Goal: Task Accomplishment & Management: Complete application form

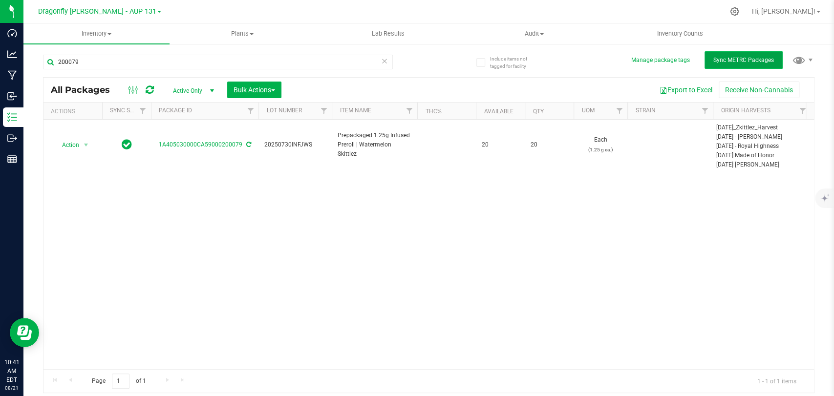
click at [762, 58] on span "Sync METRC Packages" at bounding box center [744, 60] width 61 height 7
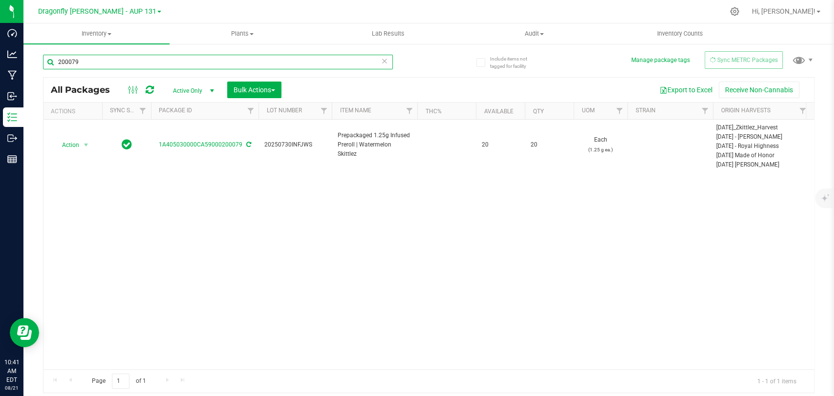
click at [131, 63] on input "200079" at bounding box center [218, 62] width 350 height 15
type input "206974"
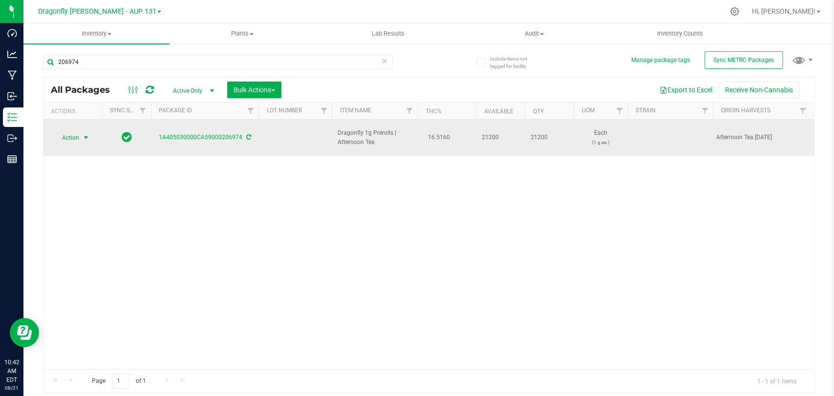
click at [75, 135] on span "Action" at bounding box center [66, 138] width 26 height 14
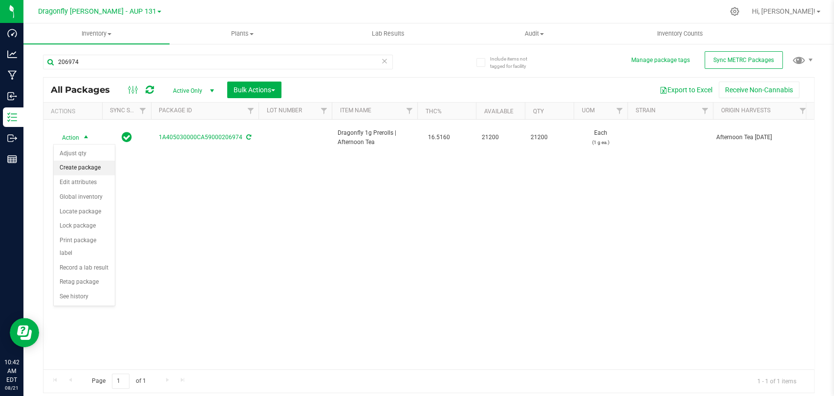
click at [106, 169] on li "Create package" at bounding box center [84, 168] width 61 height 15
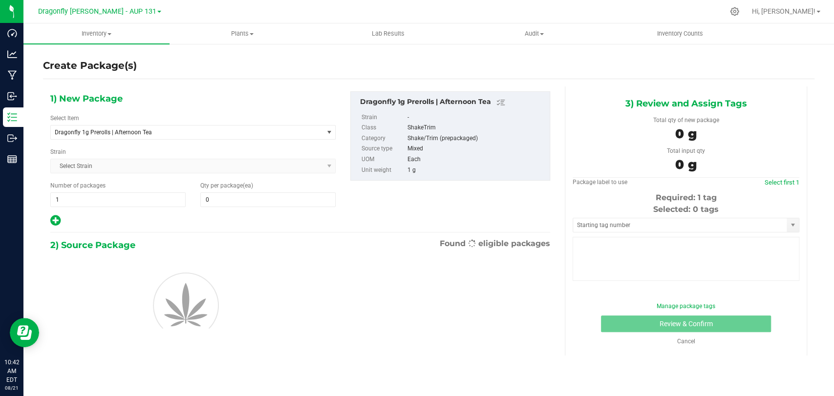
type input "0"
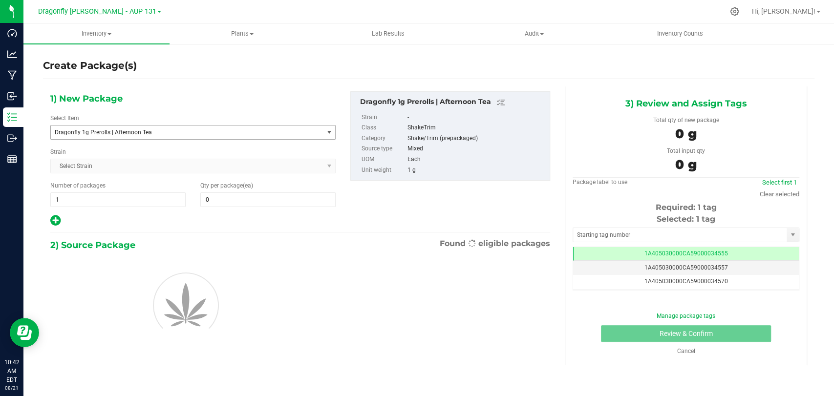
click at [236, 136] on span "Dragonfly 1g Prerolls | Afternoon Tea" at bounding box center [187, 133] width 272 height 14
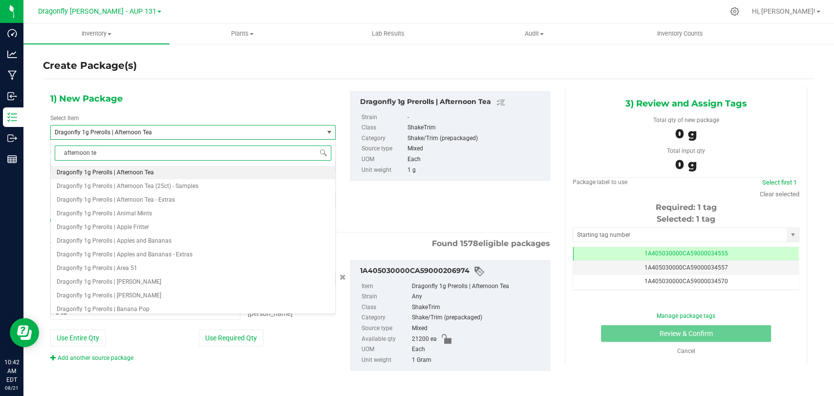
type input "afternoon tea"
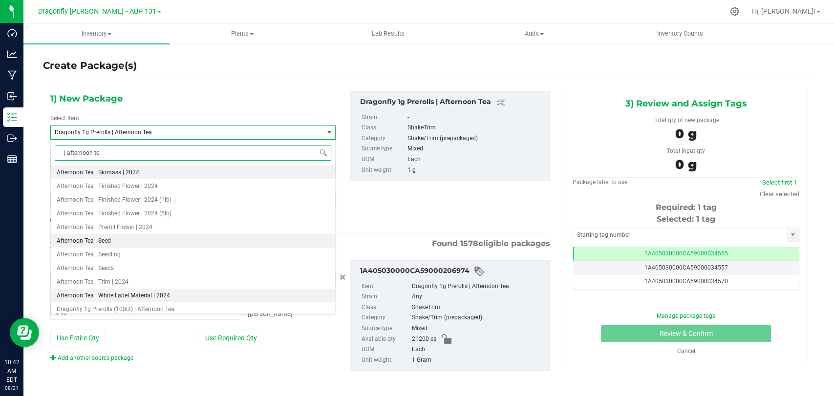
type input "| afternoon tea"
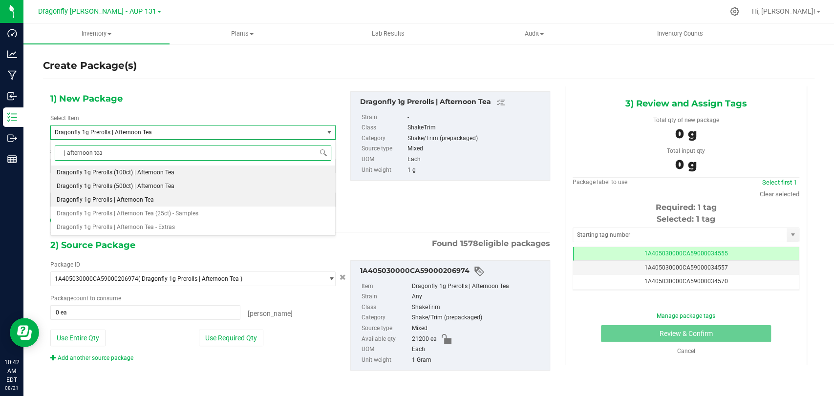
click at [191, 186] on li "Dragonfly 1g Prerolls (500ct) | Afternoon Tea" at bounding box center [193, 186] width 284 height 14
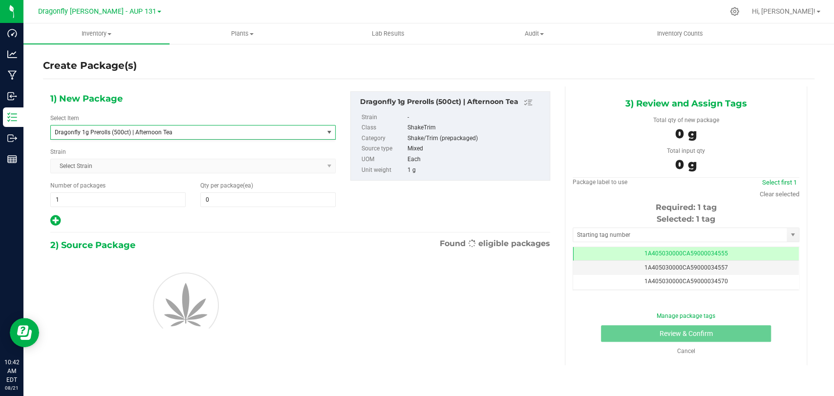
type input "0"
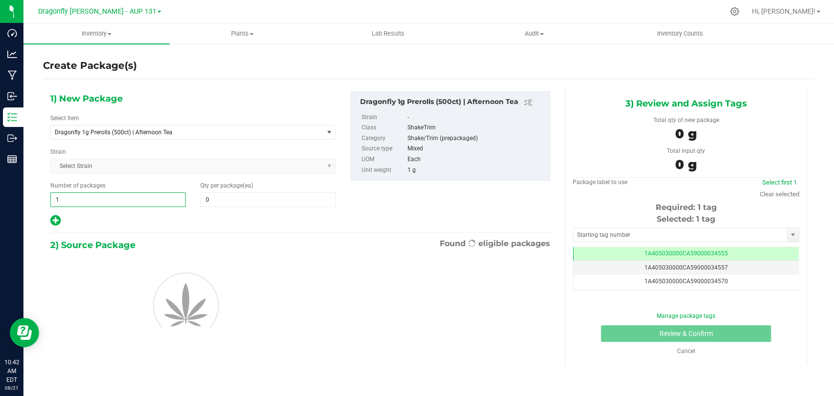
click at [162, 204] on span "1 1" at bounding box center [117, 200] width 135 height 15
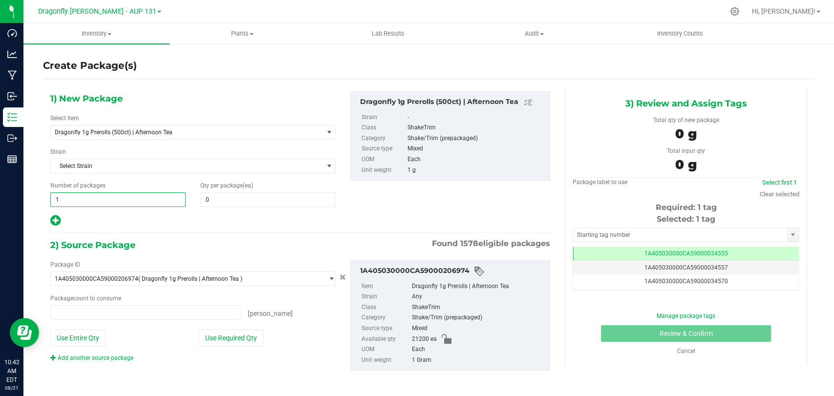
type input "0 ea"
type input "41"
type input "5"
type input "41"
type input "50"
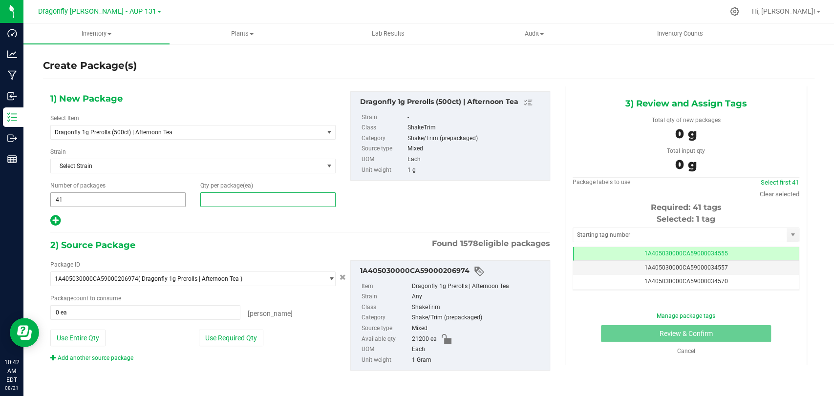
type input "0"
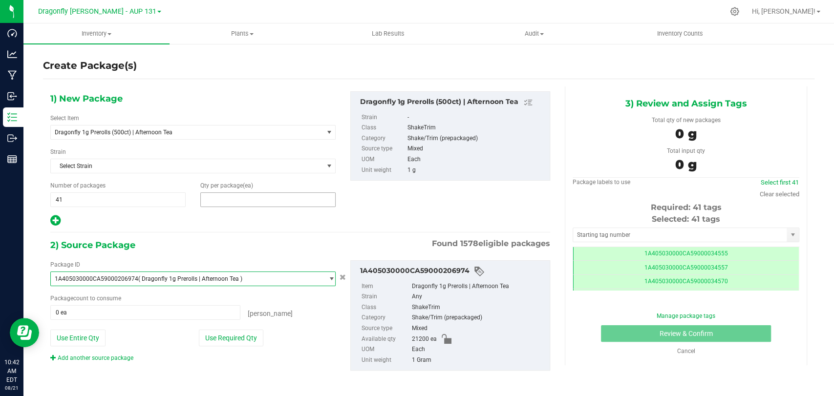
drag, startPoint x: 203, startPoint y: 202, endPoint x: 117, endPoint y: 179, distance: 88.9
click at [139, 181] on div "Number of packages 41 41 Qty per package (ea)" at bounding box center [193, 194] width 300 height 26
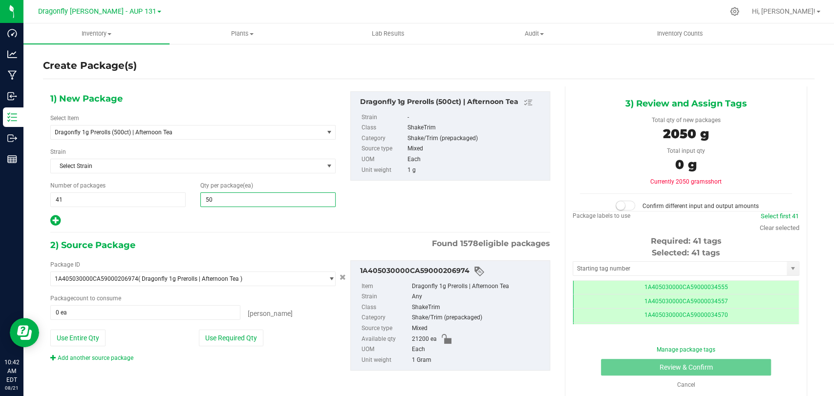
type input "500"
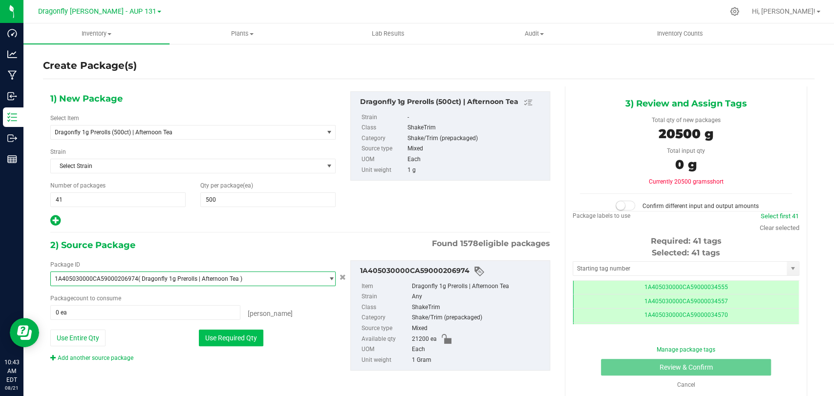
click at [237, 334] on button "Use Required Qty" at bounding box center [231, 338] width 65 height 17
type input "20500 ea"
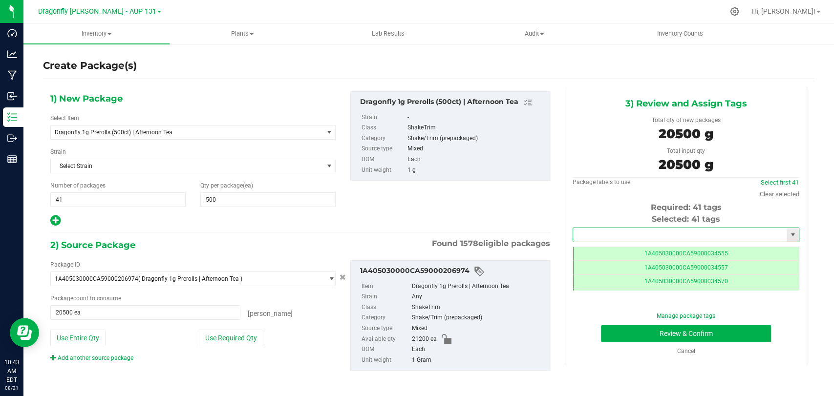
click at [621, 236] on input "text" at bounding box center [680, 235] width 214 height 14
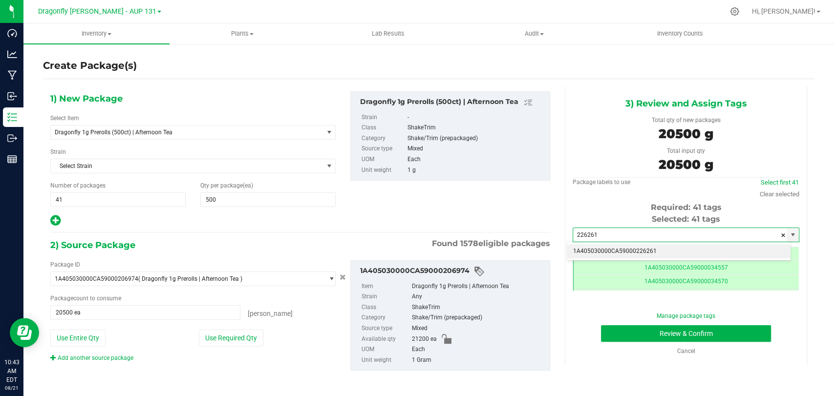
click at [611, 251] on li "1A405030000CA59000226261" at bounding box center [679, 251] width 223 height 15
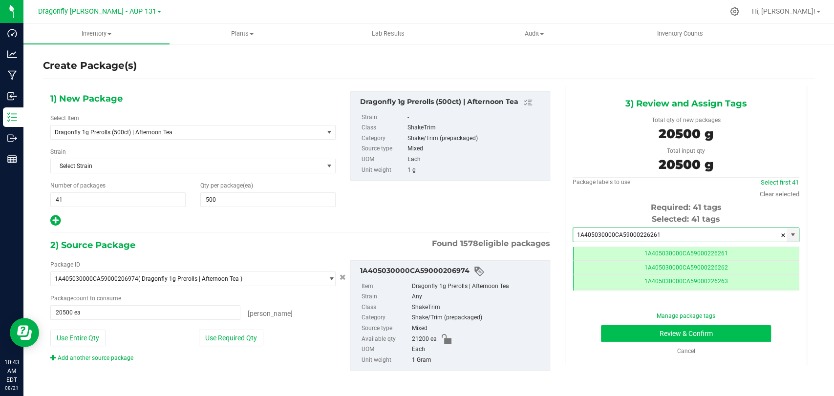
type input "1A405030000CA59000226261"
click at [656, 337] on button "Review & Confirm" at bounding box center [686, 334] width 170 height 17
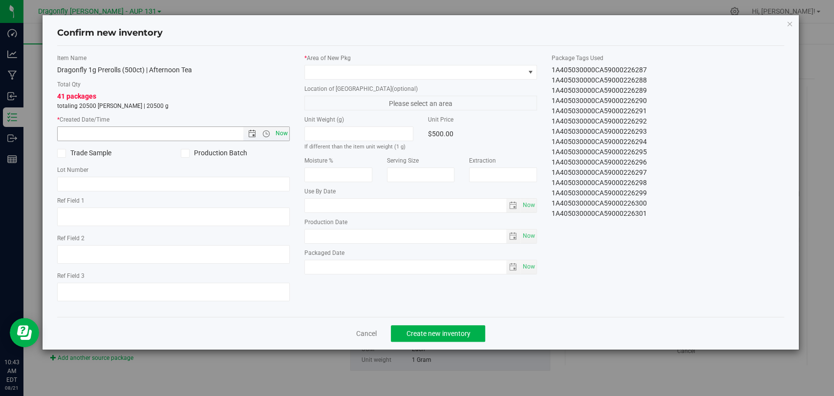
click at [283, 131] on span "Now" at bounding box center [282, 134] width 17 height 14
type input "8/21/2025 10:43 AM"
click at [368, 74] on span at bounding box center [414, 73] width 219 height 14
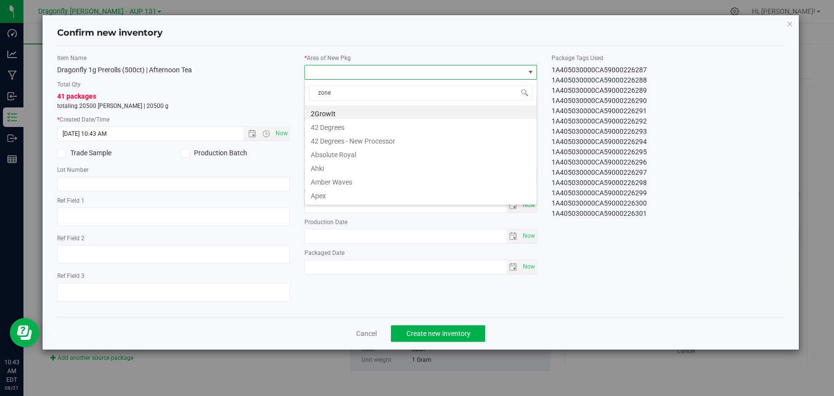
type input "zone 1"
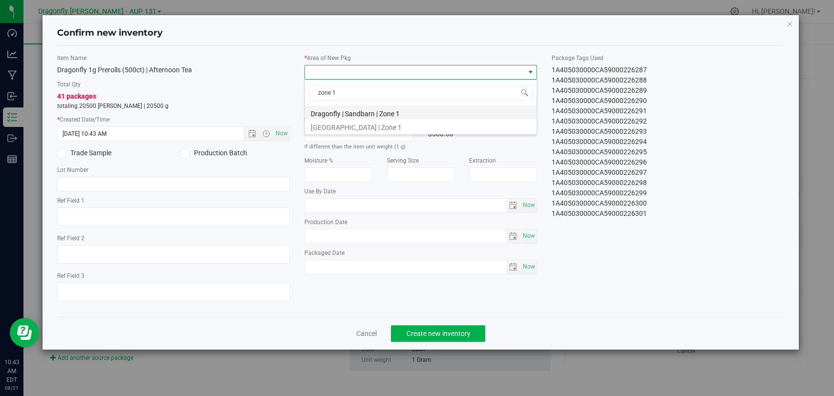
click at [391, 116] on li "Dragonfly | Sandbarn | Zone 1" at bounding box center [421, 113] width 232 height 14
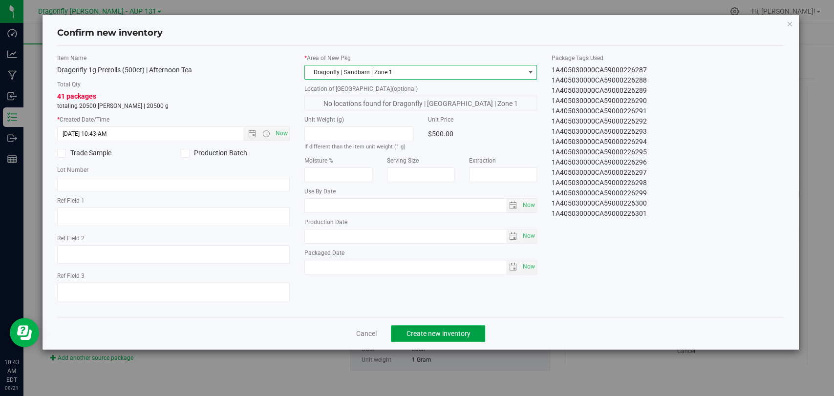
click at [452, 333] on span "Create new inventory" at bounding box center [438, 334] width 64 height 8
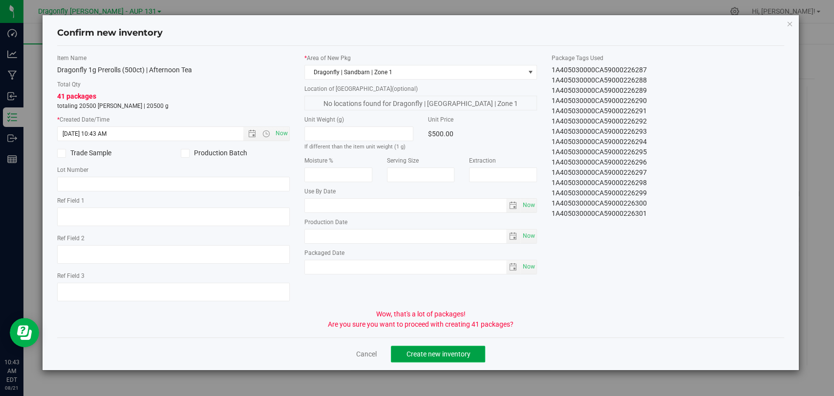
click at [463, 353] on span "Create new inventory" at bounding box center [438, 354] width 64 height 8
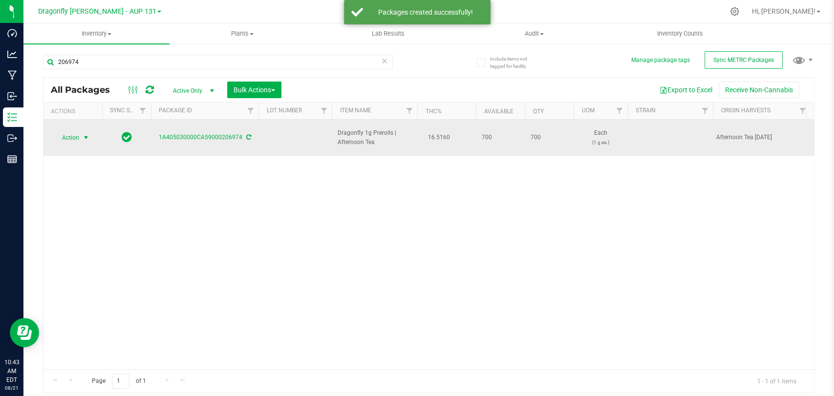
click at [81, 137] on span "select" at bounding box center [86, 138] width 12 height 14
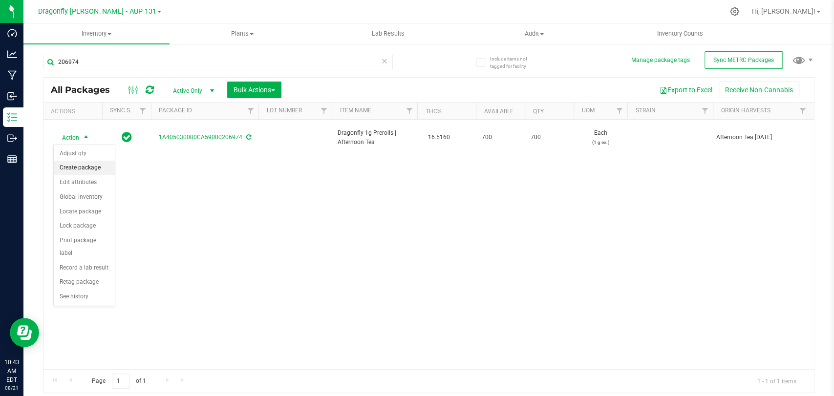
click at [82, 172] on li "Create package" at bounding box center [84, 168] width 61 height 15
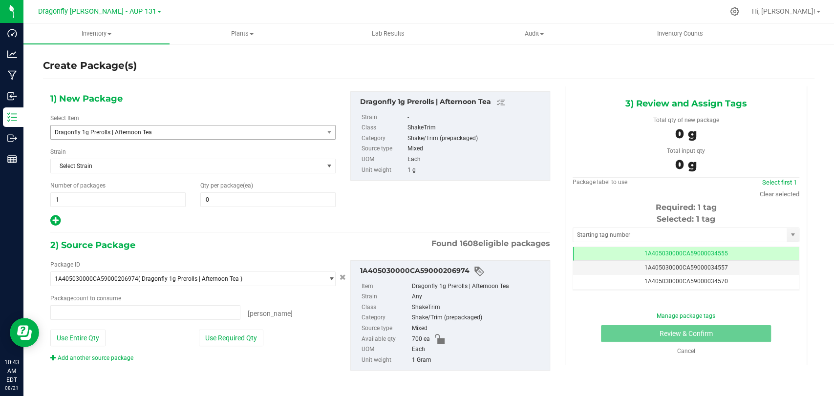
type input "0 ea"
click at [174, 133] on span "Dragonfly 1g Prerolls | Afternoon Tea" at bounding box center [182, 132] width 254 height 7
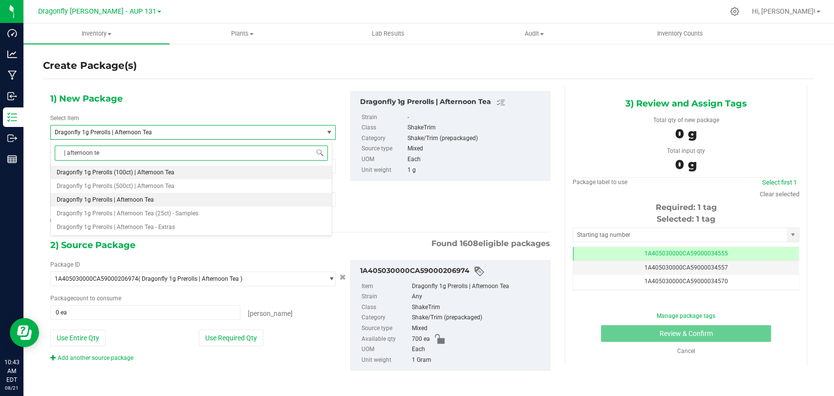
type input "| afternoon tea"
click at [205, 171] on li "Dragonfly 1g Prerolls (100ct) | Afternoon Tea" at bounding box center [191, 173] width 281 height 14
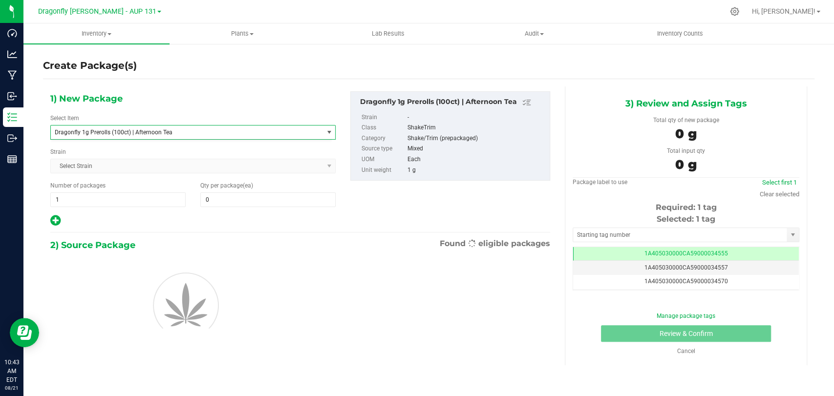
type input "0"
click at [196, 133] on span "Dragonfly 1g Prerolls (100ct) | Afternoon Tea" at bounding box center [182, 132] width 254 height 7
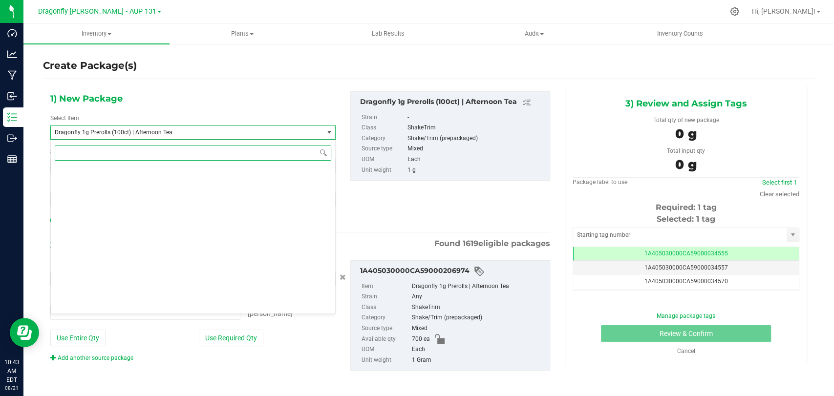
type input "0 ea"
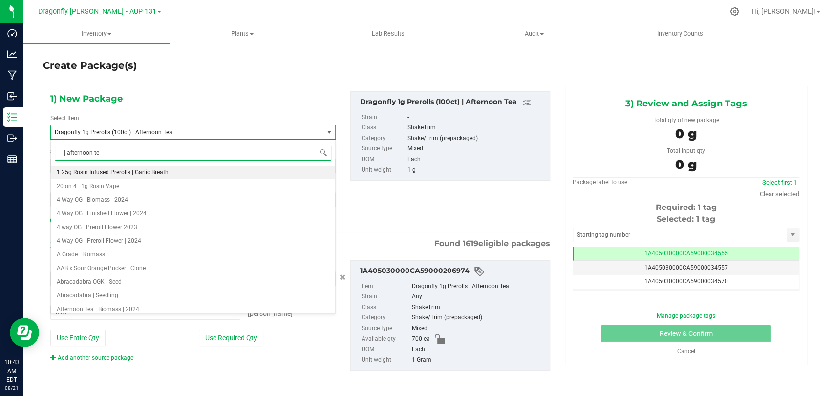
type input "| afternoon tea"
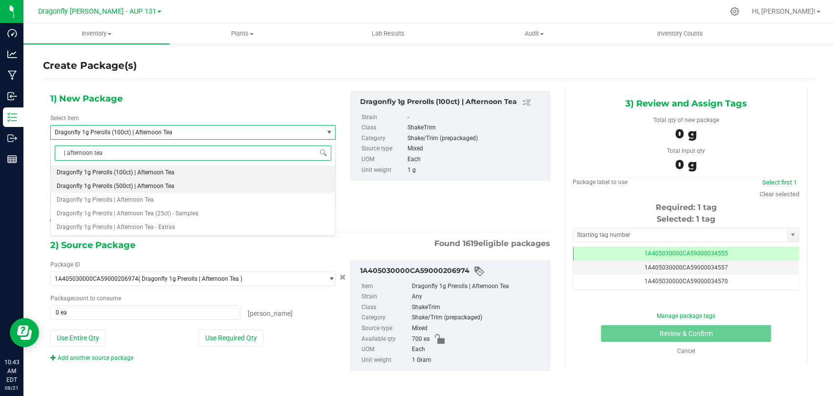
click at [160, 190] on li "Dragonfly 1g Prerolls (500ct) | Afternoon Tea" at bounding box center [193, 186] width 284 height 14
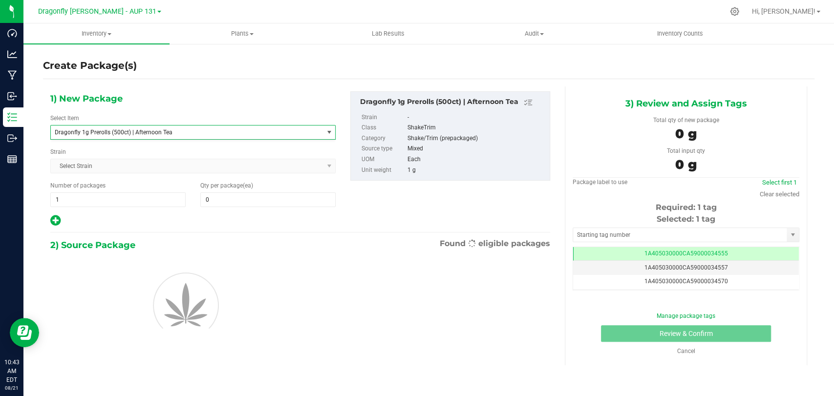
type input "0"
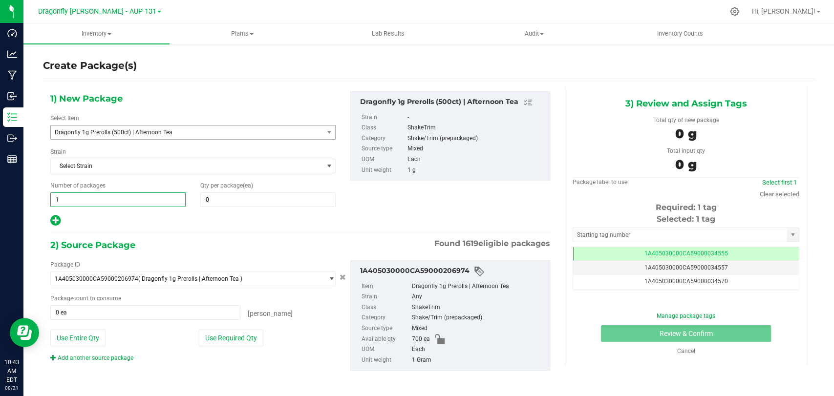
click at [120, 196] on span "1 1" at bounding box center [117, 200] width 135 height 15
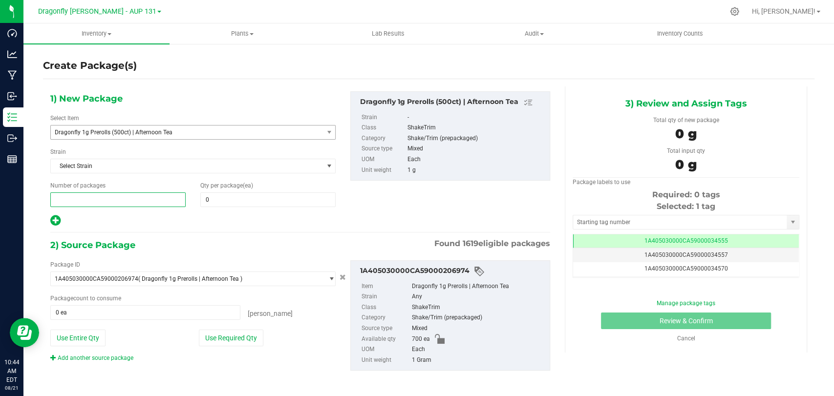
type input "1"
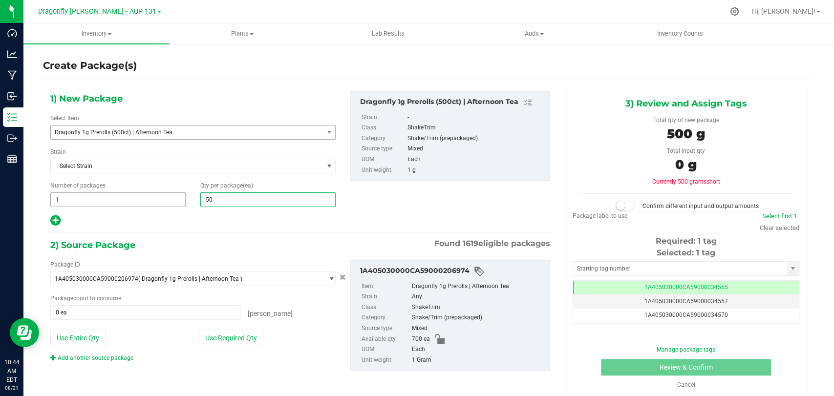
type input "500"
click at [229, 335] on button "Use Required Qty" at bounding box center [231, 338] width 65 height 17
type input "500 ea"
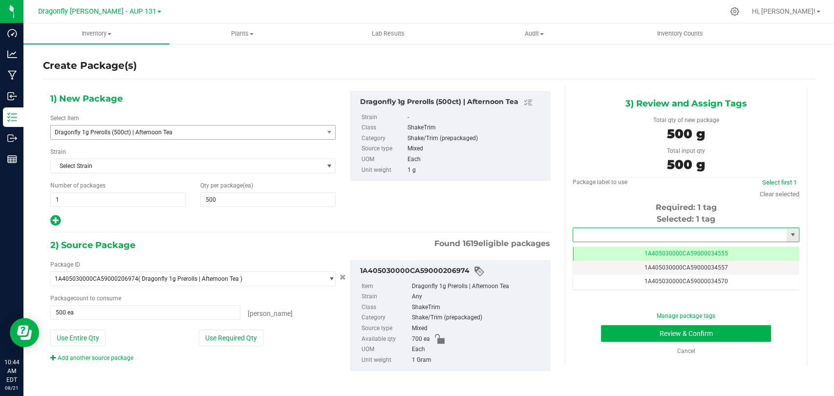
click at [660, 235] on input "text" at bounding box center [680, 235] width 214 height 14
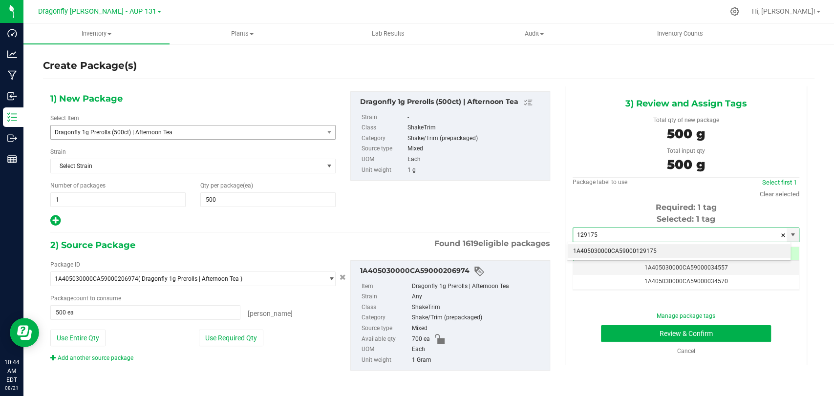
click at [641, 247] on li "1A405030000CA59000129175" at bounding box center [679, 251] width 223 height 15
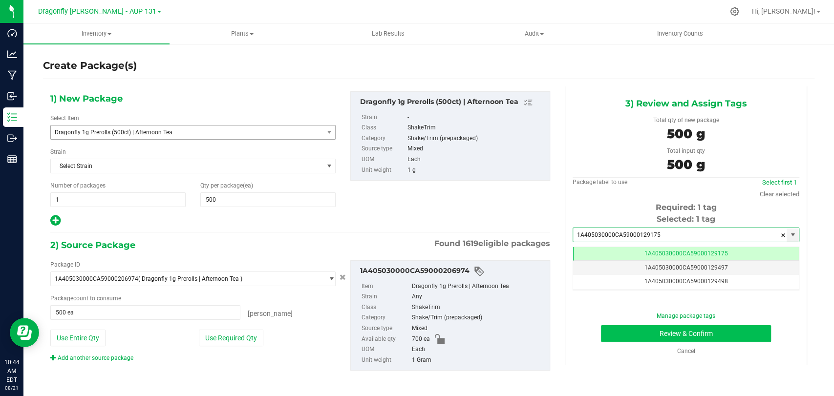
type input "1A405030000CA59000129175"
click at [641, 326] on button "Review & Confirm" at bounding box center [686, 334] width 170 height 17
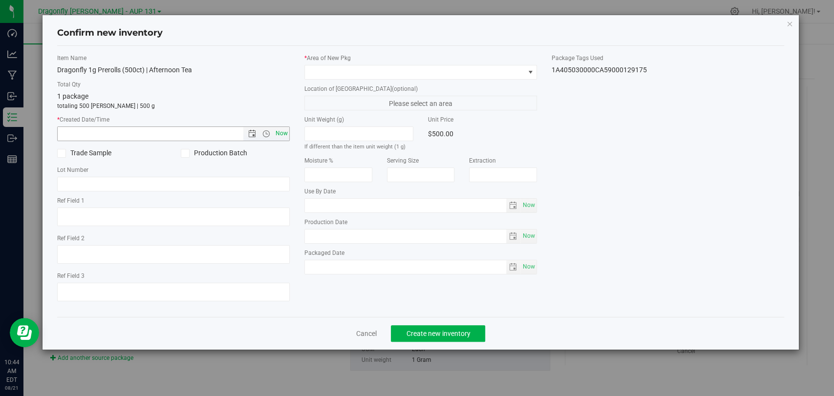
click at [284, 136] on span "Now" at bounding box center [282, 134] width 17 height 14
type input "8/21/2025 10:44 AM"
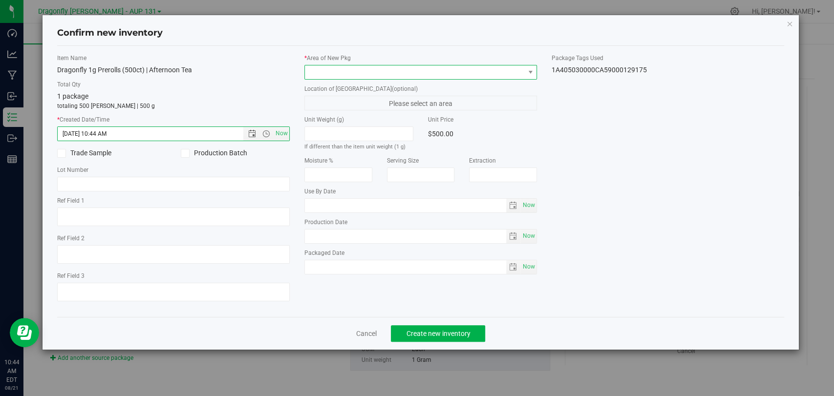
click at [393, 72] on span at bounding box center [414, 73] width 219 height 14
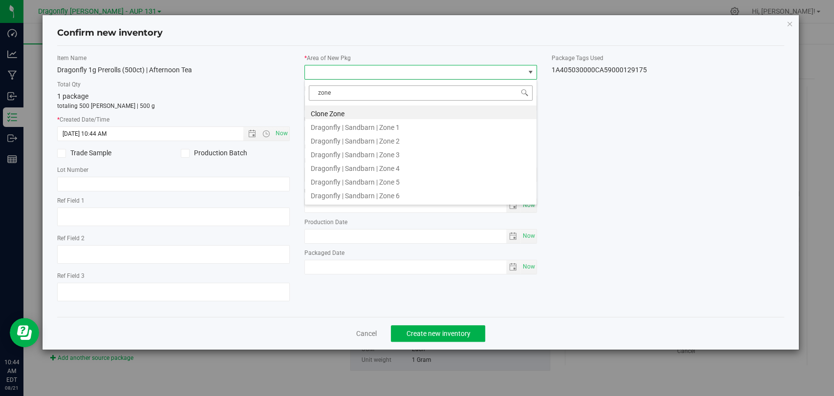
type input "zone 1"
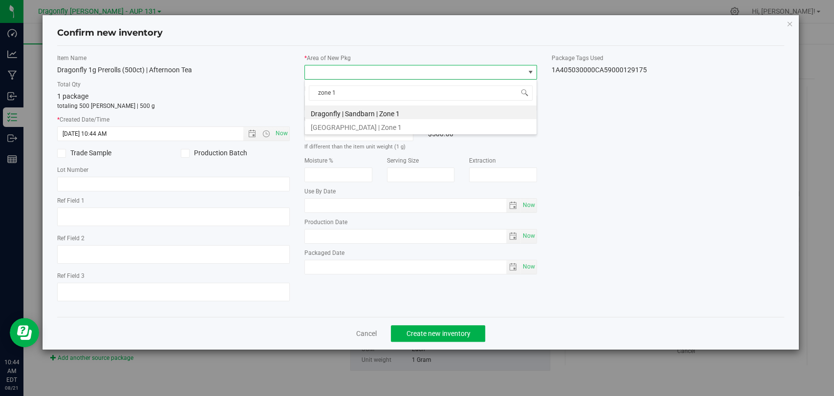
click at [368, 112] on li "Dragonfly | Sandbarn | Zone 1" at bounding box center [421, 113] width 232 height 14
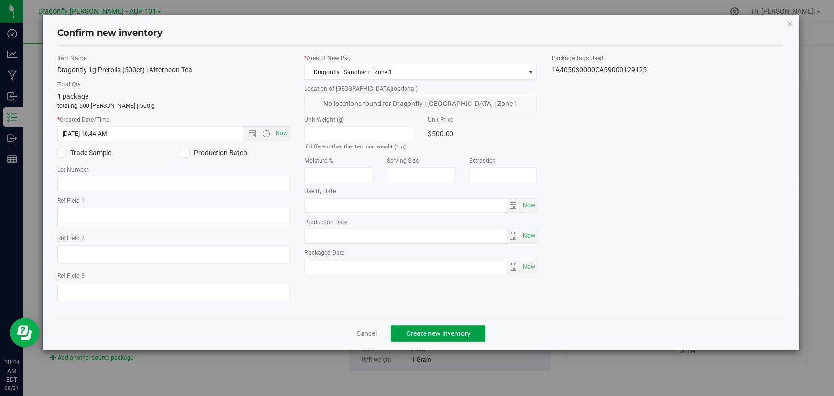
click at [462, 336] on span "Create new inventory" at bounding box center [438, 334] width 64 height 8
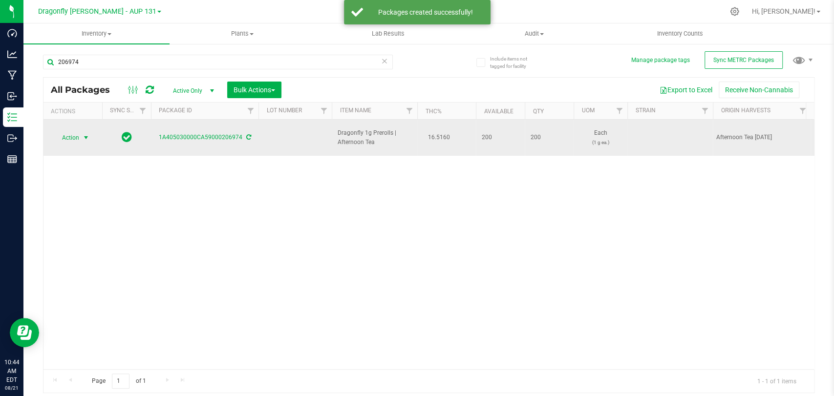
click at [89, 136] on span "select" at bounding box center [86, 138] width 8 height 8
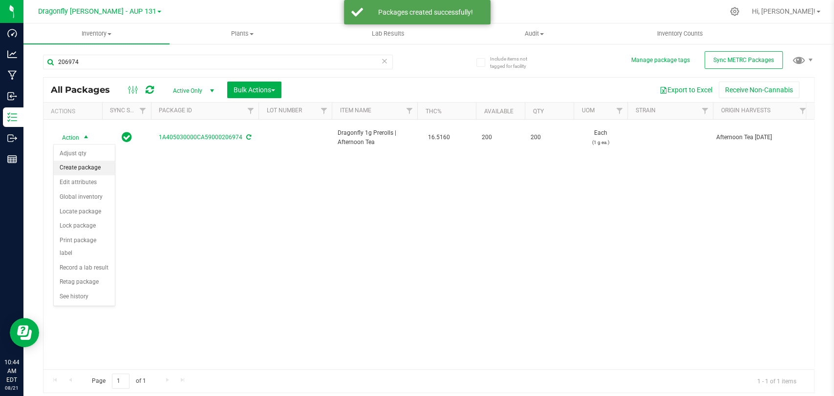
click at [98, 168] on li "Create package" at bounding box center [84, 168] width 61 height 15
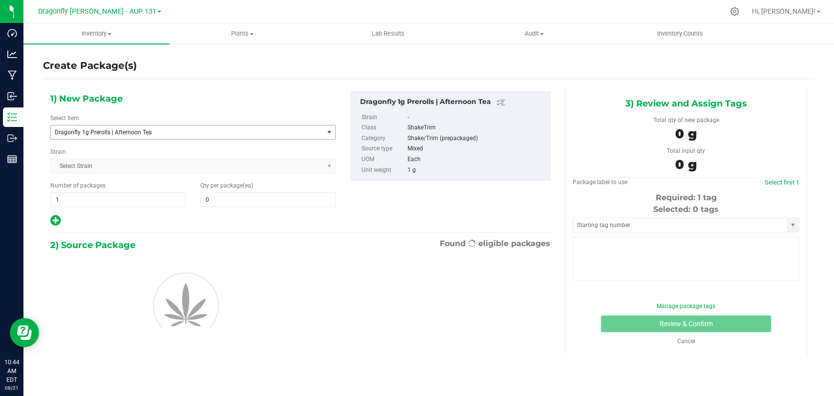
type input "0"
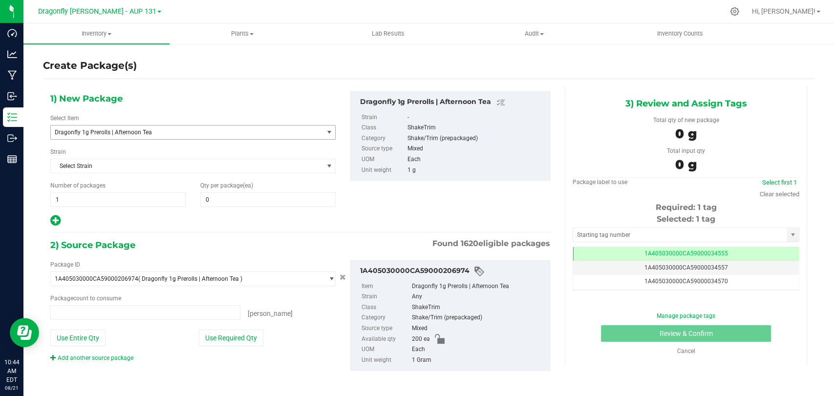
type input "0 ea"
click at [240, 132] on span "Dragonfly 1g Prerolls | Afternoon Tea" at bounding box center [182, 132] width 254 height 7
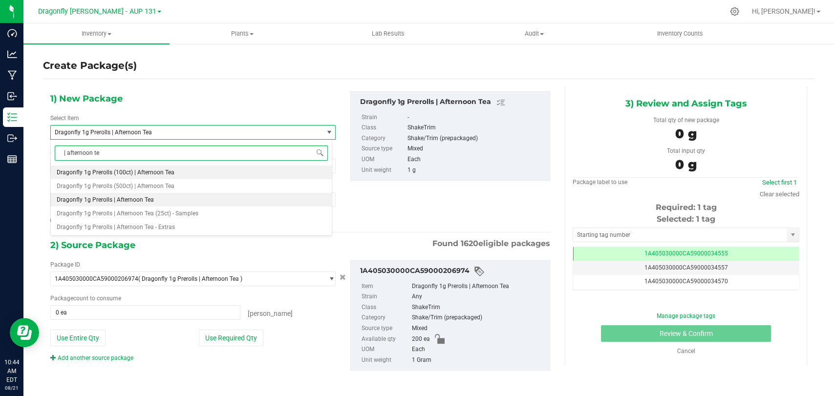
type input "| afternoon tea"
click at [197, 177] on li "Dragonfly 1g Prerolls (100ct) | Afternoon Tea" at bounding box center [191, 173] width 281 height 14
type input "0"
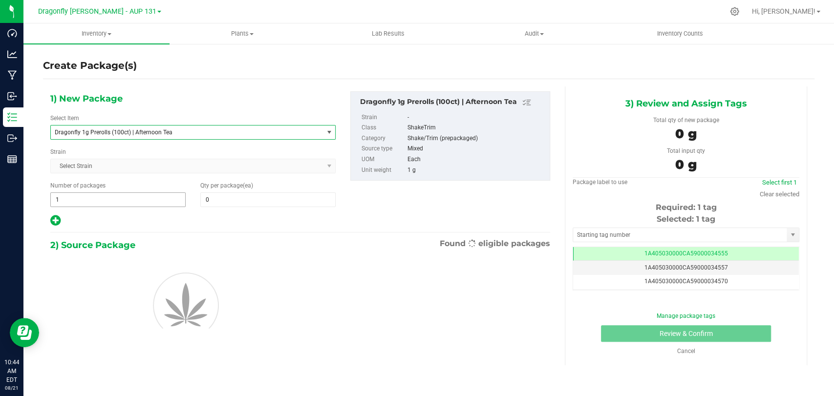
click at [137, 195] on span "1 1" at bounding box center [117, 200] width 135 height 15
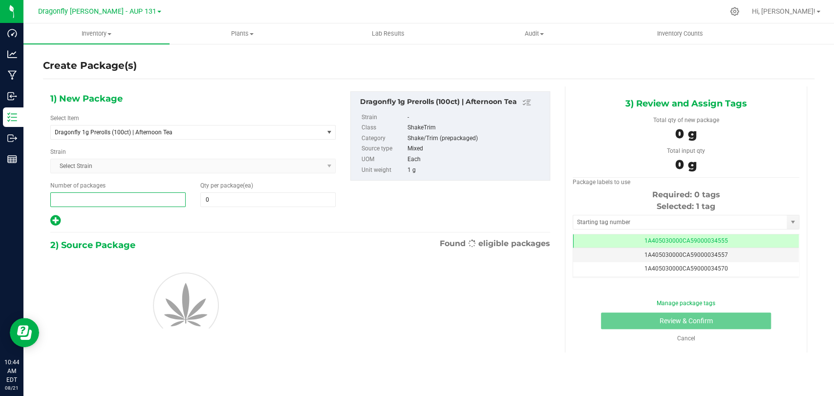
type input "2"
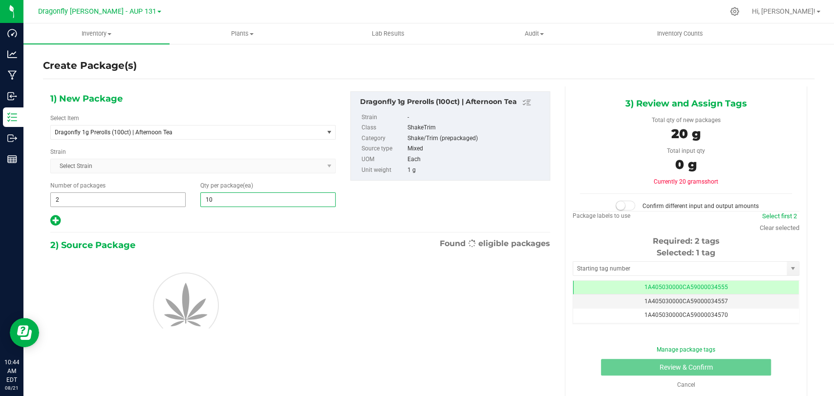
type input "100"
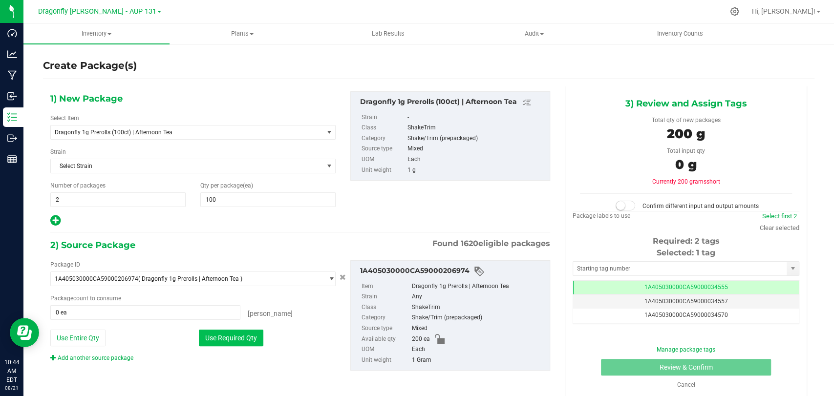
click at [224, 330] on button "Use Required Qty" at bounding box center [231, 338] width 65 height 17
type input "200 ea"
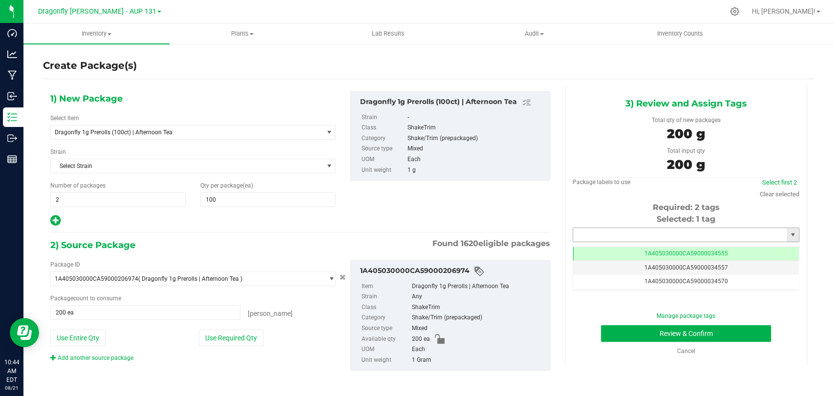
click at [644, 233] on input "text" at bounding box center [680, 235] width 214 height 14
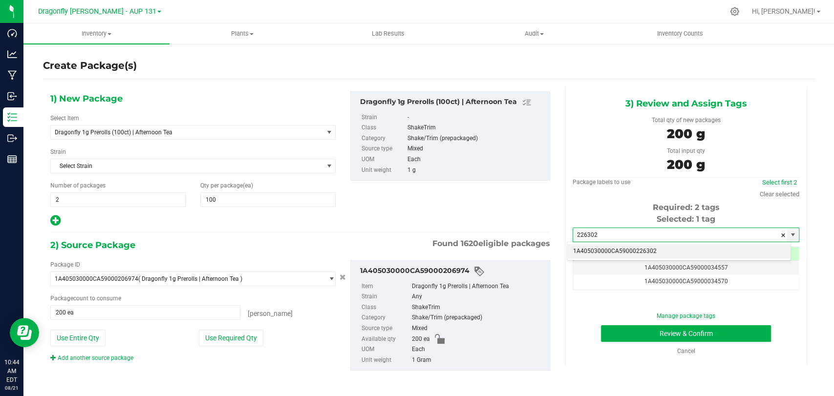
click at [653, 255] on li "1A405030000CA59000226302" at bounding box center [679, 251] width 223 height 15
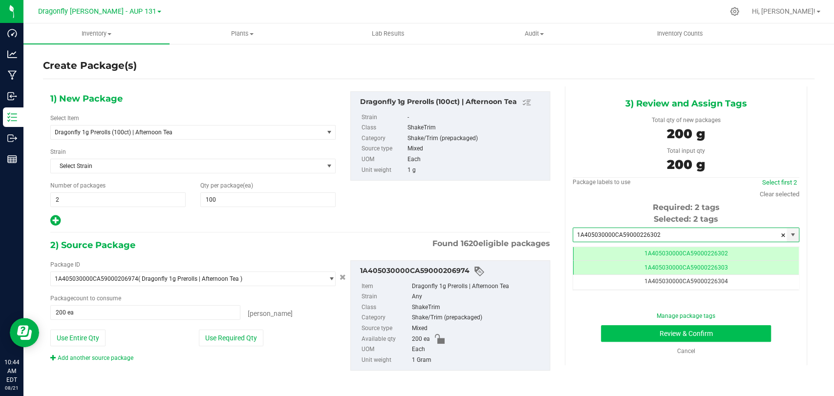
type input "1A405030000CA59000226302"
click at [655, 333] on button "Review & Confirm" at bounding box center [686, 334] width 170 height 17
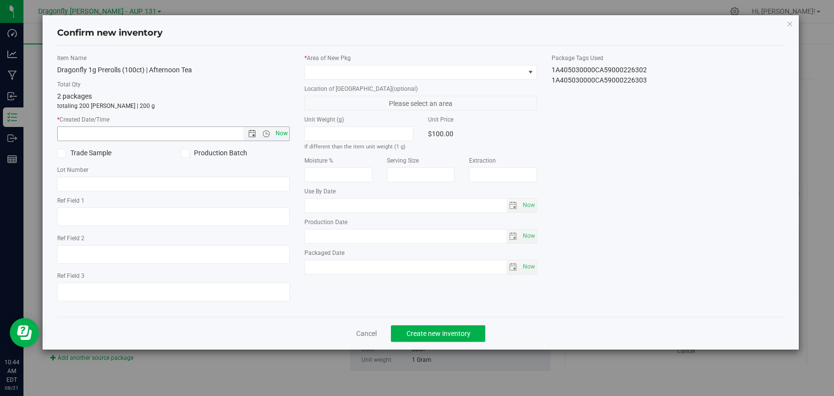
click at [285, 130] on span "Now" at bounding box center [282, 134] width 17 height 14
type input "8/21/2025 10:44 AM"
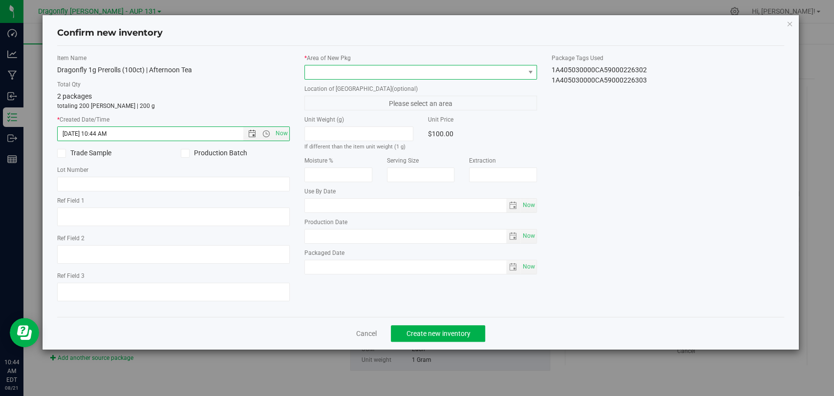
click at [415, 72] on span at bounding box center [414, 73] width 219 height 14
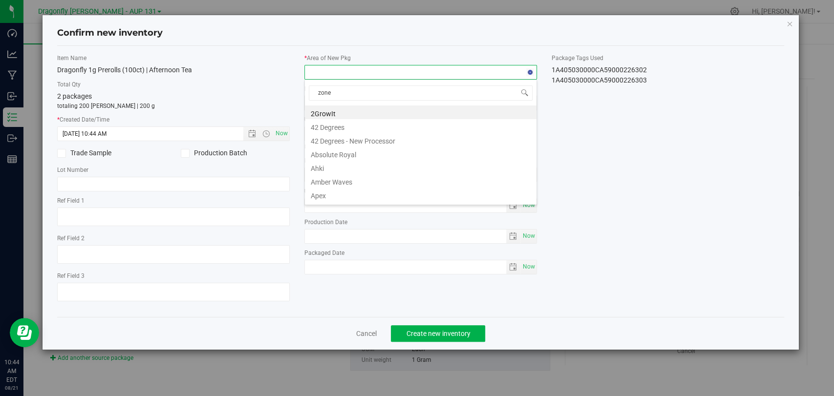
type input "zone 1"
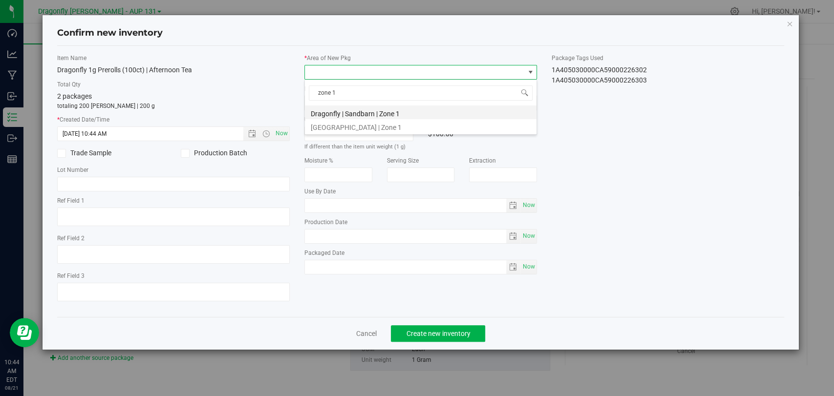
click at [393, 116] on li "Dragonfly | Sandbarn | Zone 1" at bounding box center [421, 113] width 232 height 14
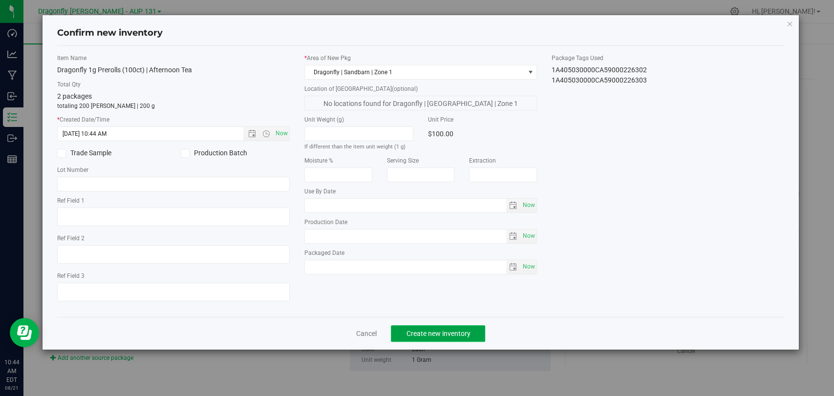
click at [449, 332] on span "Create new inventory" at bounding box center [438, 334] width 64 height 8
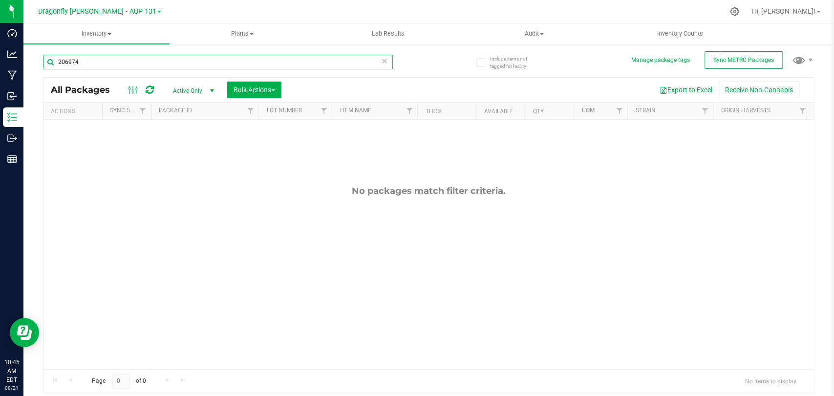
click at [217, 66] on input "206974" at bounding box center [218, 62] width 350 height 15
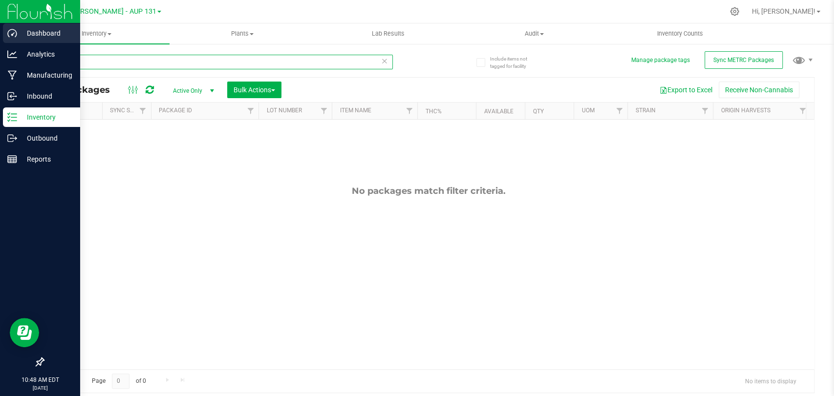
drag, startPoint x: 157, startPoint y: 65, endPoint x: 0, endPoint y: 44, distance: 158.2
click at [0, 38] on div "Dashboard Analytics Manufacturing Inbound Inventory Outbound Reports 10:48 AM E…" at bounding box center [417, 198] width 834 height 396
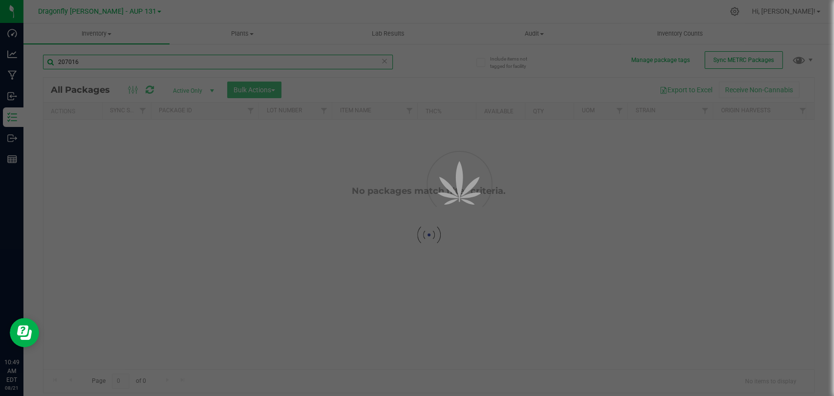
type input "207016"
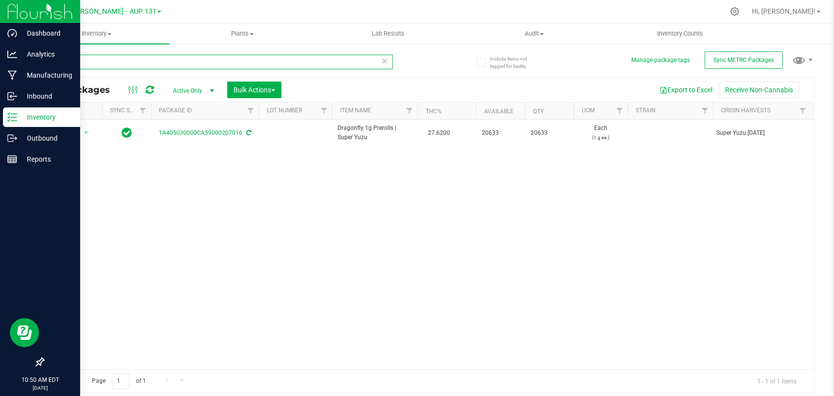
drag, startPoint x: 89, startPoint y: 58, endPoint x: 0, endPoint y: 3, distance: 104.9
click at [0, 22] on div "Dashboard Analytics Manufacturing Inbound Inventory Outbound Reports 10:50 AM E…" at bounding box center [417, 198] width 834 height 396
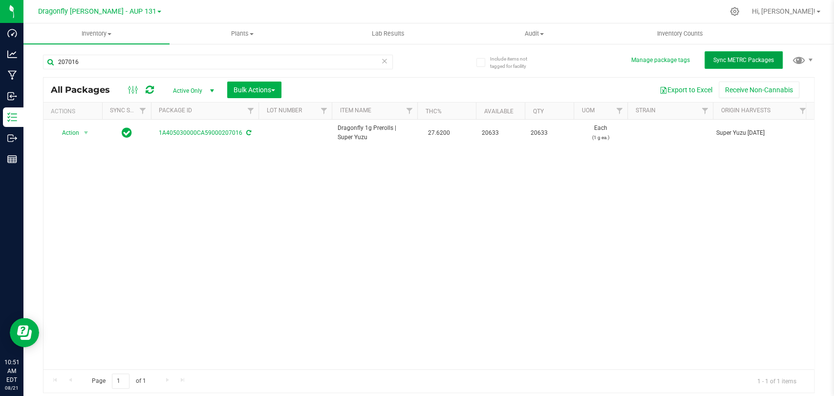
drag, startPoint x: 740, startPoint y: 60, endPoint x: 730, endPoint y: 59, distance: 10.4
click at [740, 60] on span "Sync METRC Packages" at bounding box center [744, 60] width 61 height 7
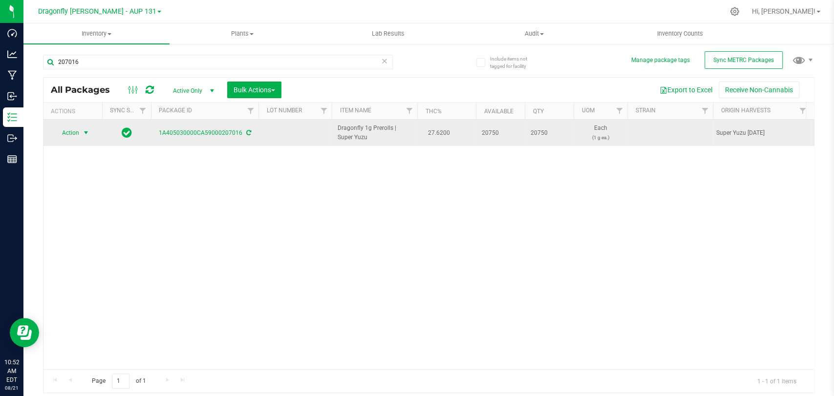
click at [75, 134] on span "Action" at bounding box center [66, 133] width 26 height 14
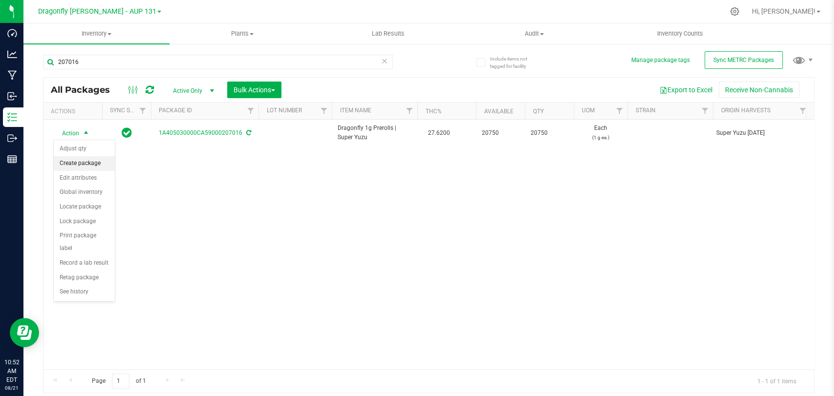
click at [98, 165] on li "Create package" at bounding box center [84, 163] width 61 height 15
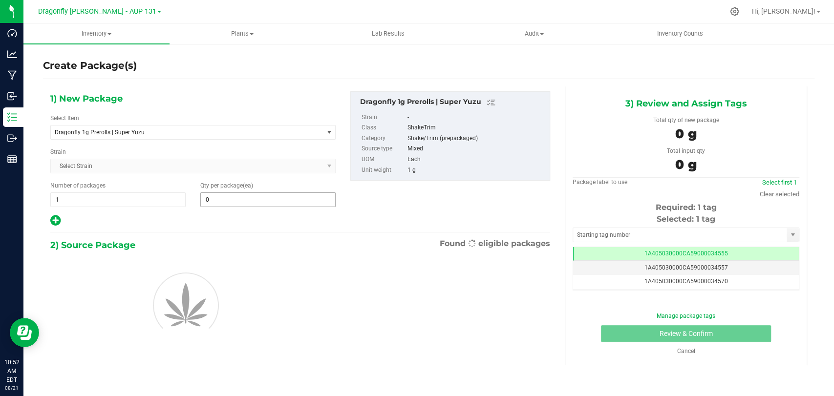
type input "0"
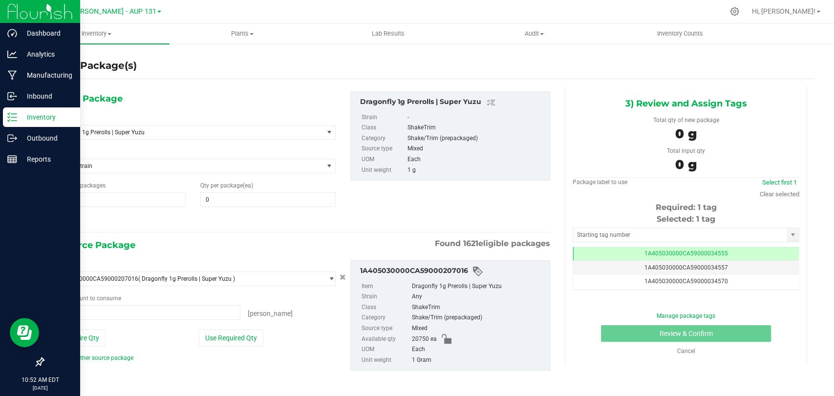
type input "0 ea"
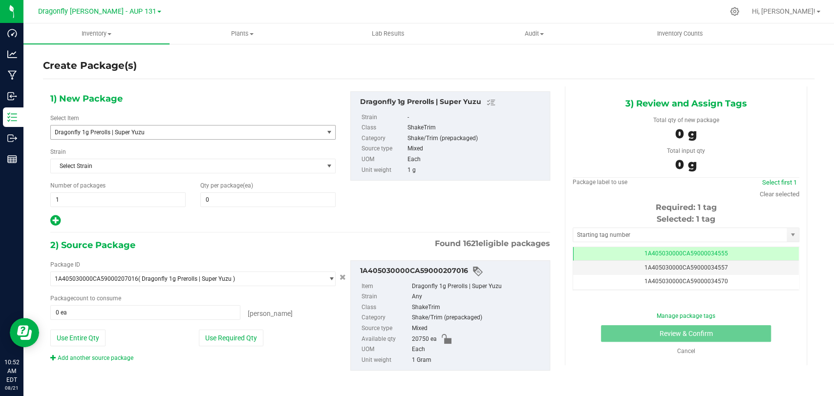
click at [222, 134] on span "Dragonfly 1g Prerolls | Super Yuzu" at bounding box center [182, 132] width 254 height 7
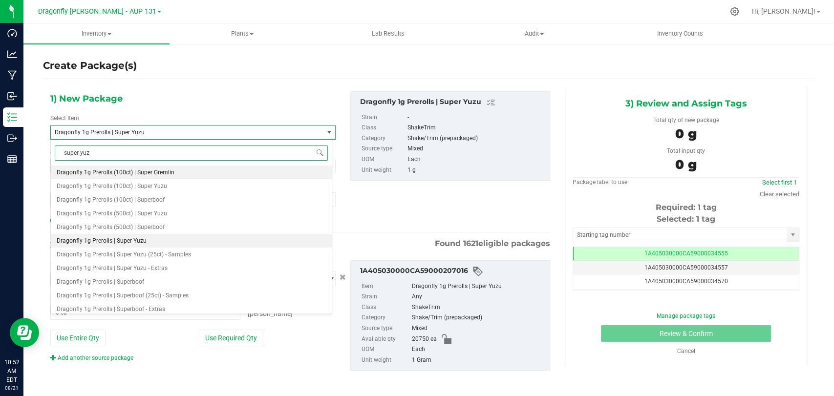
type input "super yuzu"
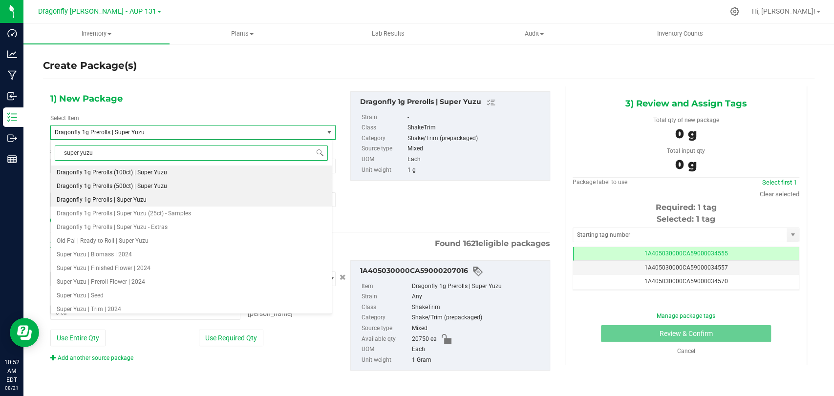
click at [174, 183] on li "Dragonfly 1g Prerolls (500ct) | Super Yuzu" at bounding box center [191, 186] width 281 height 14
type input "0"
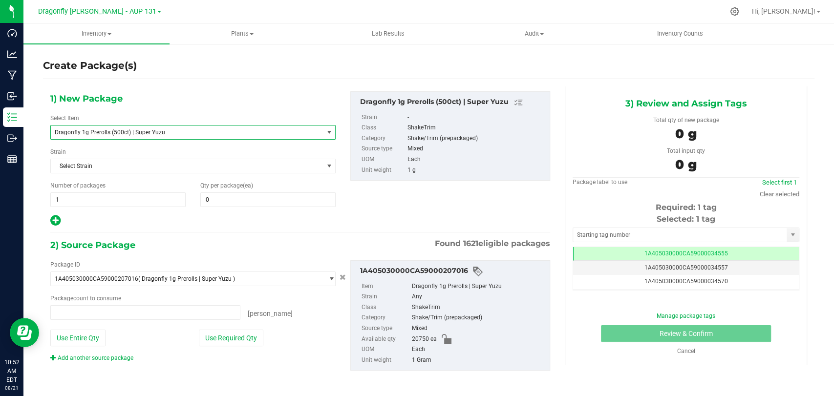
type input "0 ea"
click at [149, 190] on div "Number of packages 1 1" at bounding box center [118, 194] width 150 height 26
click at [144, 195] on span "1 1" at bounding box center [117, 200] width 135 height 15
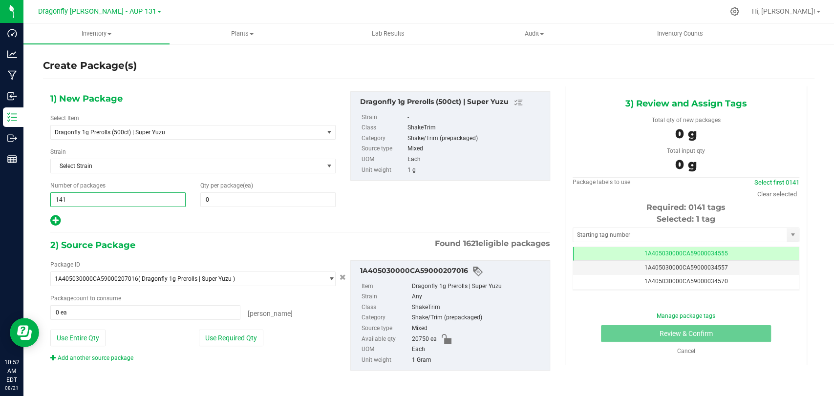
type input "141"
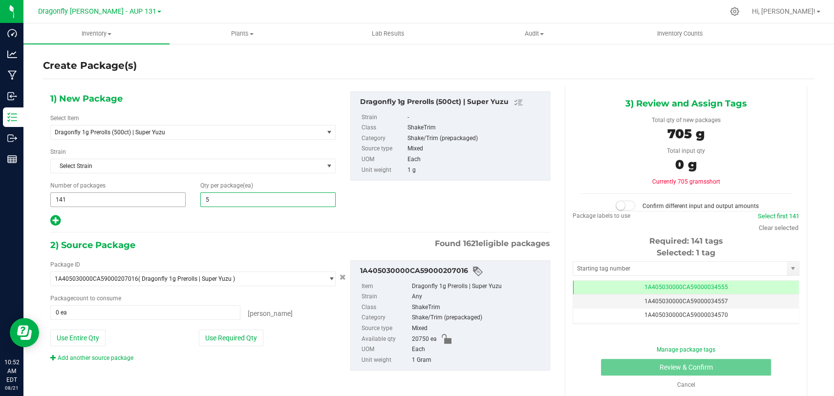
type input "50"
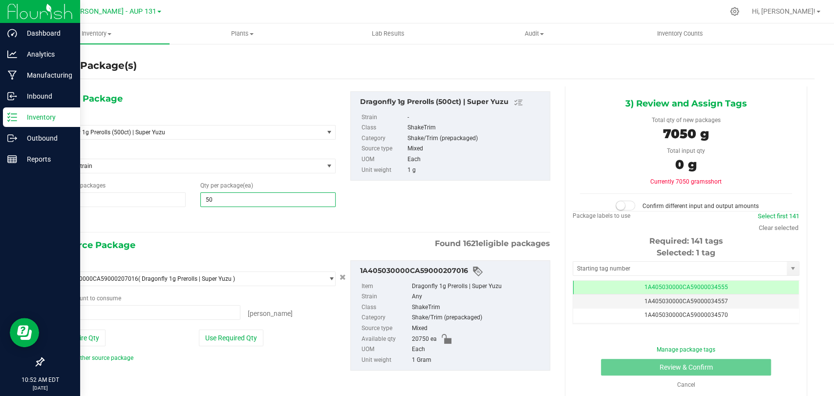
type input "50"
click at [0, 176] on div "Dashboard Analytics Manufacturing Inbound Inventory Outbound Reports 10:52 AM E…" at bounding box center [417, 198] width 834 height 396
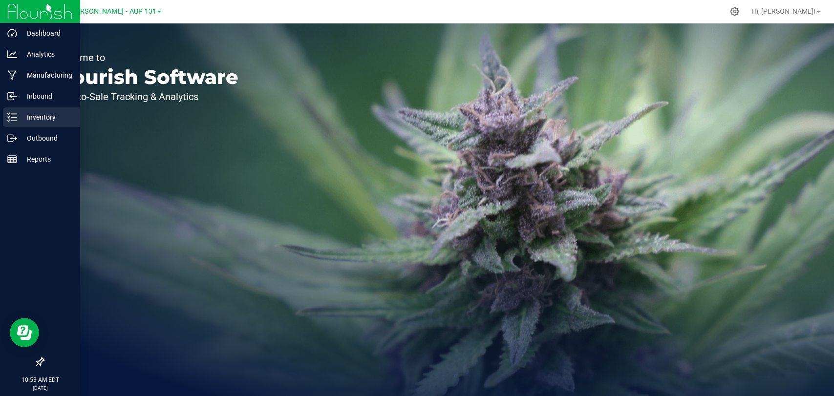
click at [45, 124] on div "Inventory" at bounding box center [41, 118] width 77 height 20
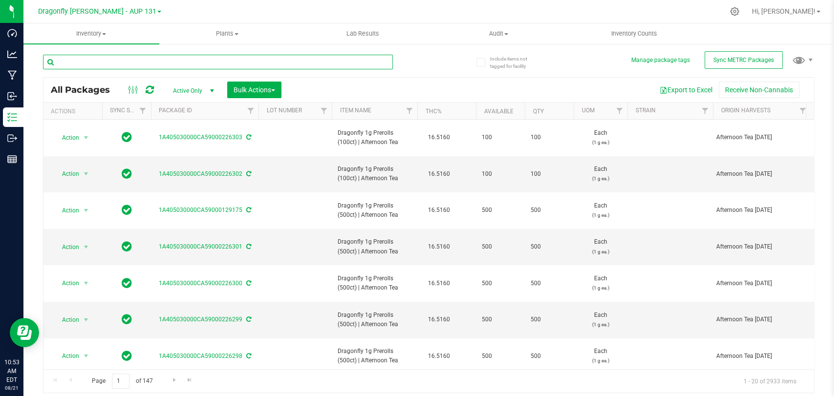
click at [163, 56] on input "text" at bounding box center [218, 62] width 350 height 15
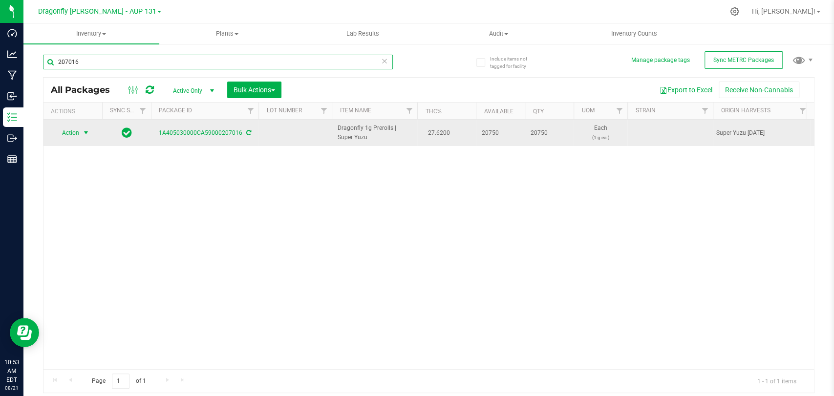
type input "207016"
click at [65, 134] on span "Action" at bounding box center [66, 133] width 26 height 14
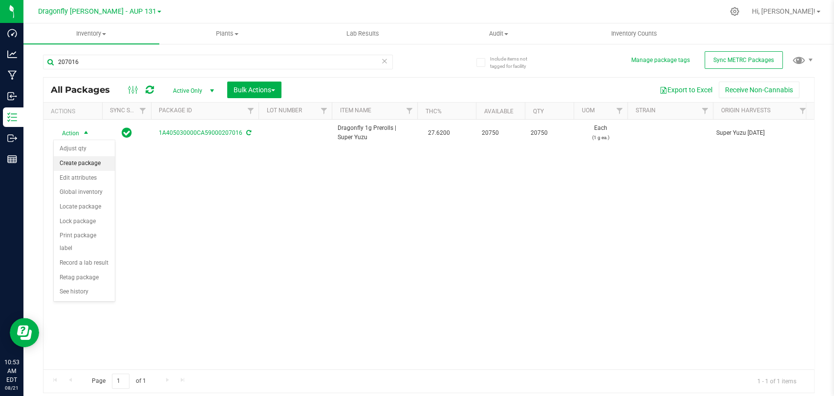
click at [100, 159] on li "Create package" at bounding box center [84, 163] width 61 height 15
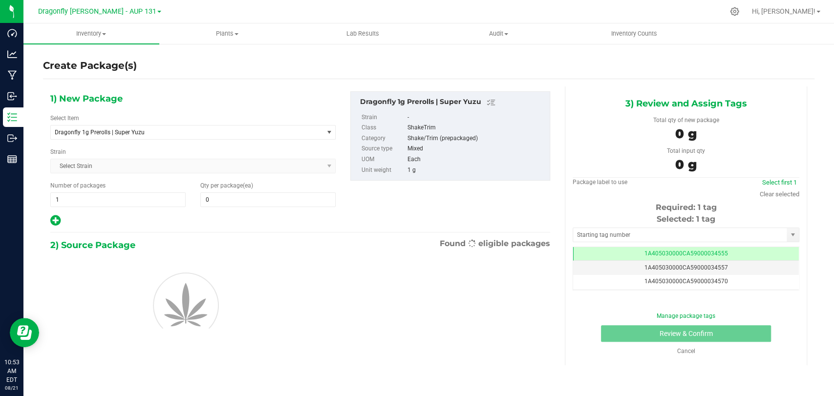
type input "0"
click at [177, 136] on span "Dragonfly 1g Prerolls | Super Yuzu" at bounding box center [187, 133] width 272 height 14
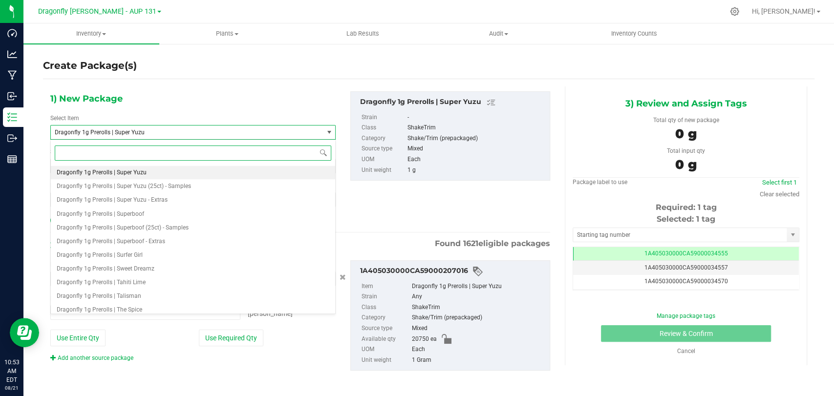
type input "0 ea"
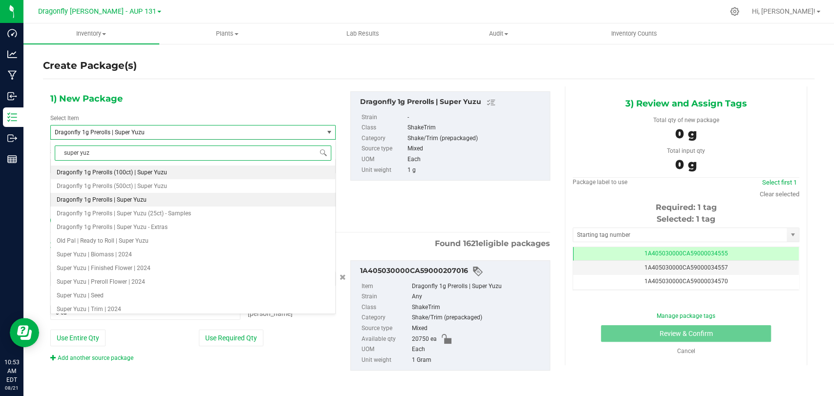
type input "super yuzu"
click at [215, 185] on li "Dragonfly 1g Prerolls (500ct) | Super Yuzu" at bounding box center [193, 186] width 284 height 14
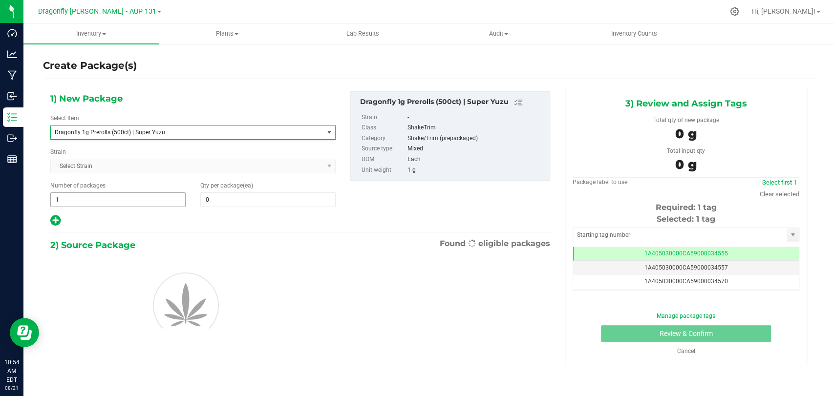
type input "0"
click at [159, 211] on div "1) New Package Select Item Dragonfly 1g Prerolls (500ct) | Super Yuzu Dragonfly…" at bounding box center [193, 159] width 300 height 136
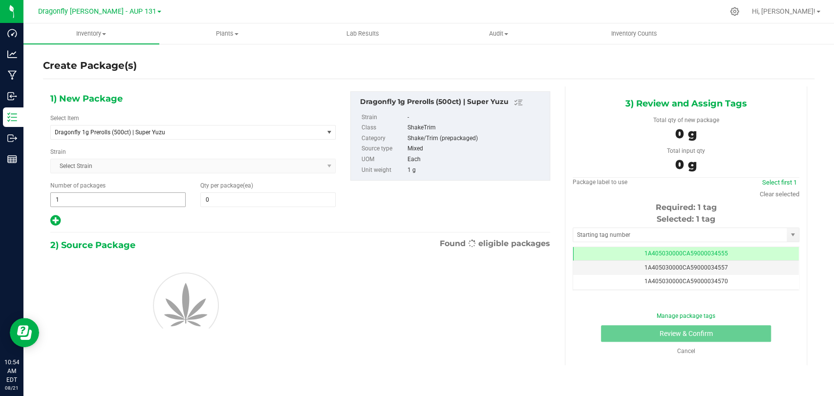
click at [165, 198] on span "1 1" at bounding box center [117, 200] width 135 height 15
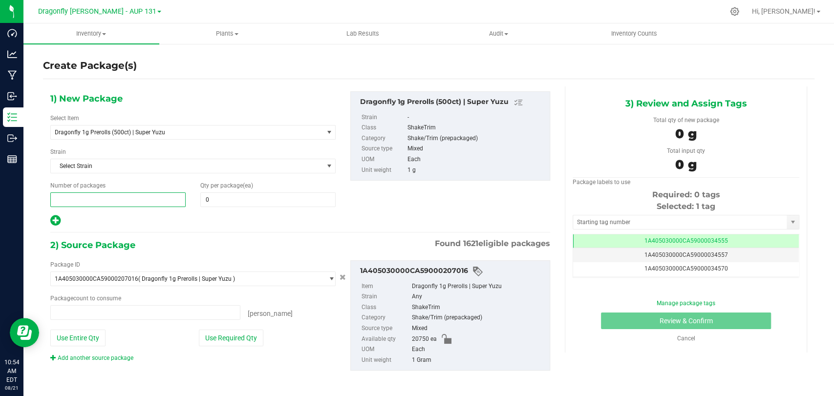
type input "0 ea"
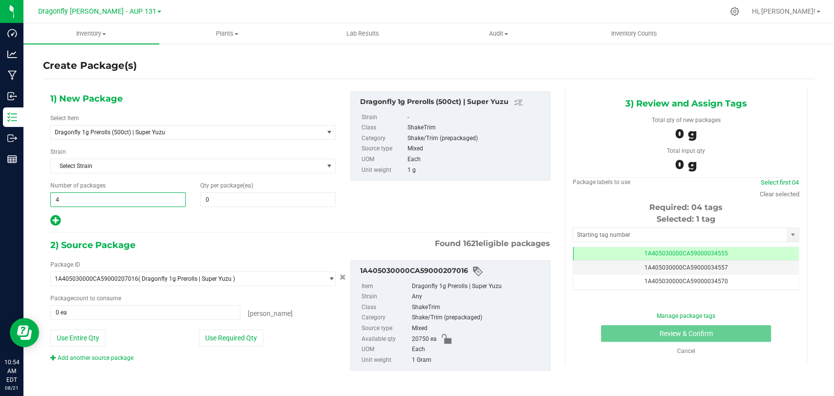
type input "41"
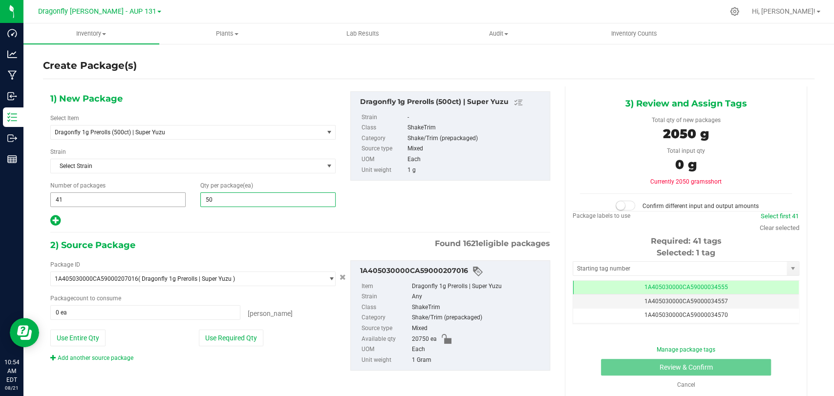
type input "500"
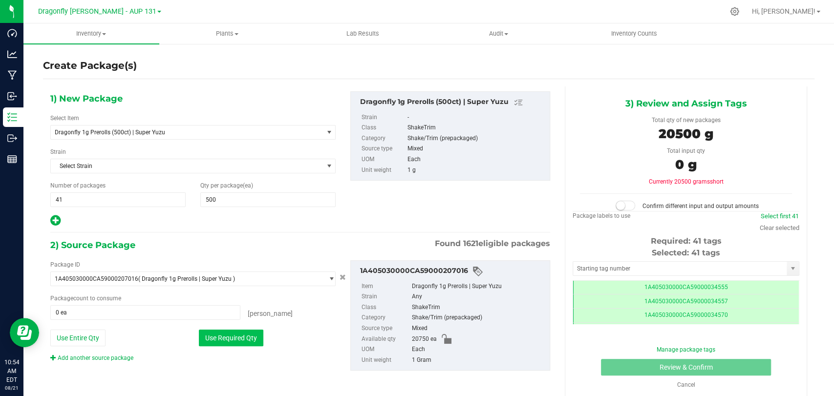
click at [225, 344] on button "Use Required Qty" at bounding box center [231, 338] width 65 height 17
type input "20500 ea"
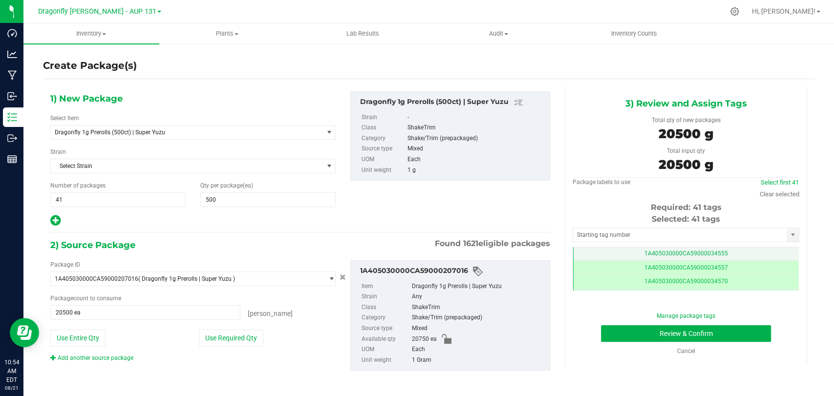
click at [683, 248] on td "1A405030000CA59000034555" at bounding box center [686, 254] width 226 height 14
click at [677, 237] on input "text" at bounding box center [680, 235] width 214 height 14
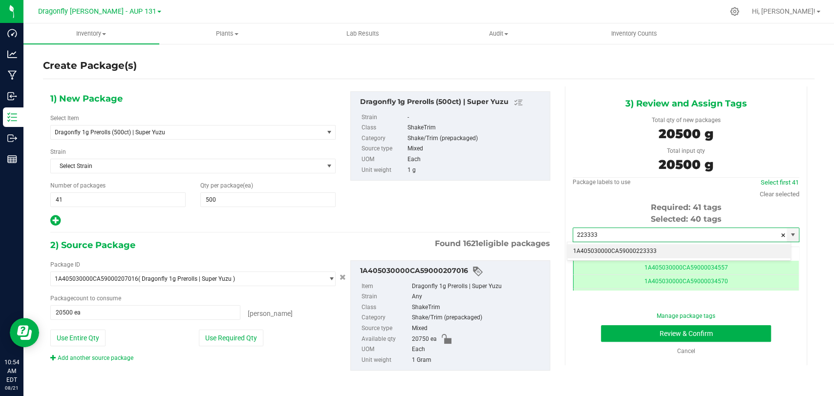
click at [650, 248] on li "1A405030000CA59000223333" at bounding box center [679, 251] width 223 height 15
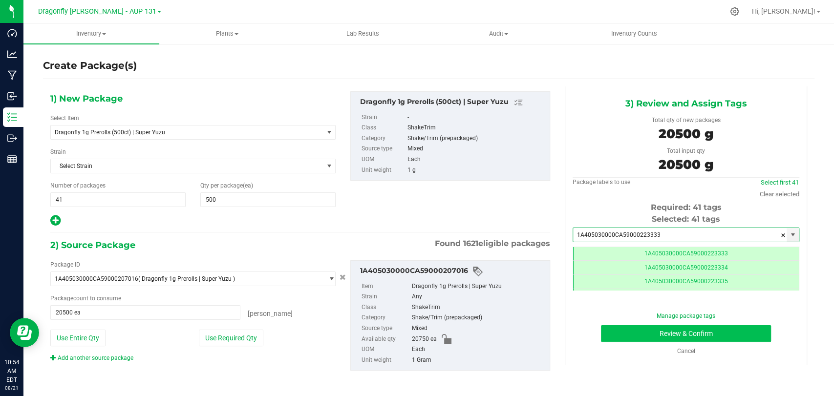
type input "1A405030000CA59000223333"
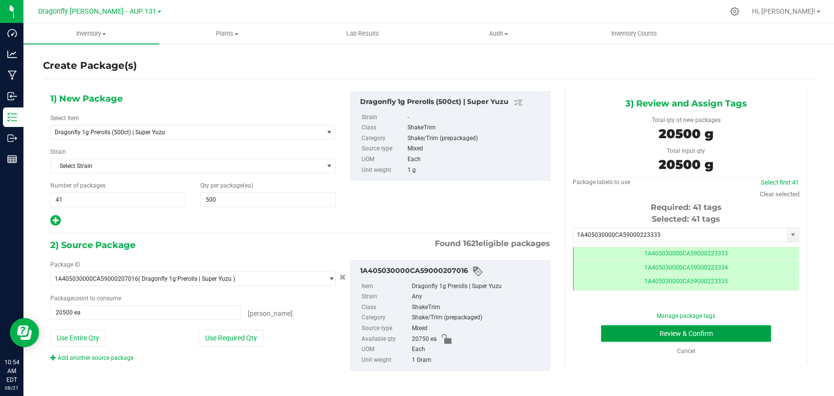
click at [640, 330] on button "Review & Confirm" at bounding box center [686, 334] width 170 height 17
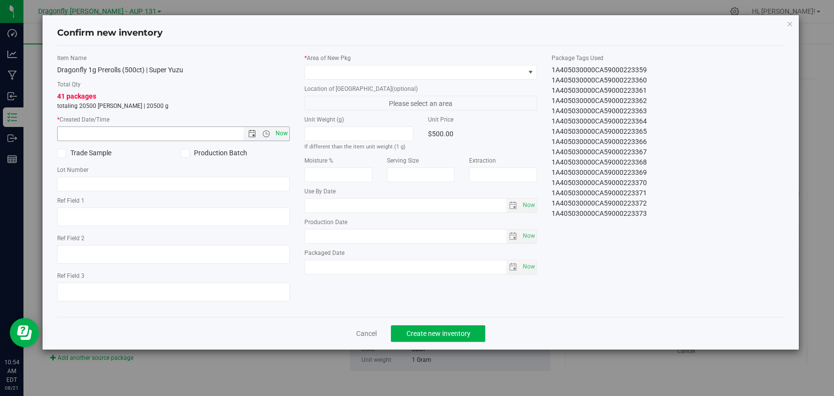
click at [285, 129] on span "Now" at bounding box center [282, 134] width 17 height 14
type input "8/21/2025 10:54 AM"
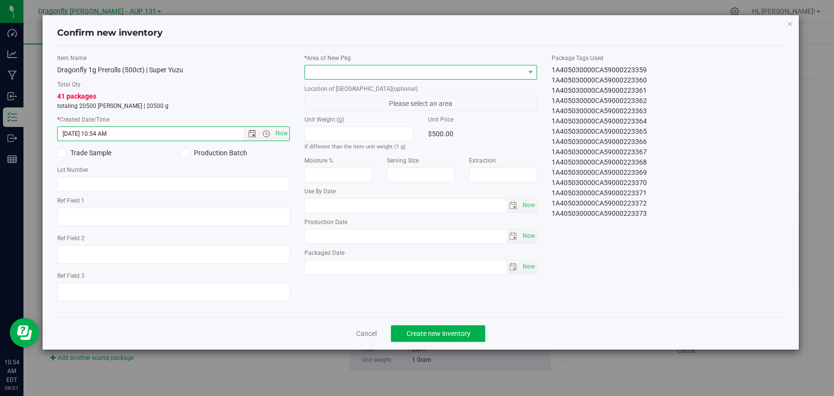
click at [382, 74] on span at bounding box center [414, 73] width 219 height 14
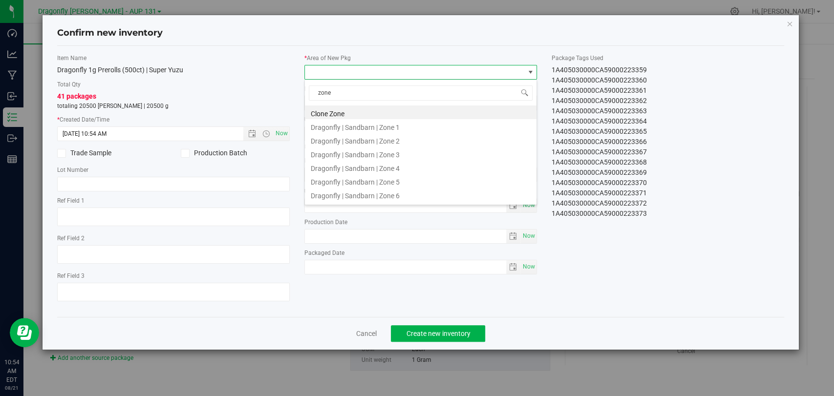
type input "zone 1"
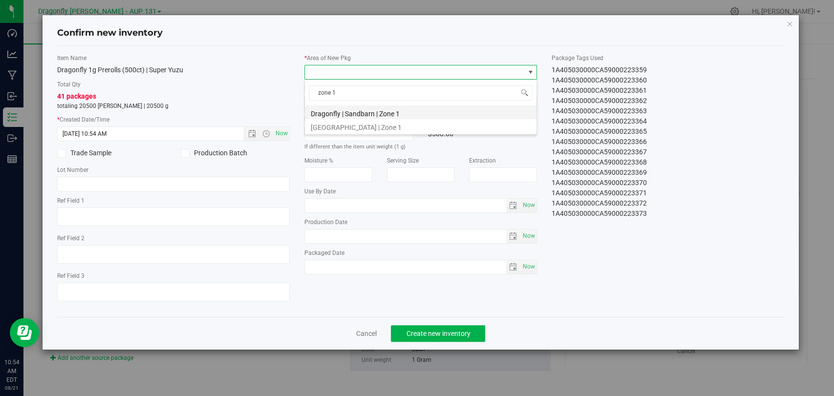
click at [386, 109] on li "Dragonfly | Sandbarn | Zone 1" at bounding box center [421, 113] width 232 height 14
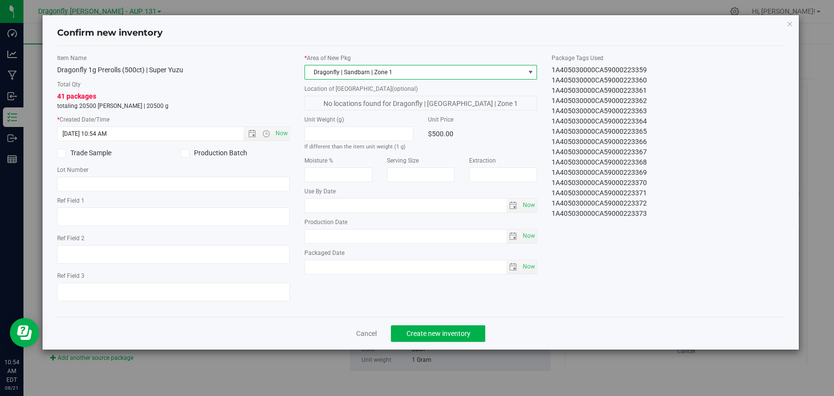
click at [454, 318] on div "Cancel Create new inventory" at bounding box center [420, 333] width 727 height 33
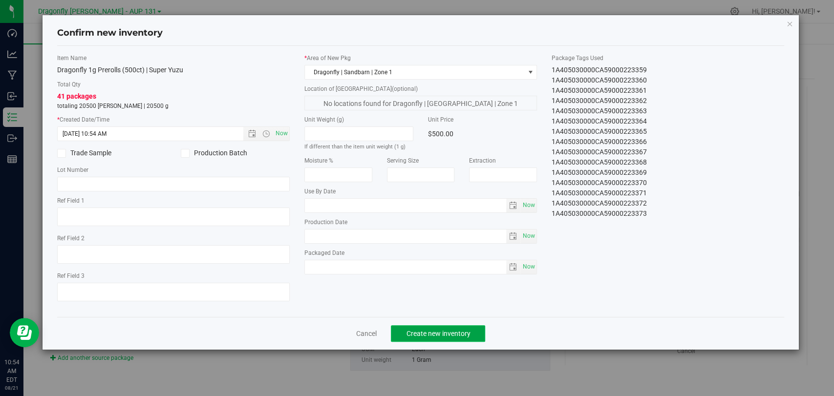
click at [458, 335] on span "Create new inventory" at bounding box center [438, 334] width 64 height 8
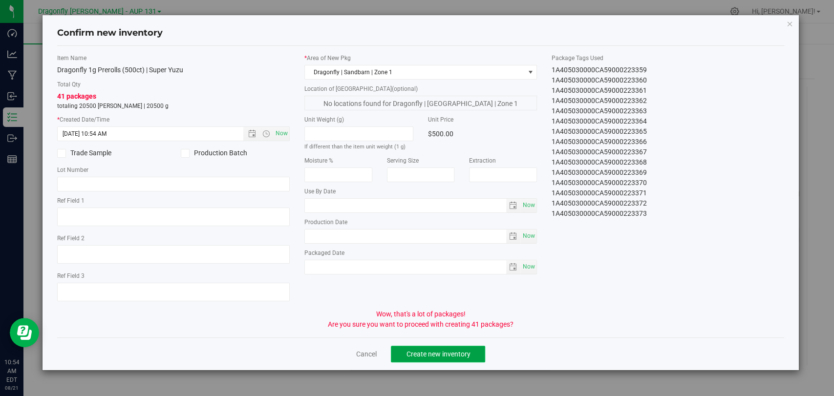
click at [454, 350] on span "Create new inventory" at bounding box center [438, 354] width 64 height 8
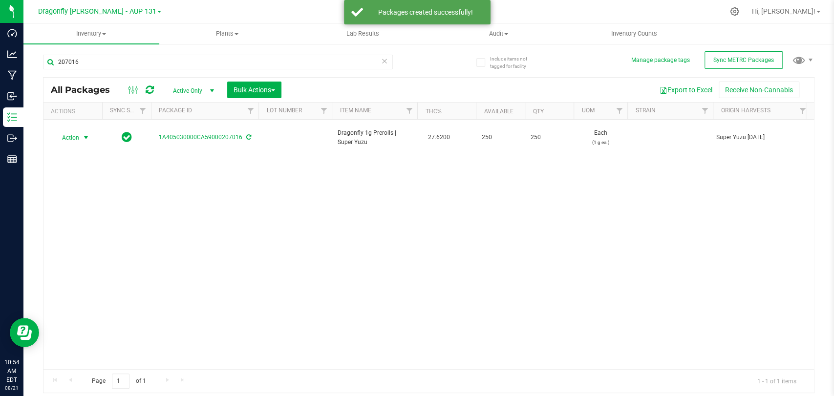
click at [74, 132] on span "Action" at bounding box center [66, 138] width 26 height 14
click at [96, 161] on li "Create package" at bounding box center [84, 163] width 61 height 15
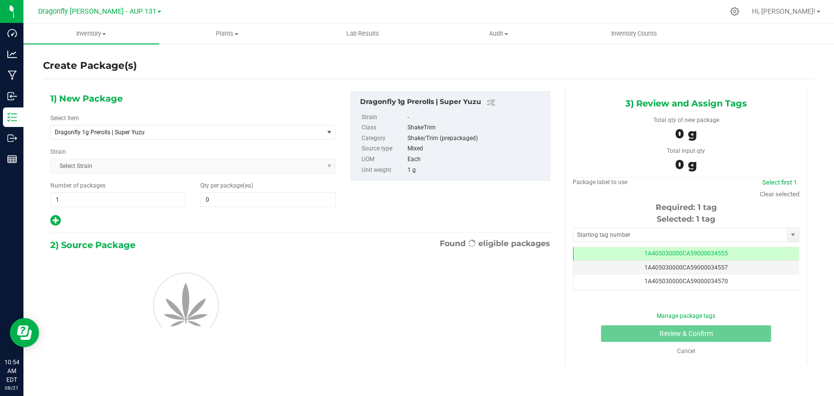
type input "0"
click at [199, 132] on span "Dragonfly 1g Prerolls | Super Yuzu" at bounding box center [182, 132] width 254 height 7
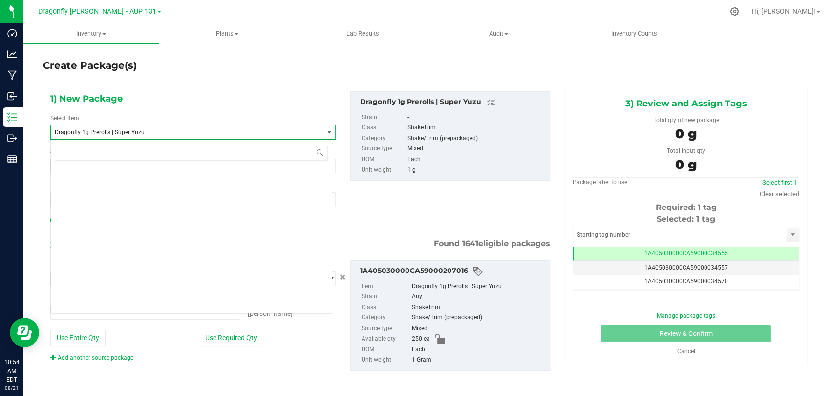
type input "0 ea"
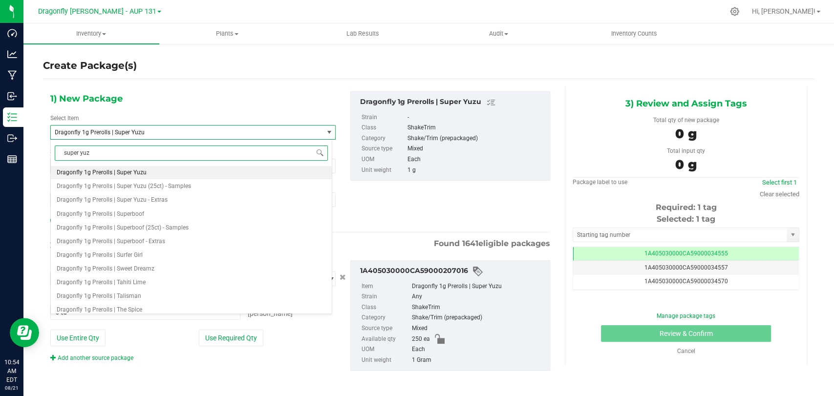
type input "super yuzu"
click at [189, 173] on li "Dragonfly 1g Prerolls (100ct) | Super Yuzu" at bounding box center [191, 173] width 281 height 14
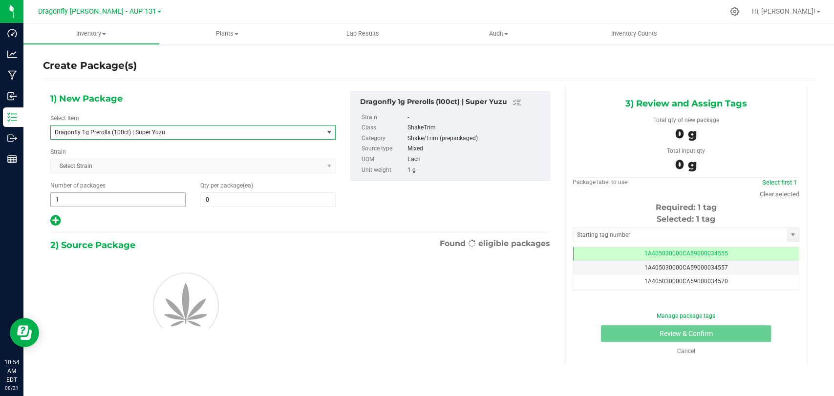
type input "0"
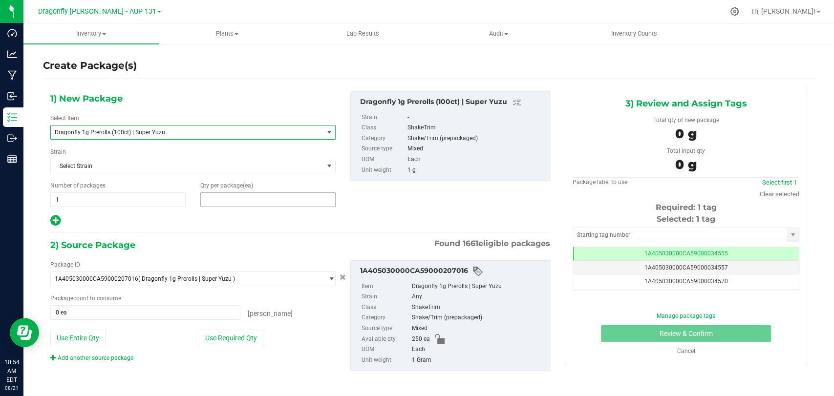
click at [231, 199] on span at bounding box center [267, 200] width 135 height 15
type input "10"
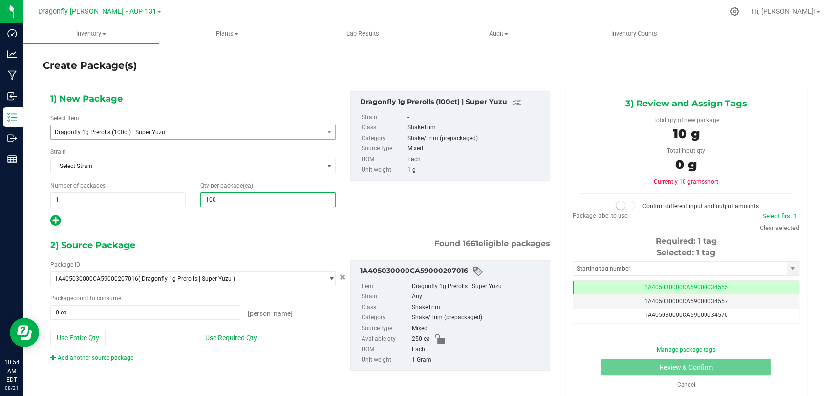
type input "100"
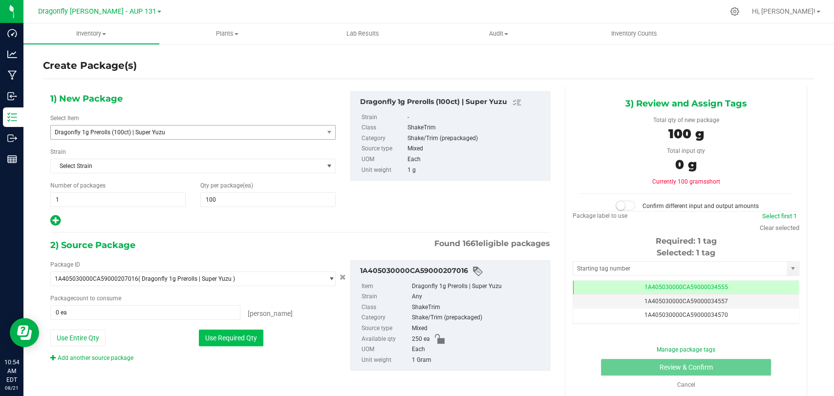
click at [240, 334] on button "Use Required Qty" at bounding box center [231, 338] width 65 height 17
type input "100 ea"
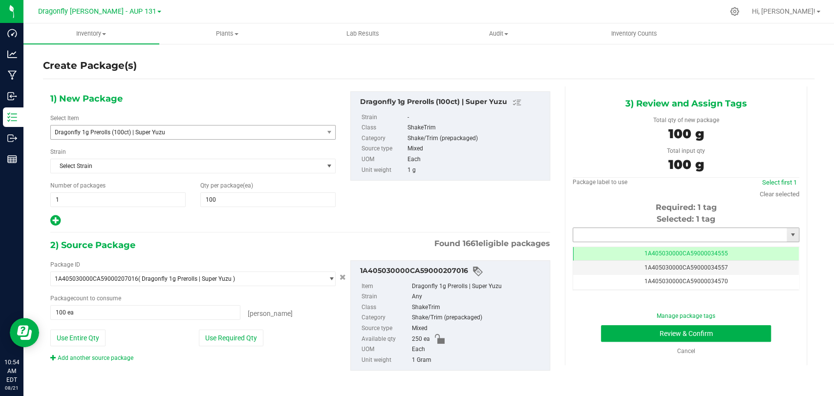
click at [685, 240] on input "text" at bounding box center [680, 235] width 214 height 14
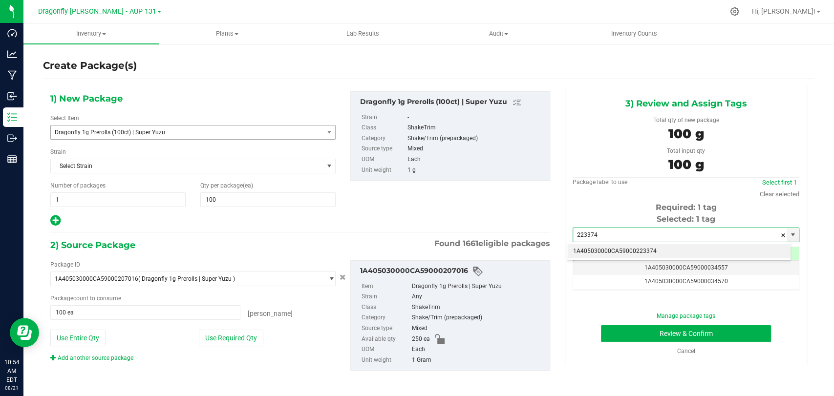
click at [671, 251] on li "1A405030000CA59000223374" at bounding box center [679, 251] width 223 height 15
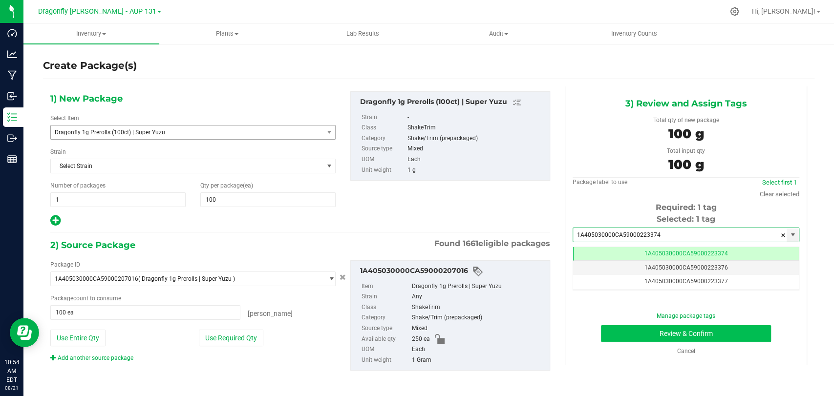
type input "1A405030000CA59000223374"
click at [674, 330] on button "Review & Confirm" at bounding box center [686, 334] width 170 height 17
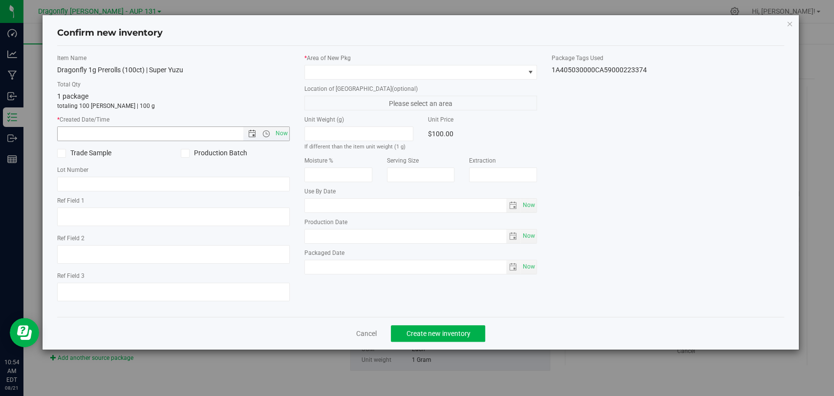
click at [289, 131] on span "Now" at bounding box center [173, 134] width 233 height 15
click at [284, 127] on span "Now" at bounding box center [282, 134] width 17 height 14
type input "8/21/2025 10:54 AM"
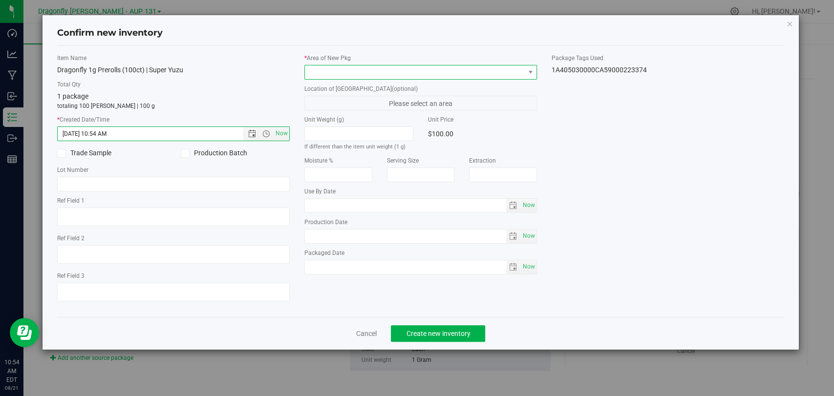
click at [387, 74] on span at bounding box center [414, 73] width 219 height 14
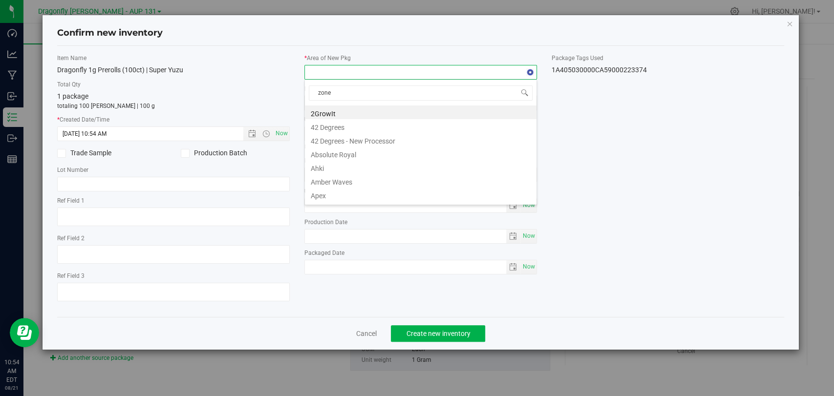
type input "zone 1"
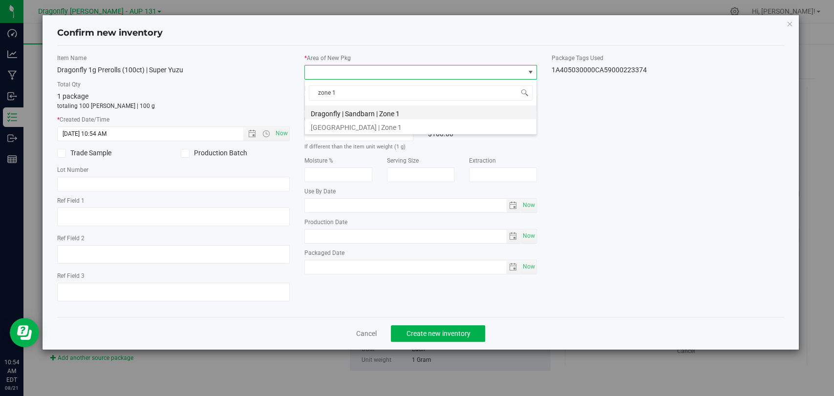
click at [397, 113] on li "Dragonfly | Sandbarn | Zone 1" at bounding box center [421, 113] width 232 height 14
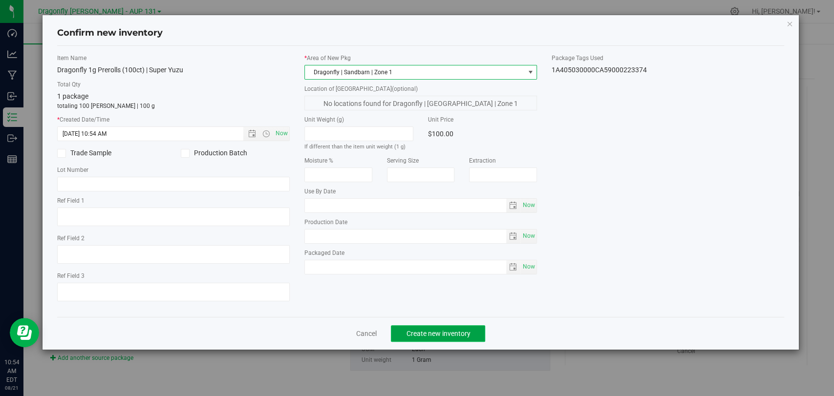
click at [453, 331] on span "Create new inventory" at bounding box center [438, 334] width 64 height 8
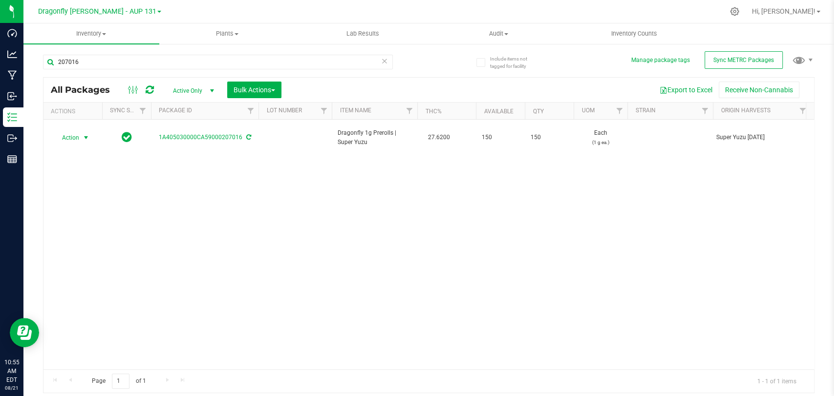
drag, startPoint x: 78, startPoint y: 130, endPoint x: 93, endPoint y: 142, distance: 18.8
click at [78, 131] on span "Action" at bounding box center [66, 138] width 26 height 14
click at [93, 164] on li "Create package" at bounding box center [84, 163] width 61 height 15
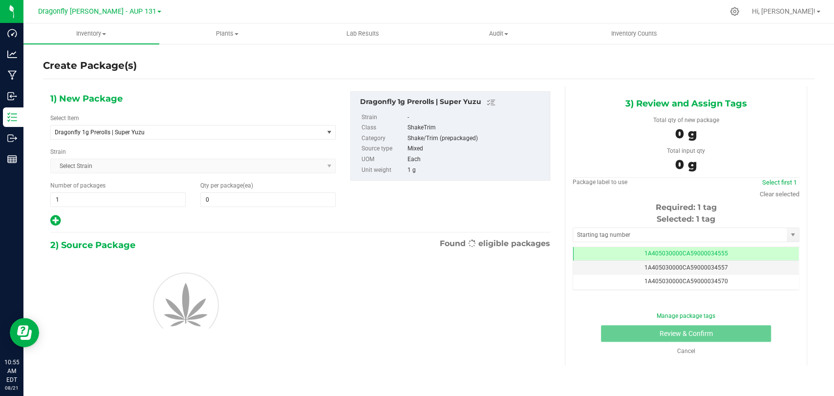
type input "0"
click at [125, 134] on span "Dragonfly 1g Prerolls | Super Yuzu" at bounding box center [182, 132] width 254 height 7
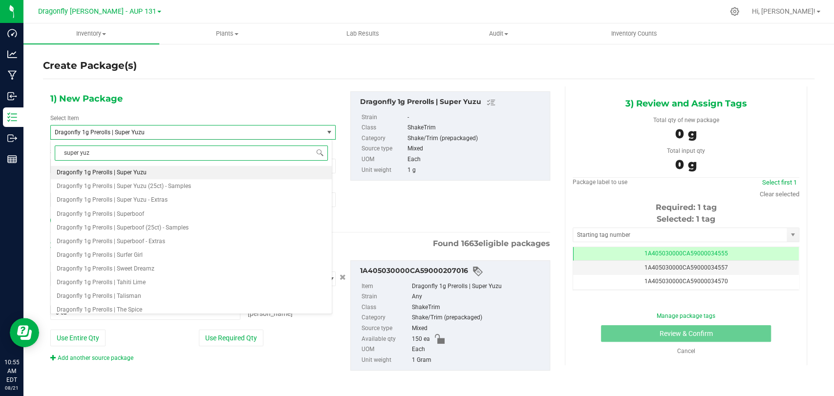
type input "super yuzu"
click at [143, 172] on span "Dragonfly 1g Prerolls (100ct) | Super Yuzu" at bounding box center [112, 172] width 110 height 7
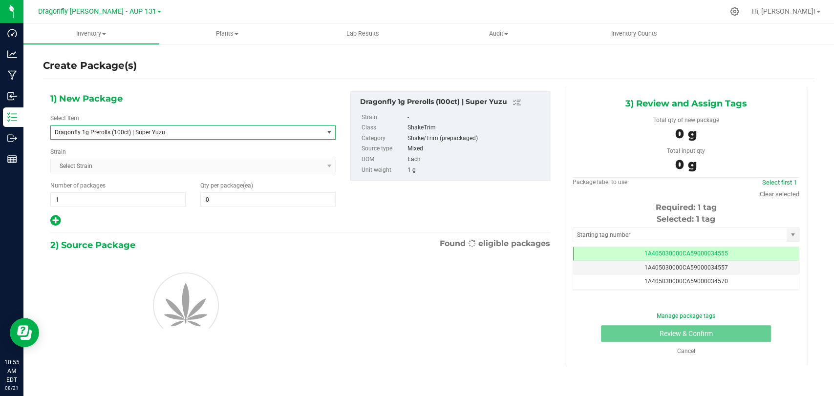
type input "0"
click at [239, 195] on span at bounding box center [267, 200] width 135 height 15
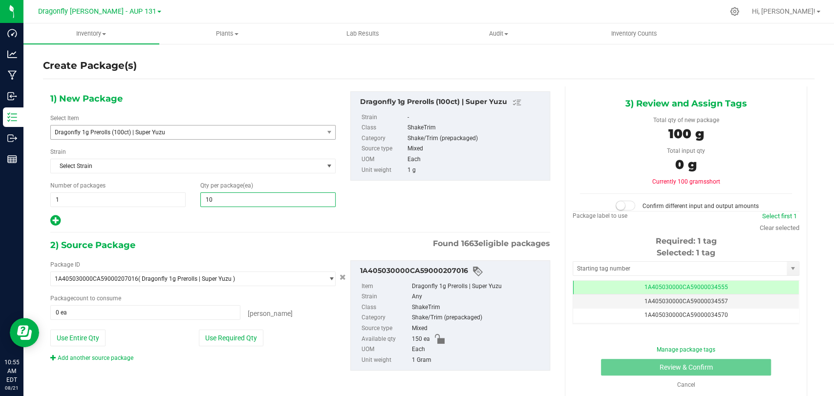
type input "100"
click at [245, 333] on button "Use Required Qty" at bounding box center [231, 338] width 65 height 17
type input "100 ea"
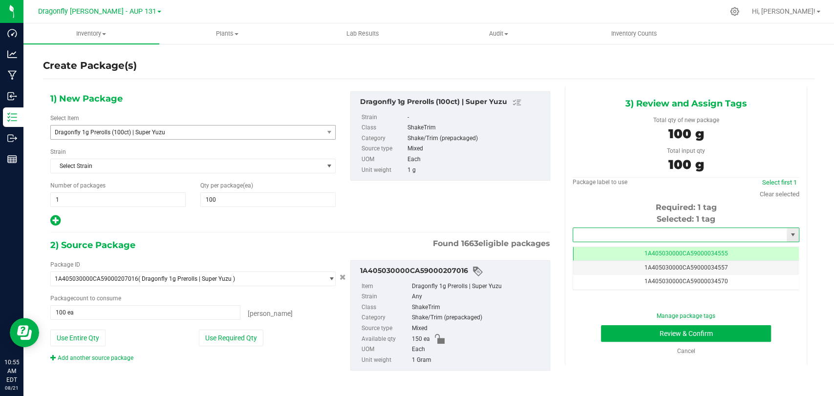
click at [661, 237] on input "text" at bounding box center [680, 235] width 214 height 14
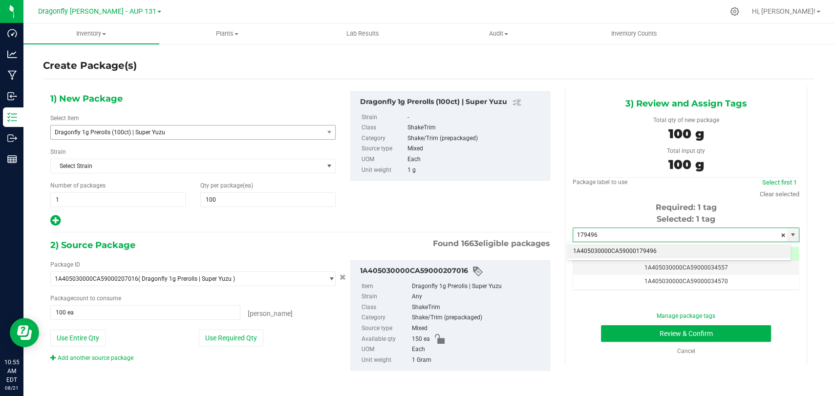
click at [639, 254] on li "1A405030000CA59000179496" at bounding box center [679, 251] width 223 height 15
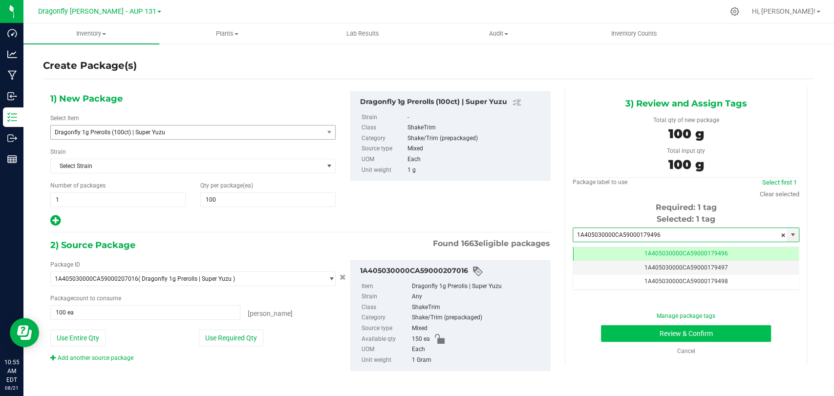
type input "1A405030000CA59000179496"
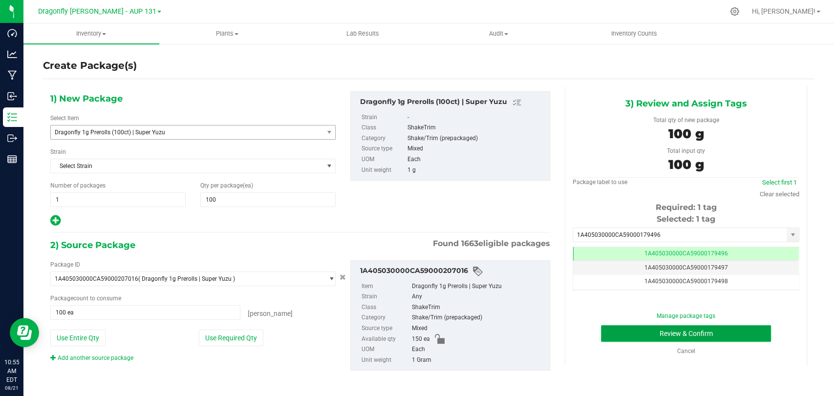
click at [625, 333] on button "Review & Confirm" at bounding box center [686, 334] width 170 height 17
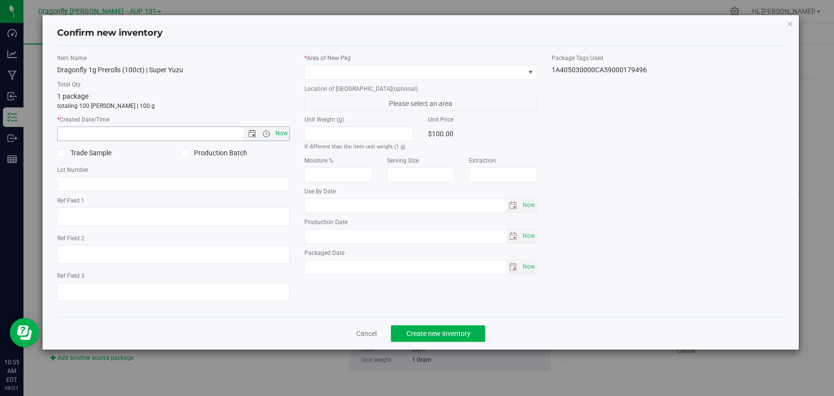
click at [282, 135] on span "Now" at bounding box center [282, 134] width 17 height 14
type input "8/21/2025 10:55 AM"
click at [398, 61] on label "* Area of New Pkg" at bounding box center [421, 58] width 233 height 9
click at [394, 77] on span at bounding box center [414, 73] width 219 height 14
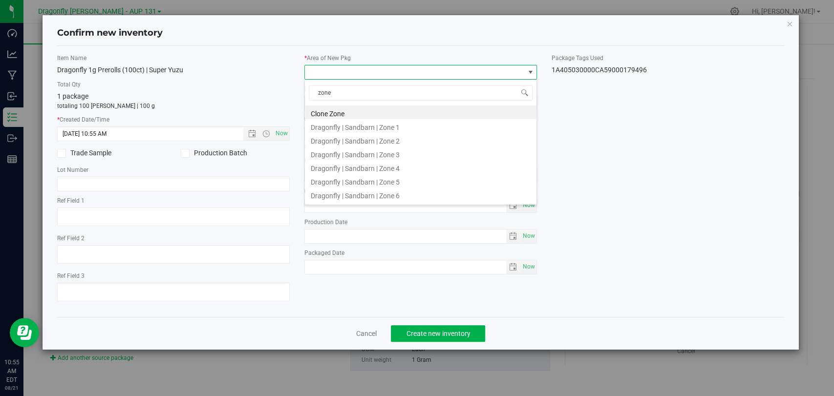
type input "zone 1"
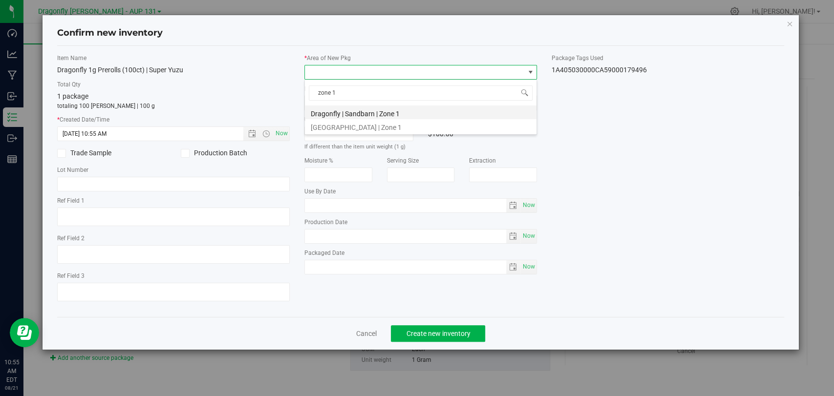
click at [405, 107] on li "Dragonfly | Sandbarn | Zone 1" at bounding box center [421, 113] width 232 height 14
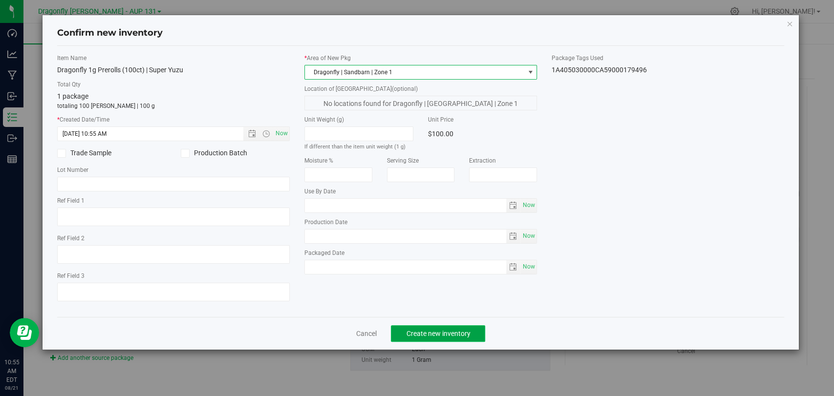
click at [438, 330] on span "Create new inventory" at bounding box center [438, 334] width 64 height 8
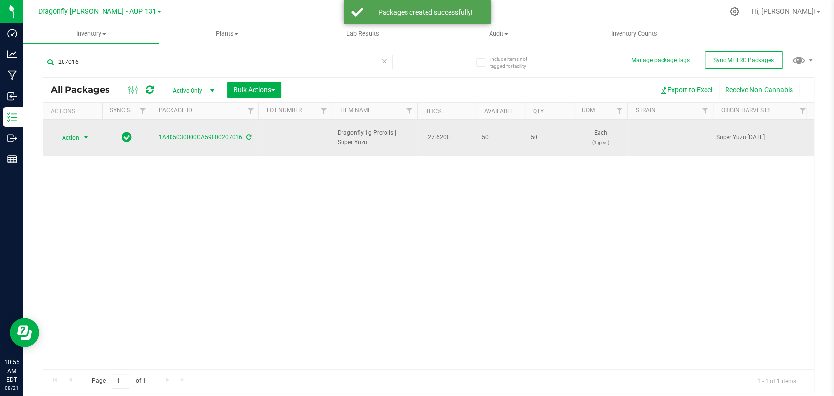
click at [78, 133] on span "Action" at bounding box center [66, 138] width 26 height 14
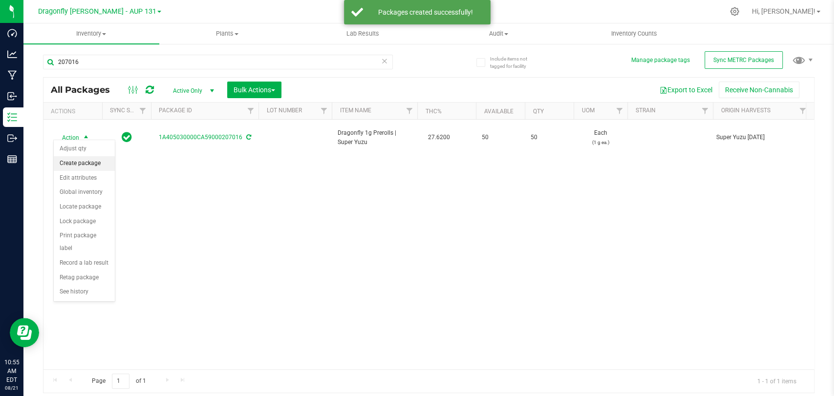
click at [71, 162] on li "Create package" at bounding box center [84, 163] width 61 height 15
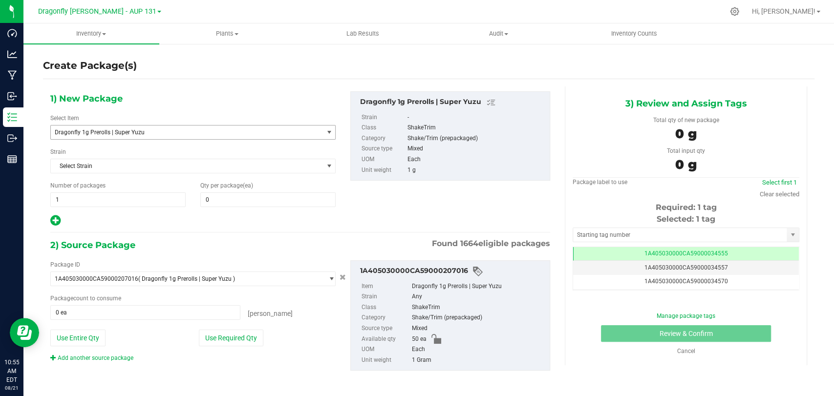
click at [127, 132] on span "Dragonfly 1g Prerolls | Super Yuzu" at bounding box center [182, 132] width 254 height 7
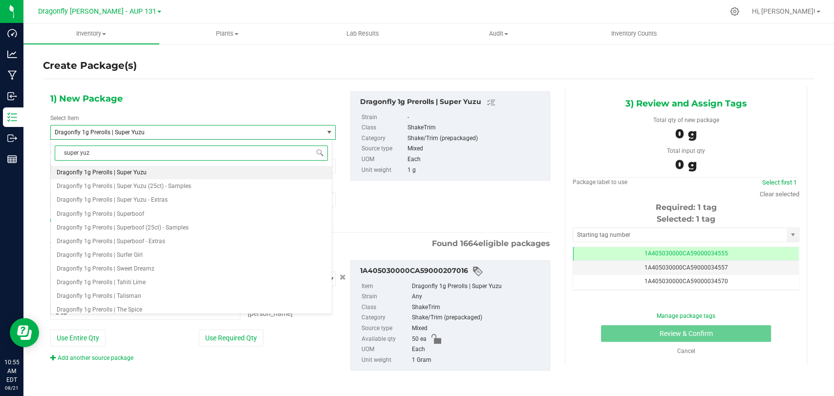
type input "super yuzu"
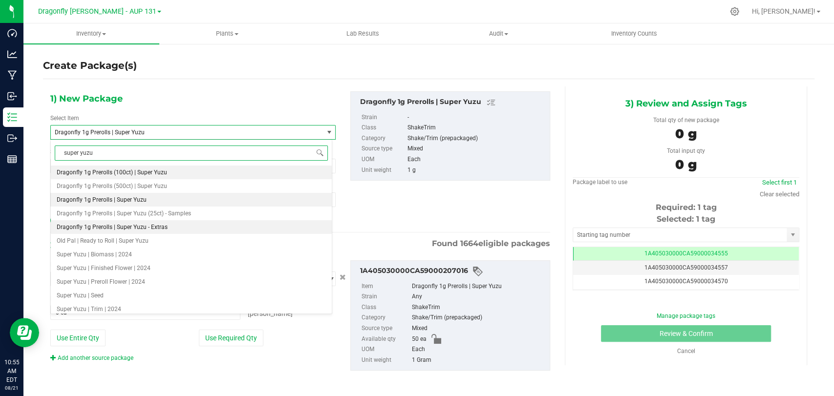
click at [166, 228] on li "Dragonfly 1g Prerolls | Super Yuzu - Extras" at bounding box center [191, 227] width 281 height 14
type input "0"
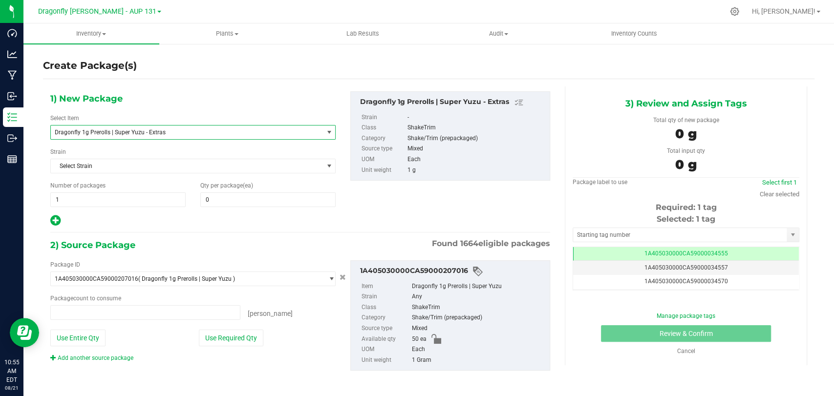
type input "0 ea"
click at [237, 195] on span at bounding box center [267, 200] width 135 height 15
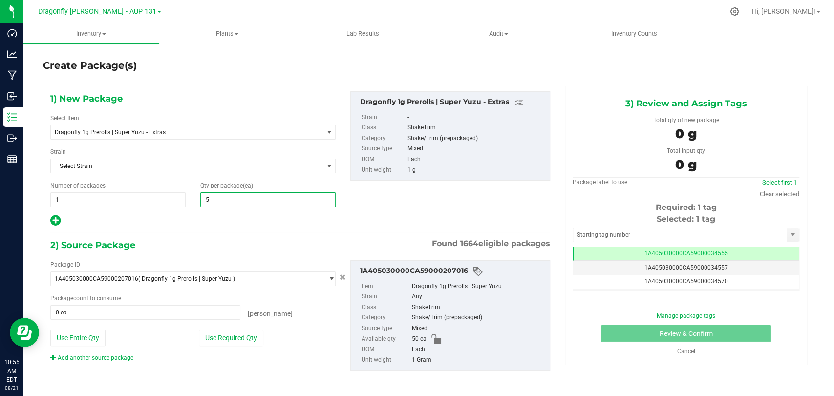
type input "50"
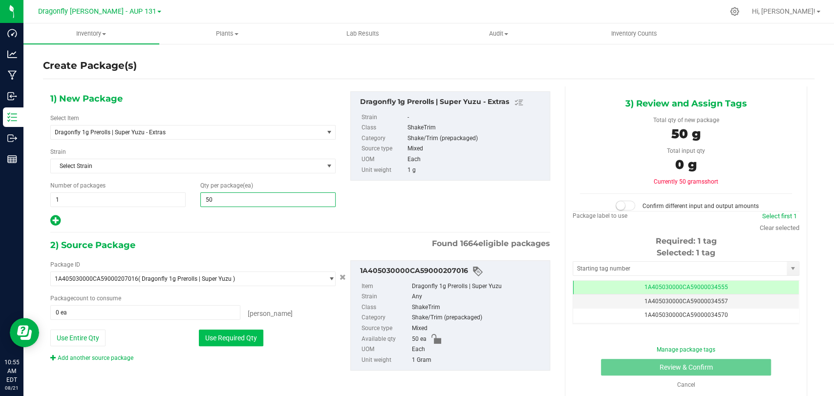
type input "50"
click at [214, 331] on button "Use Required Qty" at bounding box center [231, 338] width 65 height 17
type input "50 ea"
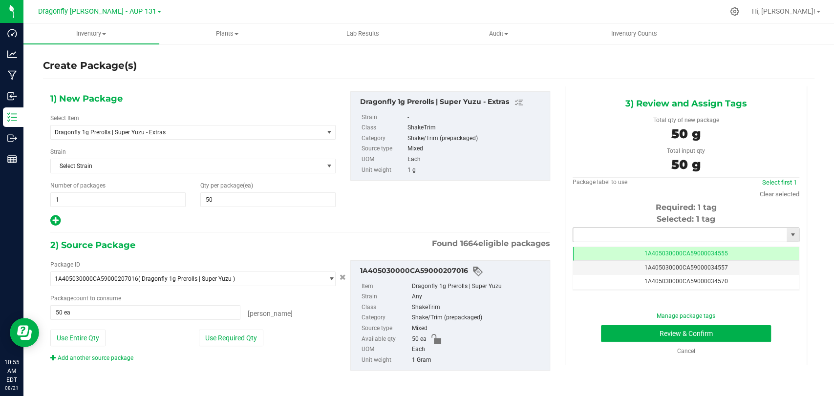
click at [638, 231] on input "text" at bounding box center [680, 235] width 214 height 14
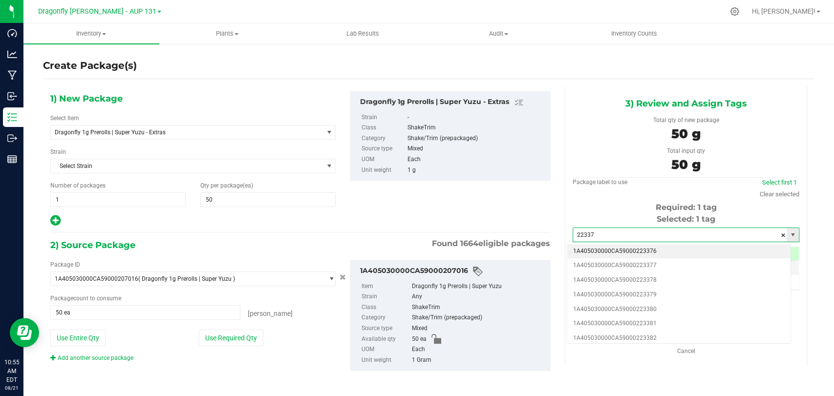
type input "223375"
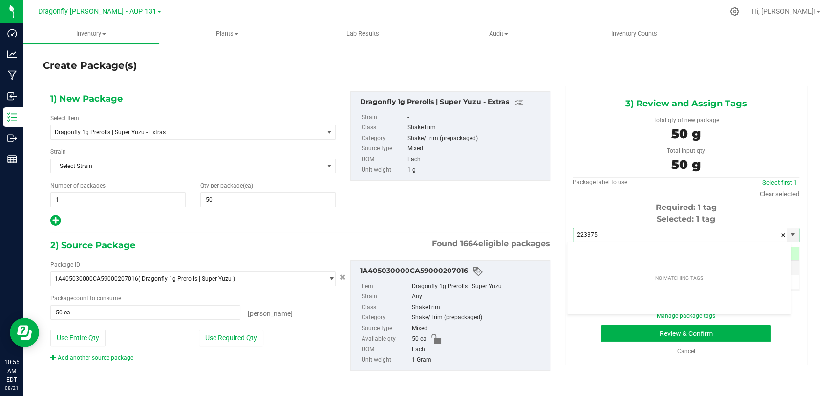
drag, startPoint x: 614, startPoint y: 234, endPoint x: 518, endPoint y: 227, distance: 96.5
click at [518, 227] on div "1) New Package Select Item Dragonfly 1g Prerolls | Super Yuzu - Extras Dragonfl…" at bounding box center [429, 240] width 772 height 306
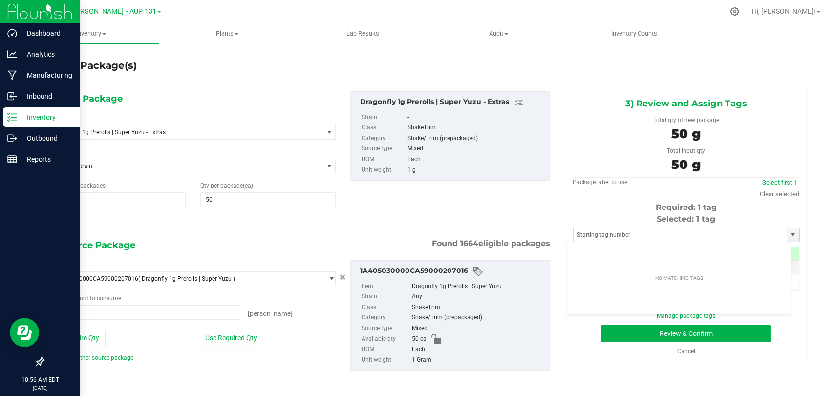
click at [18, 110] on div "Inventory" at bounding box center [41, 118] width 77 height 20
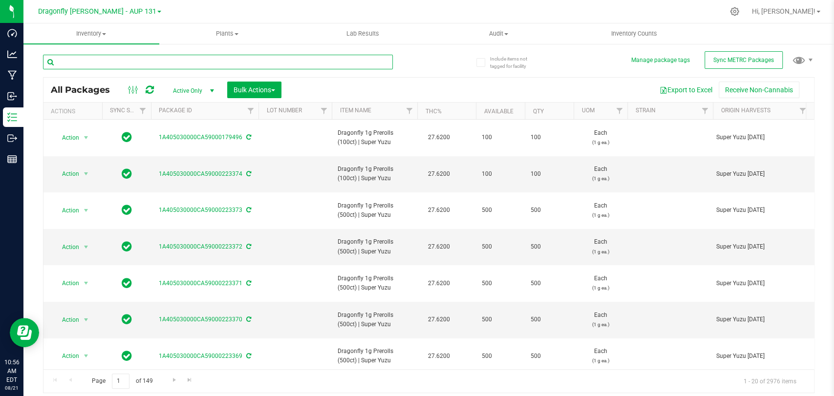
click at [179, 67] on input "text" at bounding box center [218, 62] width 350 height 15
type input "223375"
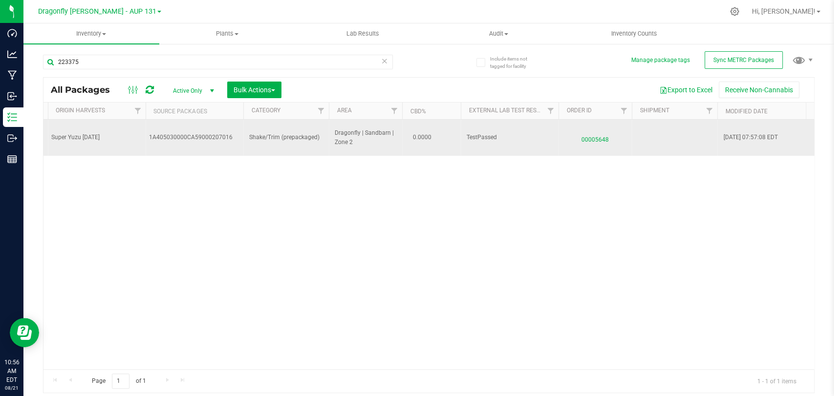
click at [607, 131] on span "00005648" at bounding box center [596, 138] width 62 height 14
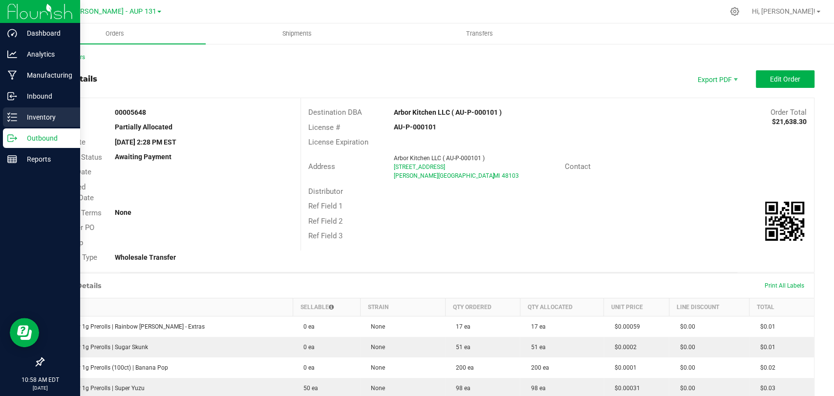
click at [46, 112] on p "Inventory" at bounding box center [46, 117] width 59 height 12
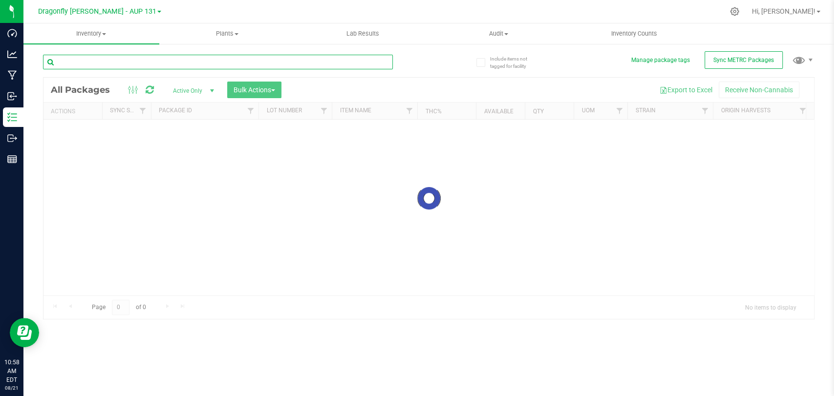
click at [266, 63] on input "text" at bounding box center [218, 62] width 350 height 15
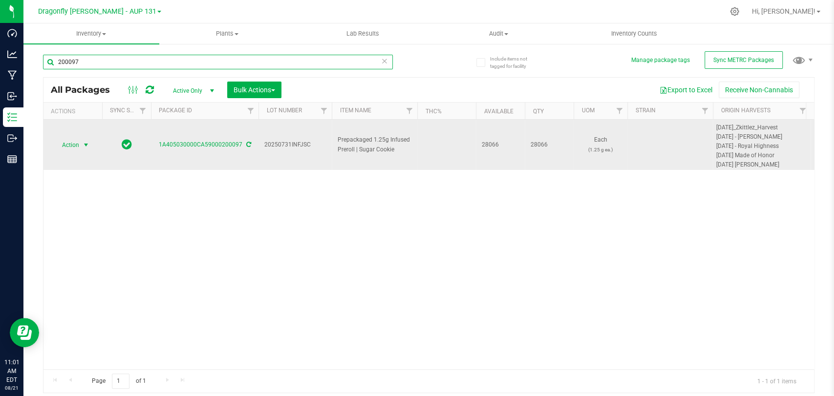
type input "200097"
click at [78, 144] on span "Action" at bounding box center [66, 145] width 26 height 14
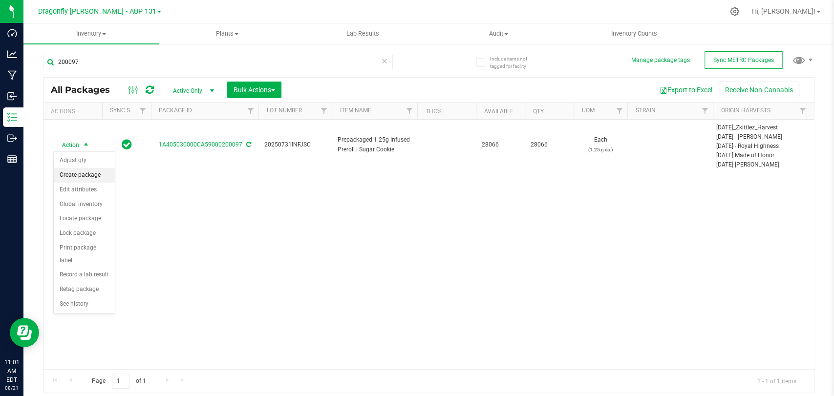
click at [95, 176] on li "Create package" at bounding box center [84, 175] width 61 height 15
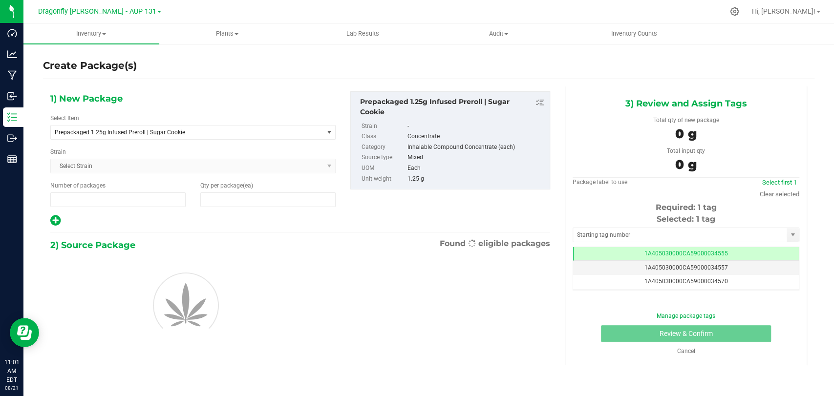
type input "1"
type input "0"
click at [213, 132] on span "Prepackaged 1.25g Infused Preroll | Sugar Cookie" at bounding box center [182, 132] width 254 height 7
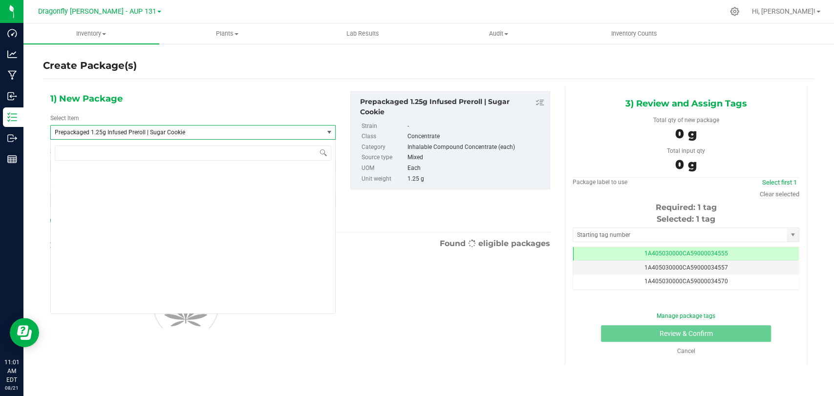
scroll to position [48259, 0]
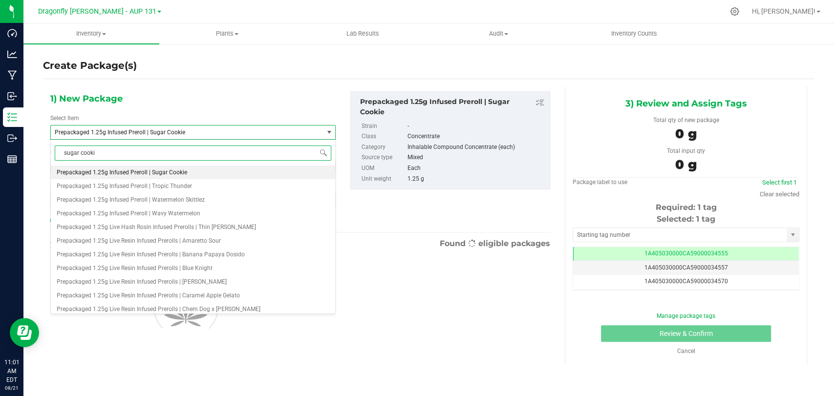
type input "sugar cookie"
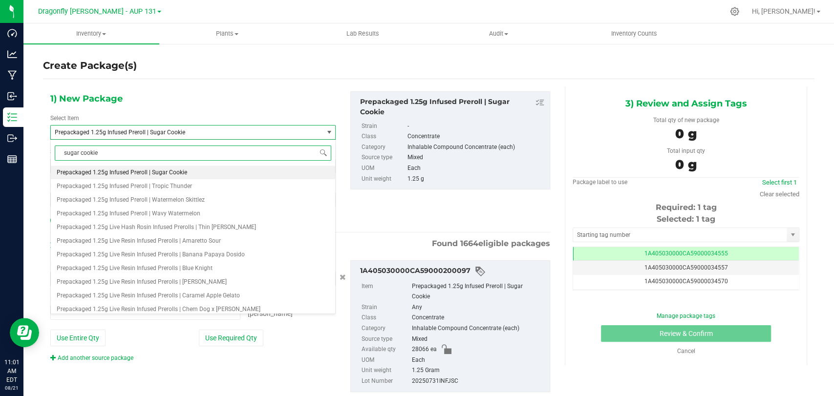
type input "0 ea"
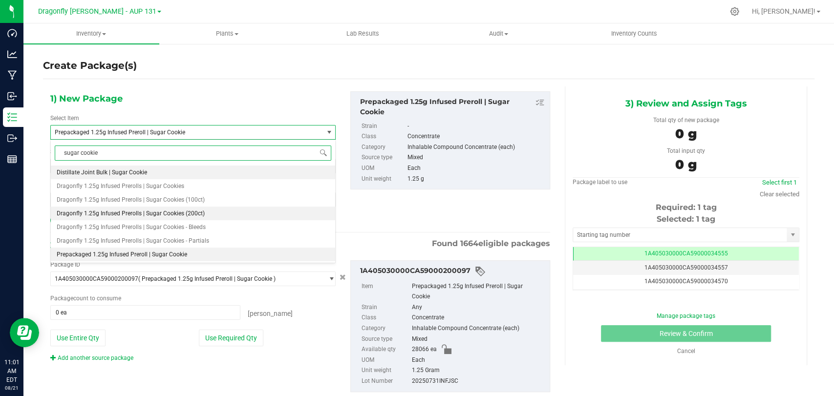
click at [210, 208] on li "Dragonfly 1.25g Infused Prerolls | Sugar Cookies (200ct)" at bounding box center [193, 214] width 284 height 14
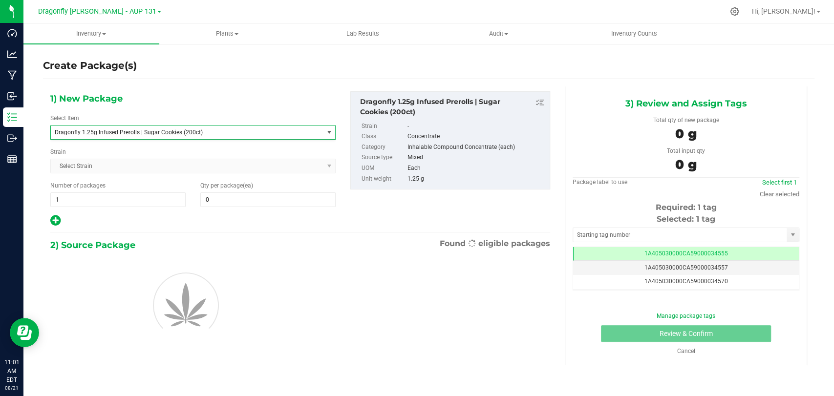
type input "0"
click at [181, 189] on div "Number of packages 1 1" at bounding box center [118, 194] width 150 height 26
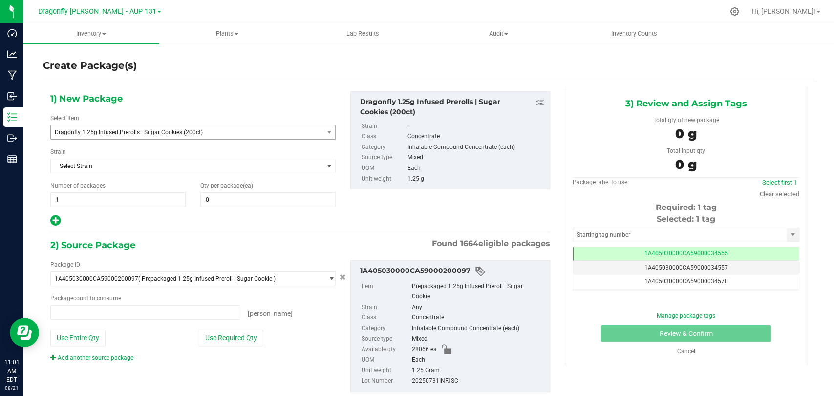
type input "0 ea"
click at [152, 196] on span "1 1" at bounding box center [117, 200] width 135 height 15
type input "30"
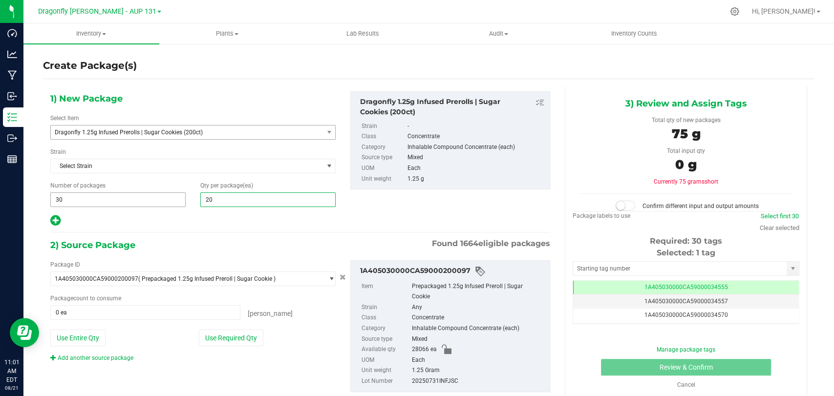
type input "200"
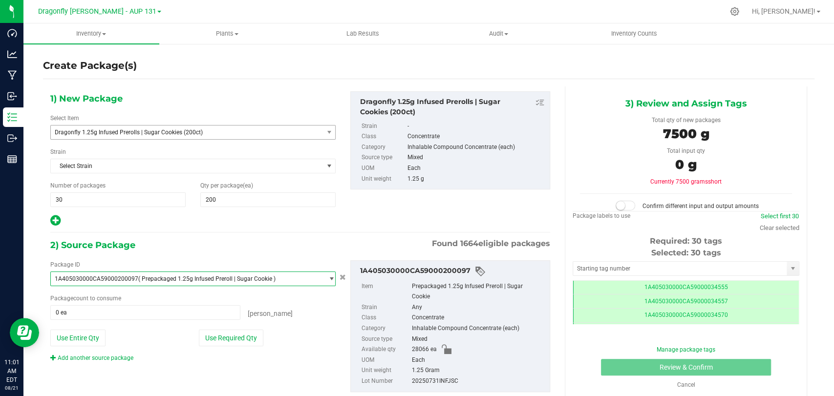
scroll to position [0, 0]
click at [234, 332] on button "Use Required Qty" at bounding box center [231, 338] width 65 height 17
type input "6000 ea"
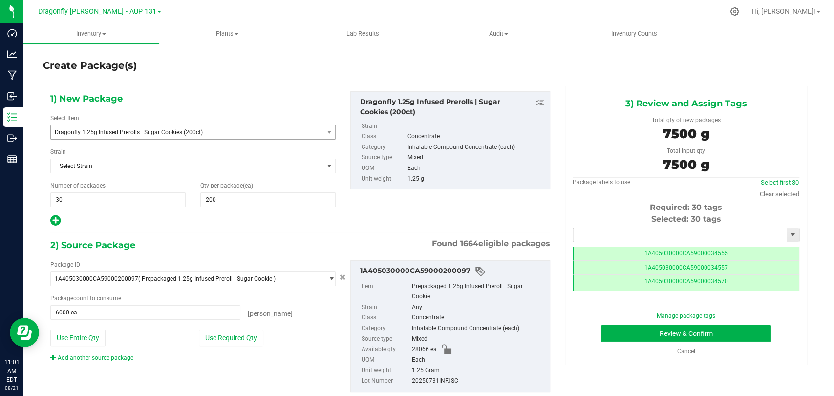
click at [727, 231] on input "text" at bounding box center [680, 235] width 214 height 14
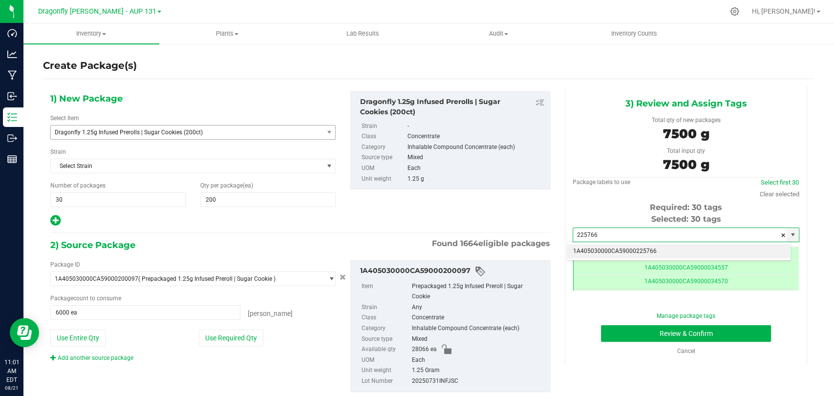
click at [667, 253] on li "1A405030000CA59000225766" at bounding box center [679, 251] width 223 height 15
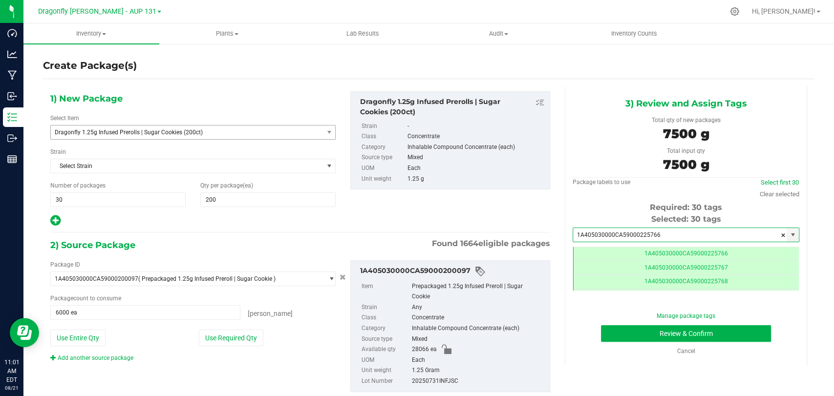
type input "1A405030000CA59000225766"
click at [654, 322] on div "Manage package tags Review & Confirm Cancel" at bounding box center [686, 334] width 212 height 44
click at [652, 328] on button "Review & Confirm" at bounding box center [686, 334] width 170 height 17
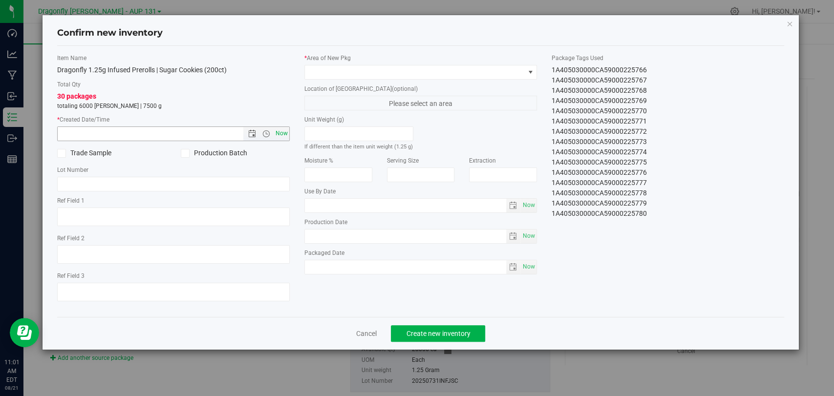
click at [282, 129] on span "Now" at bounding box center [282, 134] width 17 height 14
type input "8/21/2025 11:01 AM"
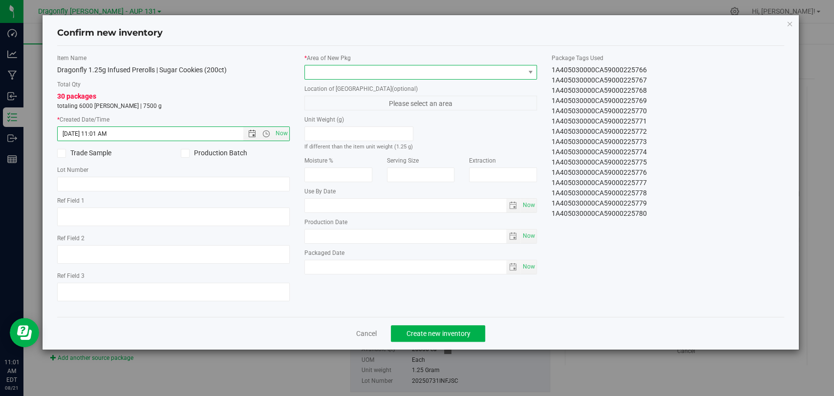
click at [337, 69] on span at bounding box center [414, 73] width 219 height 14
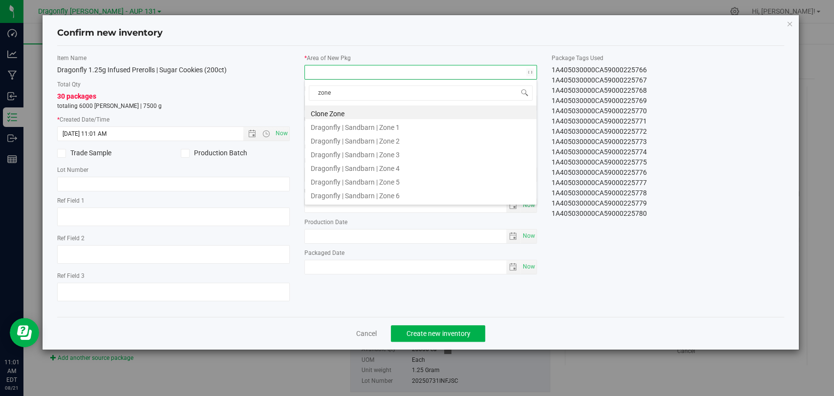
type input "zone 1"
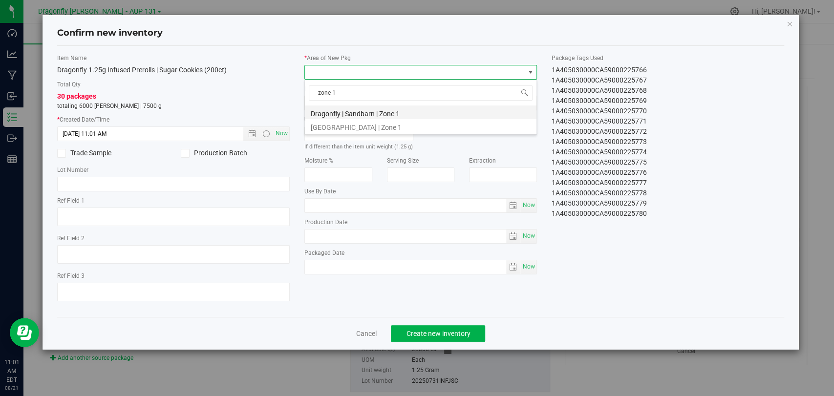
click at [427, 118] on li "Dragonfly | Sandbarn | Zone 1" at bounding box center [421, 113] width 232 height 14
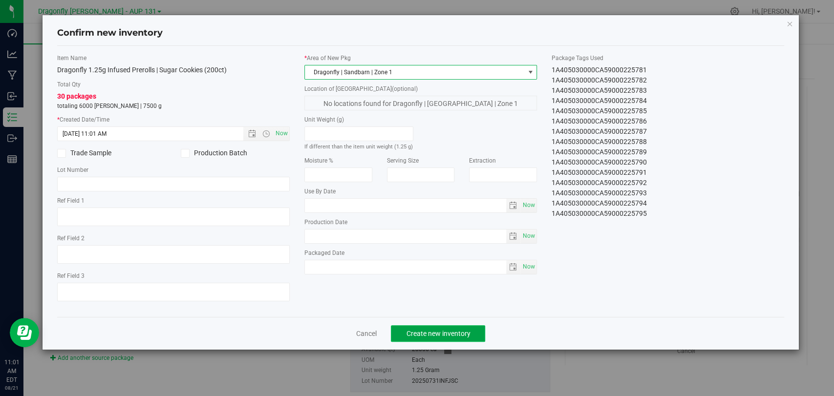
click at [445, 333] on span "Create new inventory" at bounding box center [438, 334] width 64 height 8
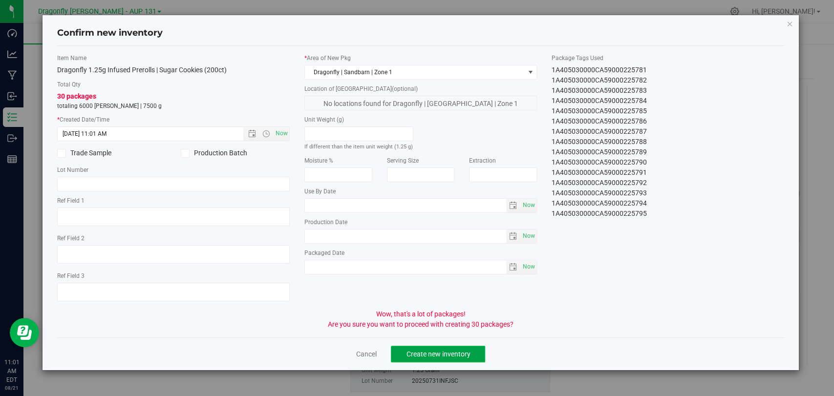
click at [450, 356] on span "Create new inventory" at bounding box center [438, 354] width 64 height 8
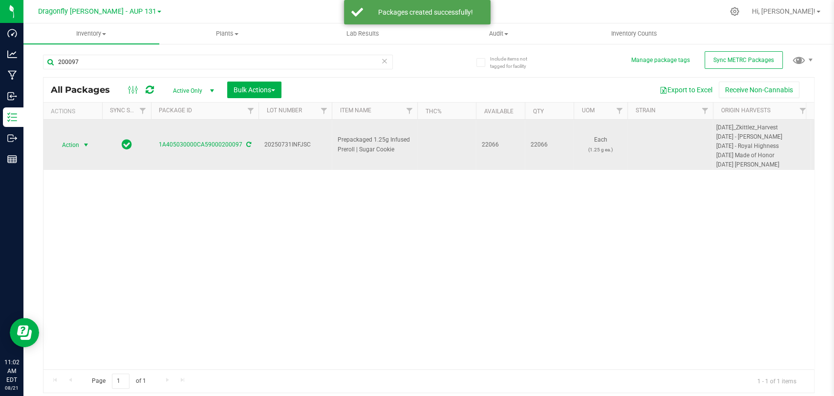
click at [86, 146] on span "select" at bounding box center [86, 145] width 8 height 8
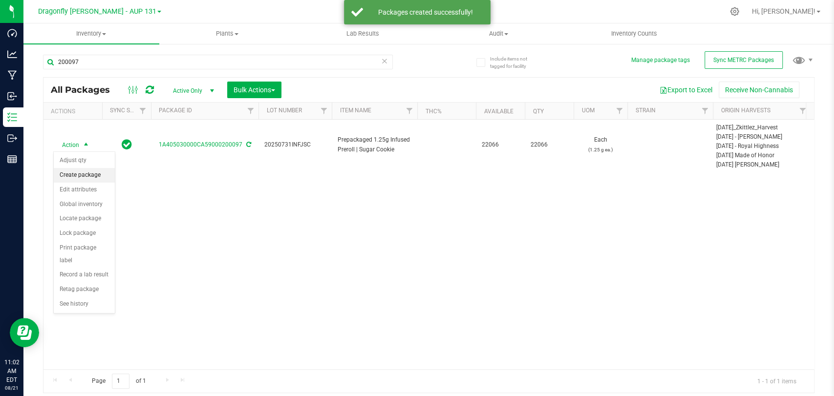
click at [81, 175] on li "Create package" at bounding box center [84, 175] width 61 height 15
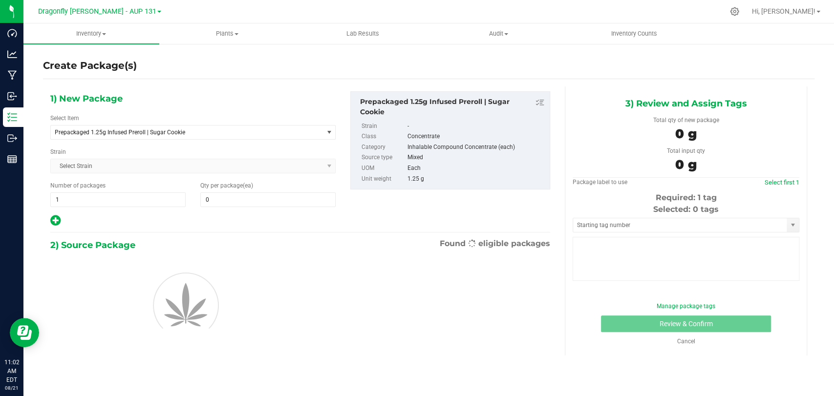
type input "0"
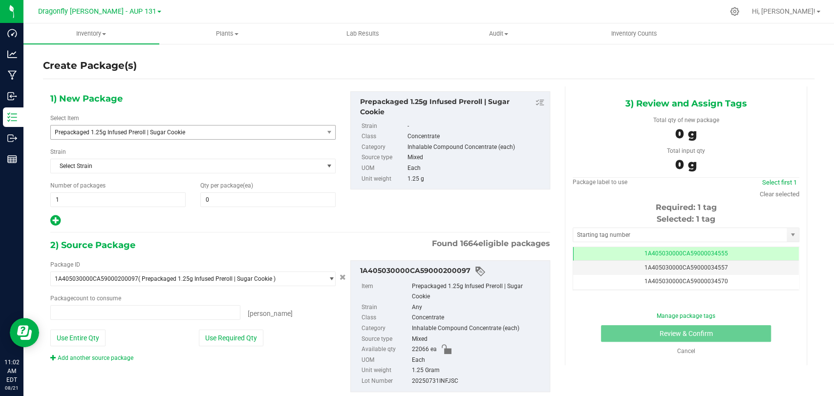
type input "0 ea"
click at [160, 130] on span "Prepackaged 1.25g Infused Preroll | Sugar Cookie" at bounding box center [182, 132] width 254 height 7
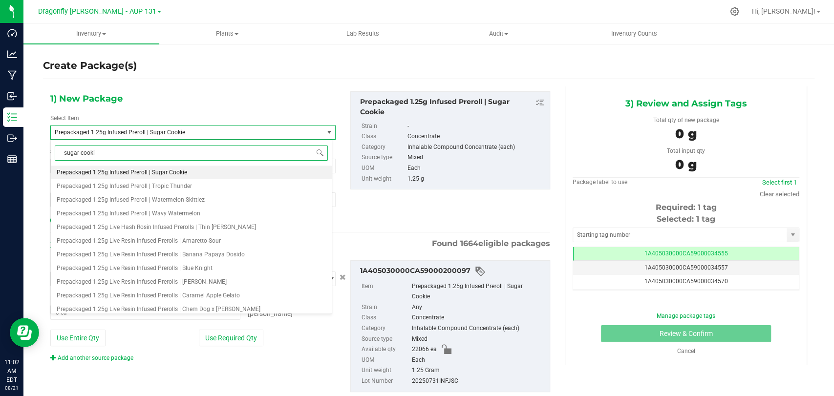
type input "sugar cookie"
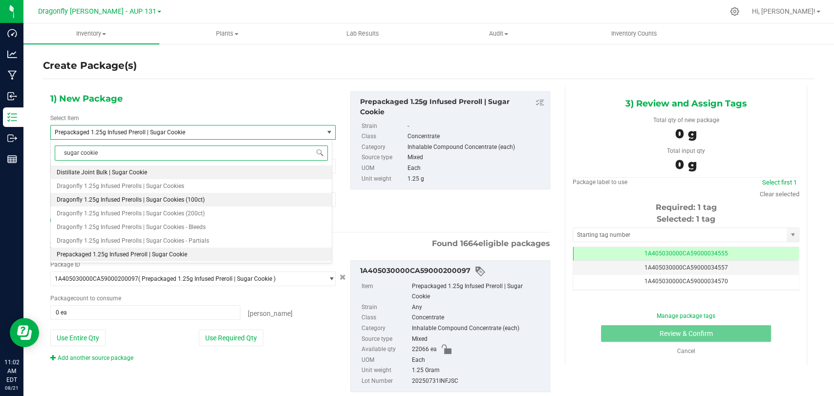
click at [184, 205] on li "Dragonfly 1.25g Infused Prerolls | Sugar Cookies (100ct)" at bounding box center [191, 200] width 281 height 14
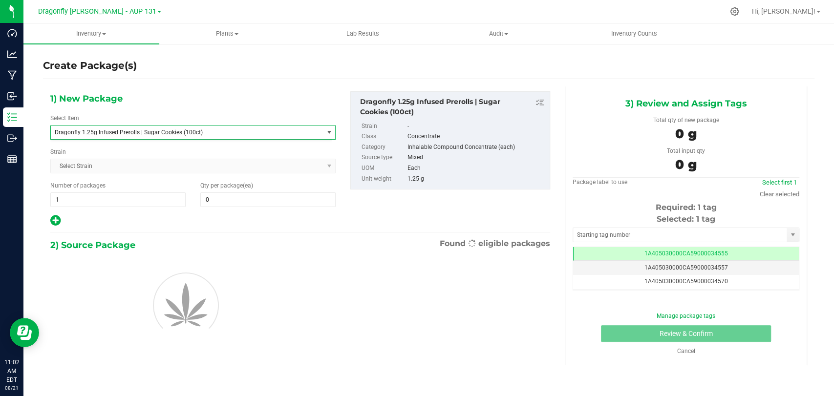
type input "0"
click at [156, 198] on span "1 1" at bounding box center [117, 200] width 135 height 15
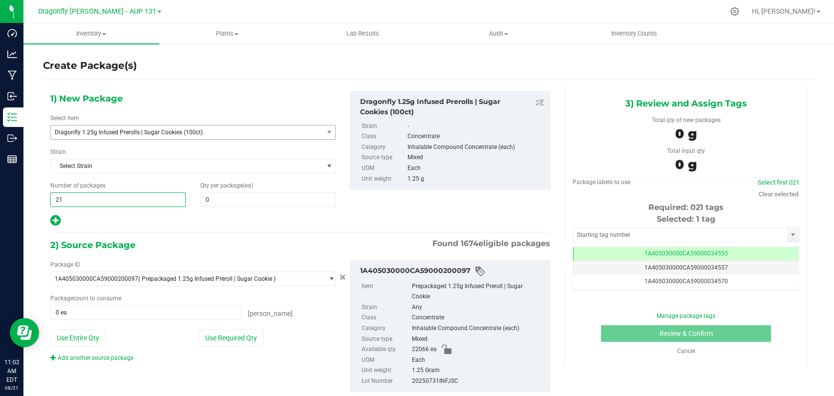
type input "219"
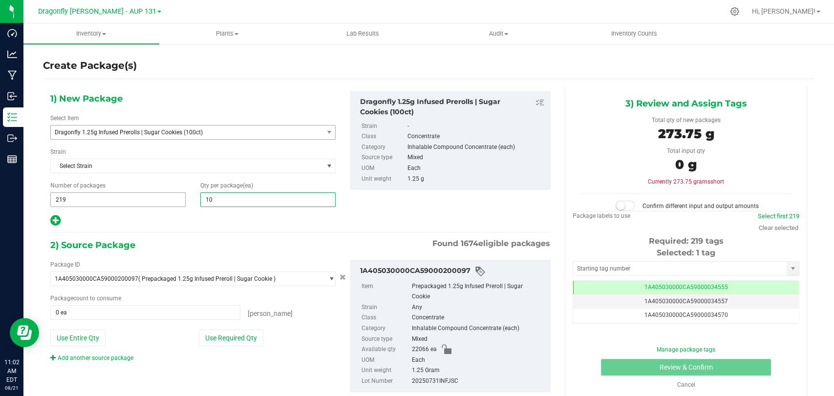
type input "100"
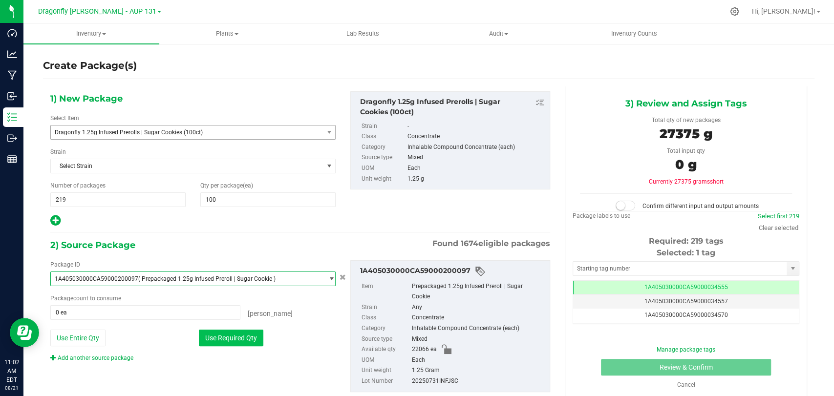
click at [223, 332] on button "Use Required Qty" at bounding box center [231, 338] width 65 height 17
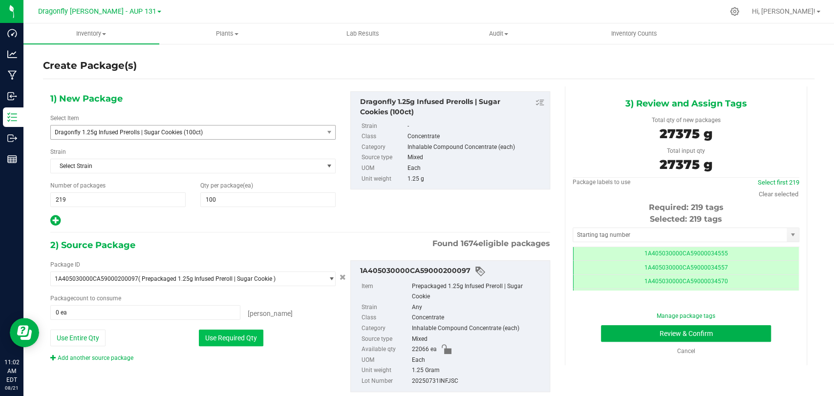
type input "21900 ea"
click at [606, 236] on input "text" at bounding box center [680, 235] width 214 height 14
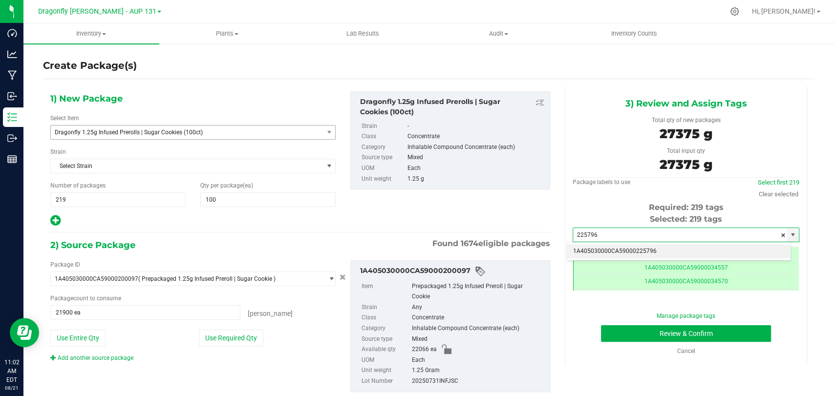
click at [674, 244] on li "1A405030000CA59000225796" at bounding box center [679, 251] width 223 height 15
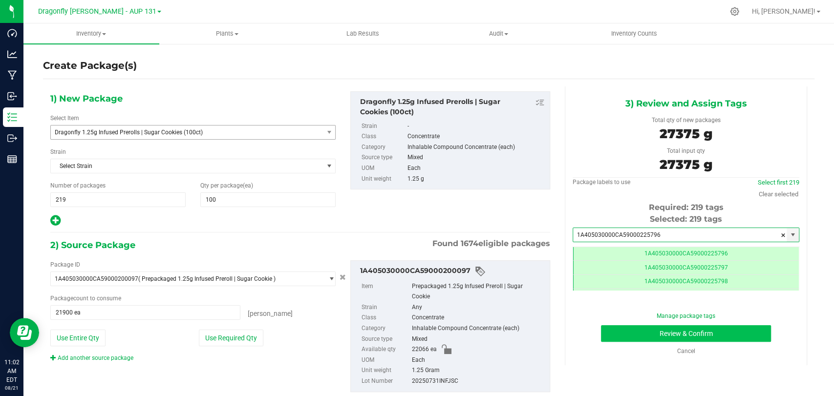
type input "1A405030000CA59000225796"
click at [645, 334] on button "Review & Confirm" at bounding box center [686, 334] width 170 height 17
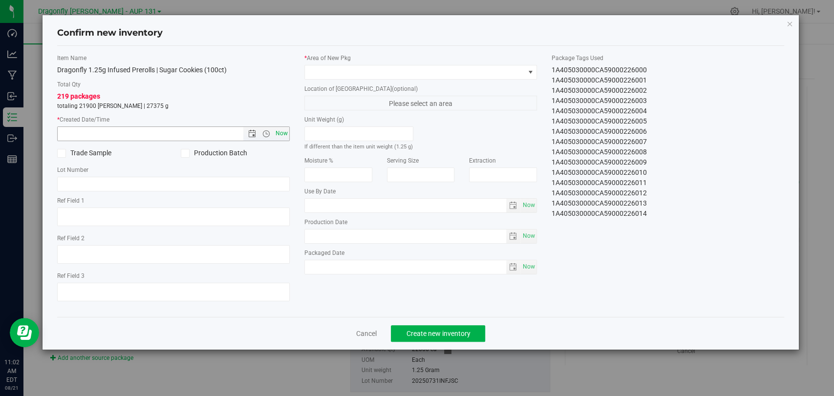
click at [283, 134] on span "Now" at bounding box center [282, 134] width 17 height 14
type input "8/21/2025 11:02 AM"
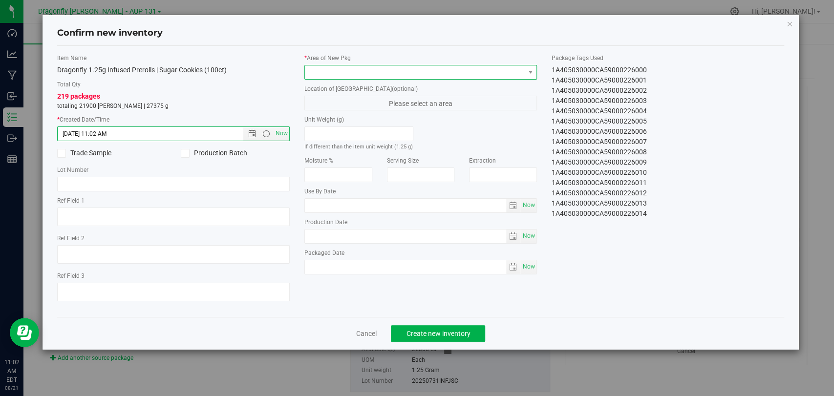
click at [368, 75] on span at bounding box center [414, 73] width 219 height 14
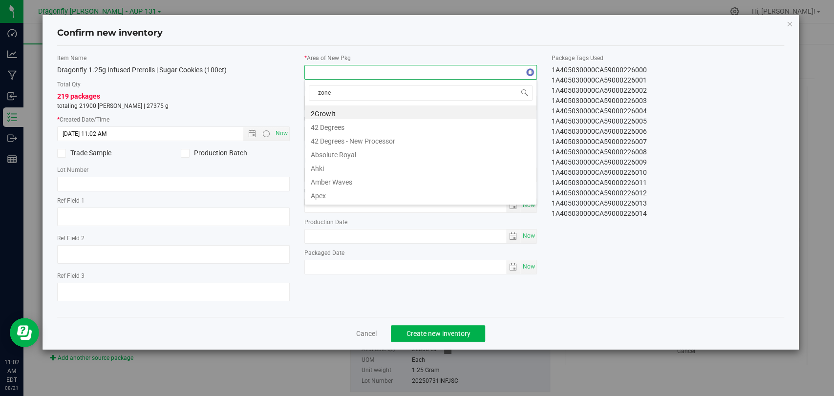
type input "zone 1"
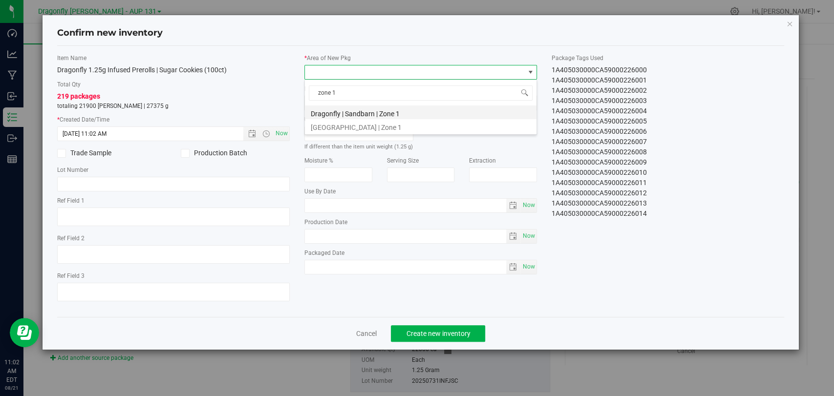
click at [381, 113] on li "Dragonfly | Sandbarn | Zone 1" at bounding box center [421, 113] width 232 height 14
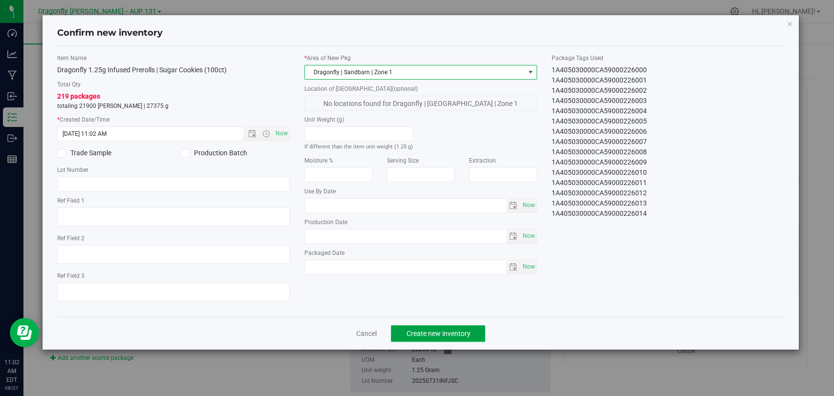
click at [428, 334] on span "Create new inventory" at bounding box center [438, 334] width 64 height 8
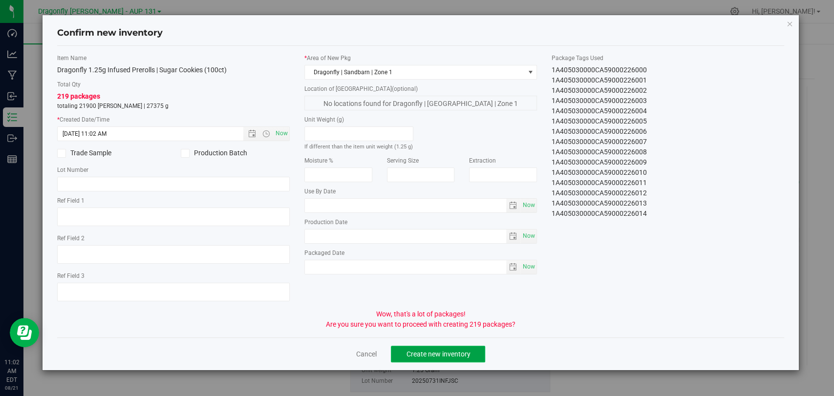
click at [445, 347] on button "Create new inventory" at bounding box center [438, 354] width 94 height 17
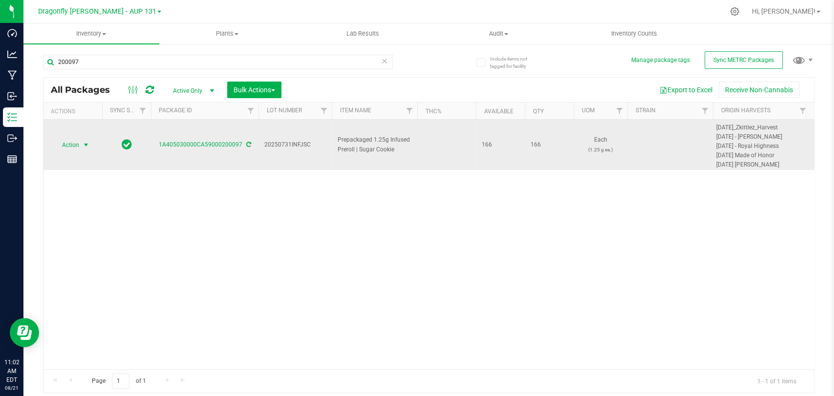
click at [79, 142] on span "Action" at bounding box center [66, 145] width 26 height 14
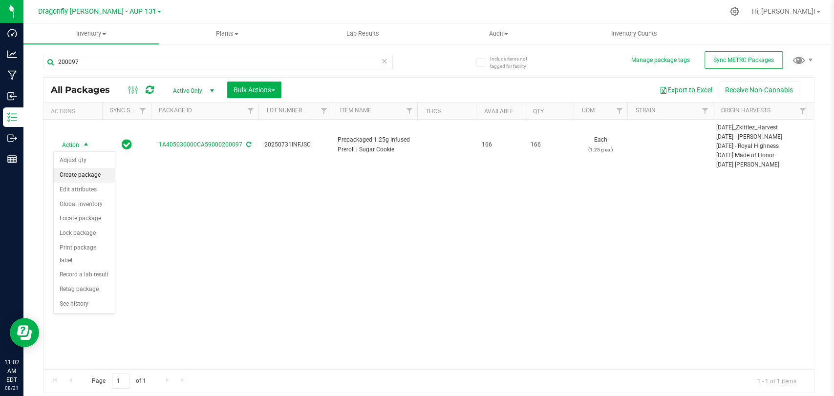
click at [95, 173] on li "Create package" at bounding box center [84, 175] width 61 height 15
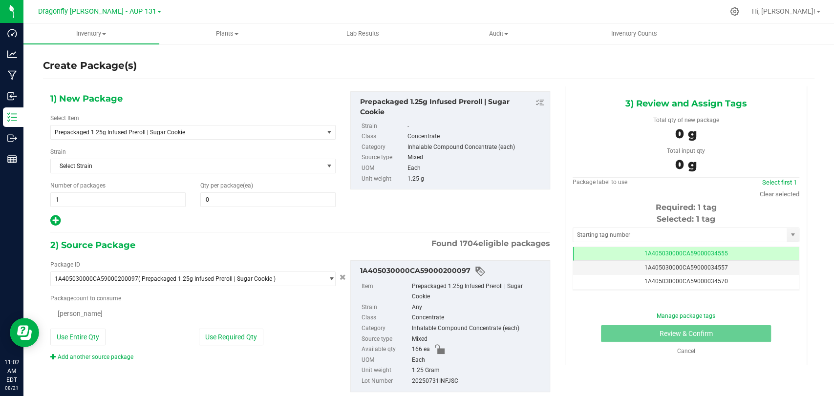
type input "0"
click at [222, 136] on span "Prepackaged 1.25g Infused Preroll | Sugar Cookie" at bounding box center [187, 133] width 272 height 14
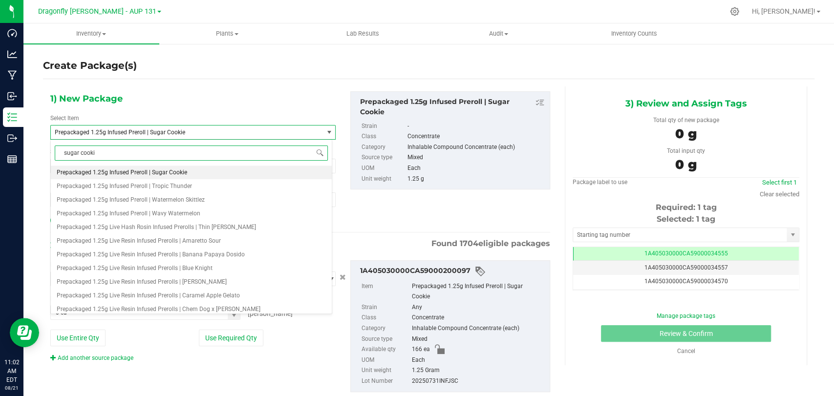
type input "sugar cookie"
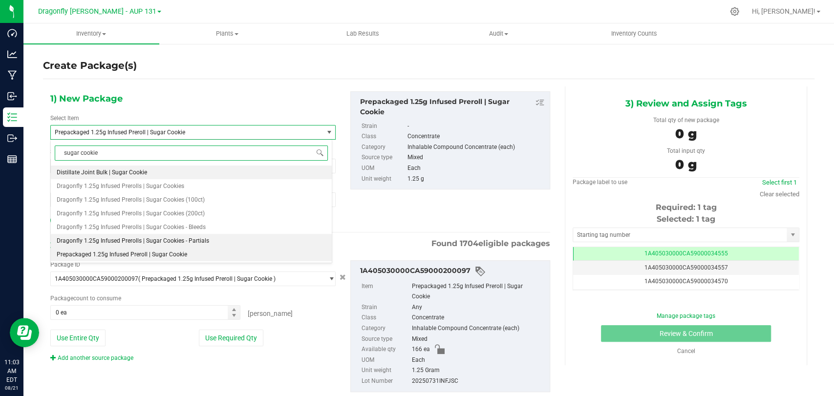
click at [207, 242] on li "Dragonfly 1.25g Infused Prerolls | Sugar Cookies - Partials" at bounding box center [191, 241] width 281 height 14
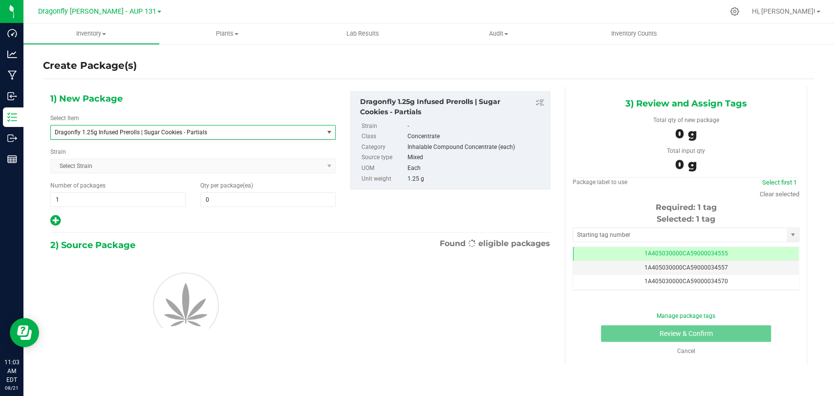
type input "0"
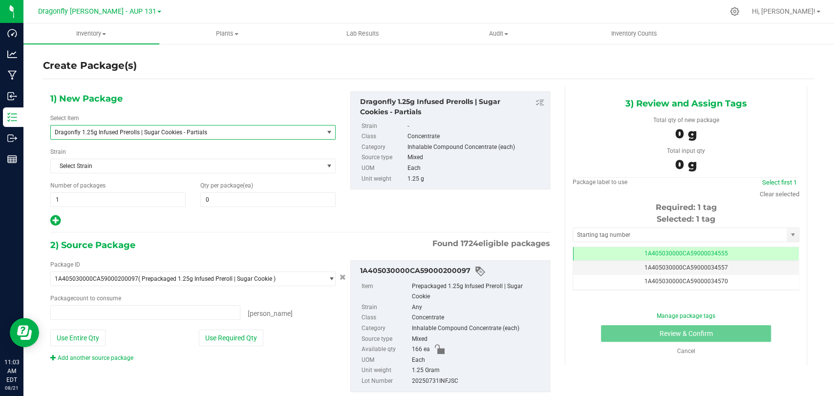
type input "0 ea"
click at [238, 201] on span "0 0" at bounding box center [267, 200] width 135 height 15
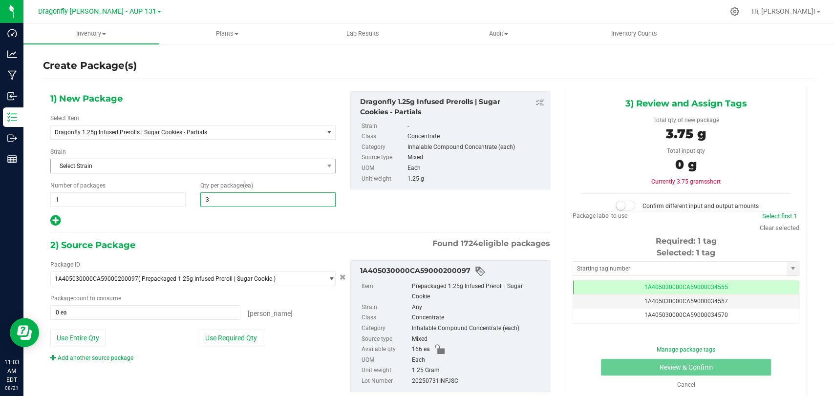
type input "39"
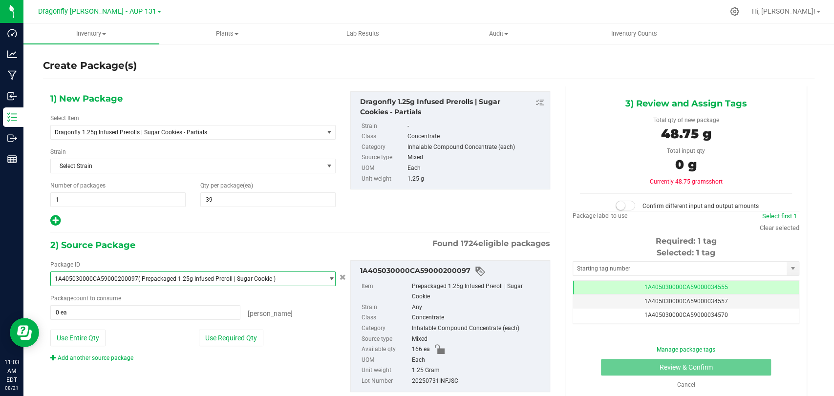
click at [242, 326] on div "Package ID 1A405030000CA59000200097 ( Prepackaged 1.25g Infused Preroll | Sugar…" at bounding box center [193, 312] width 300 height 102
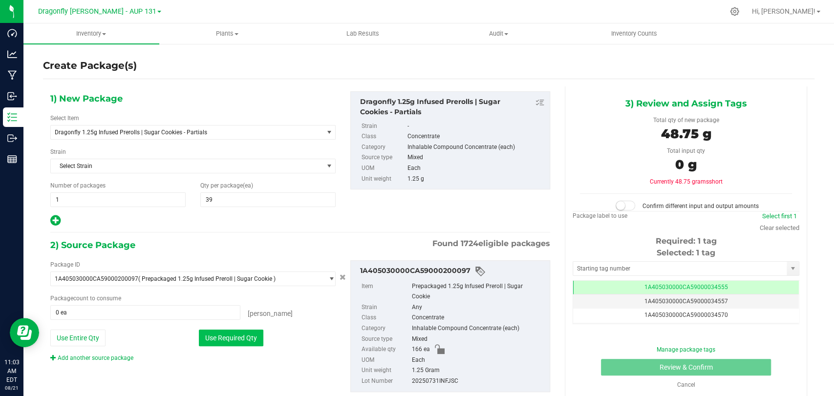
click at [235, 338] on button "Use Required Qty" at bounding box center [231, 338] width 65 height 17
type input "39 ea"
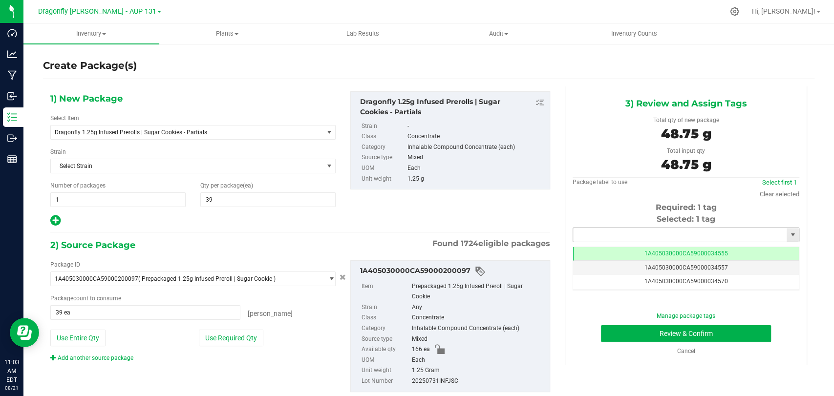
click at [657, 231] on input "text" at bounding box center [680, 235] width 214 height 14
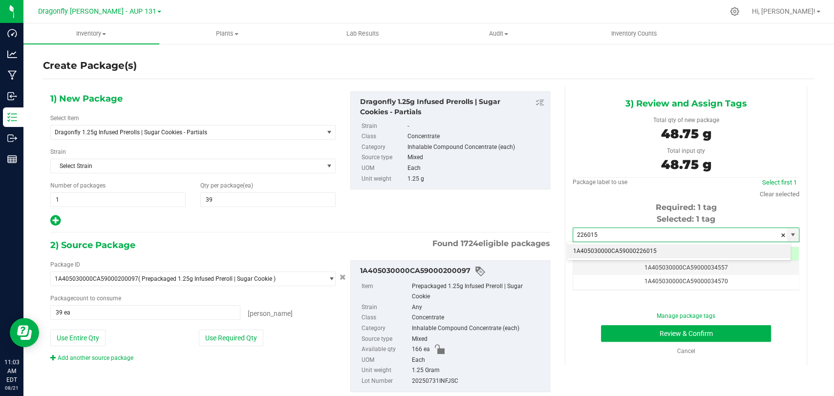
click at [651, 250] on li "1A405030000CA59000226015" at bounding box center [679, 251] width 223 height 15
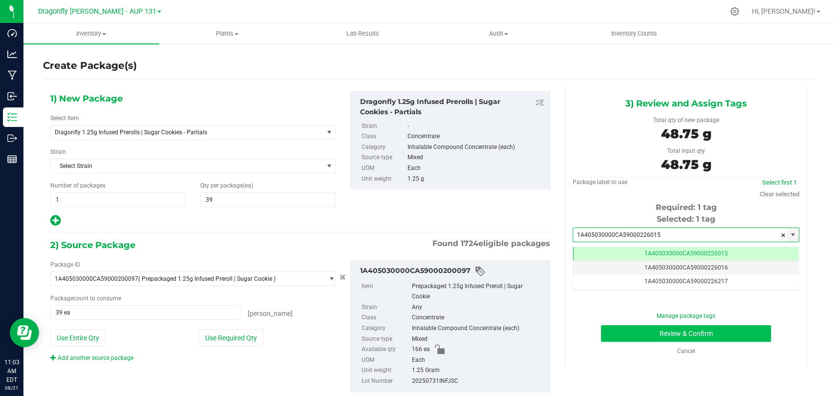
type input "1A405030000CA59000226015"
click at [659, 334] on button "Review & Confirm" at bounding box center [686, 334] width 170 height 17
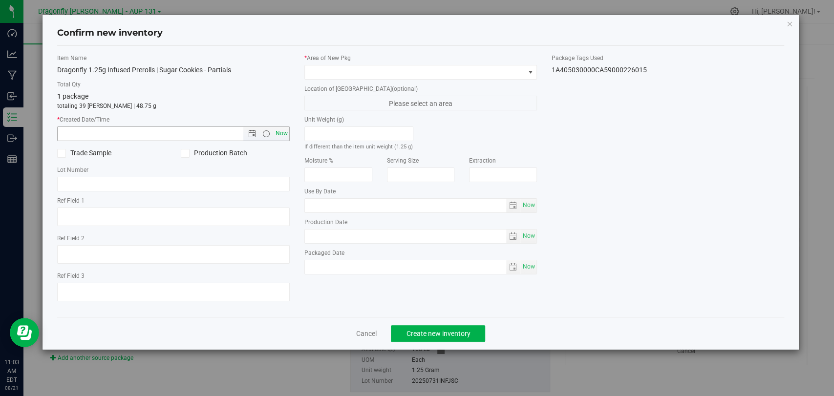
click at [285, 131] on span "Now" at bounding box center [282, 134] width 17 height 14
type input "8/21/2025 11:03 AM"
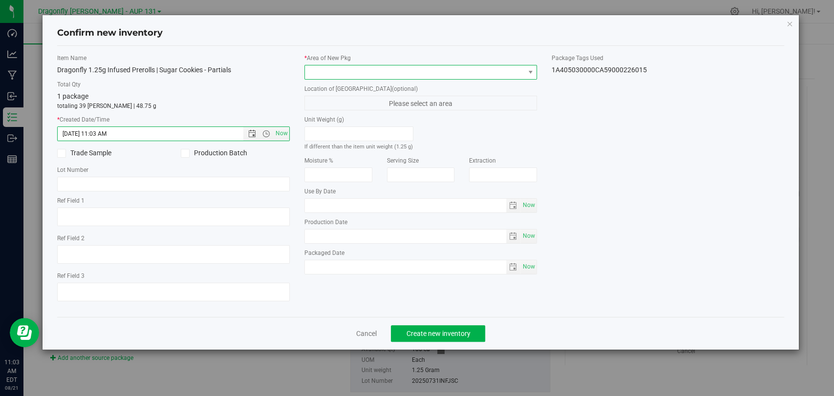
click at [405, 75] on span at bounding box center [414, 73] width 219 height 14
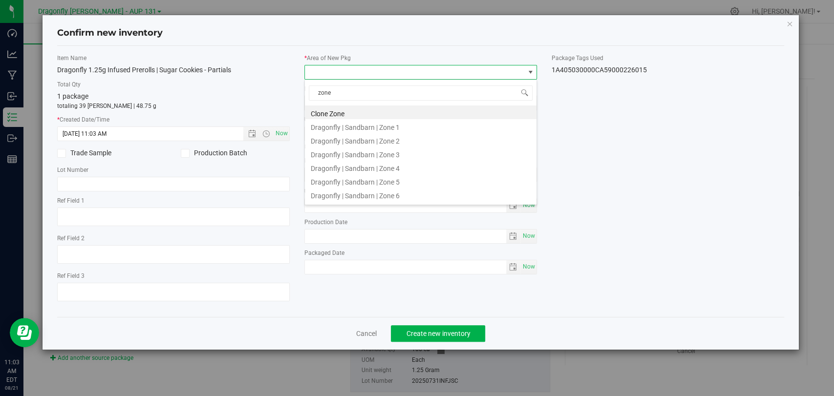
type input "zone 2"
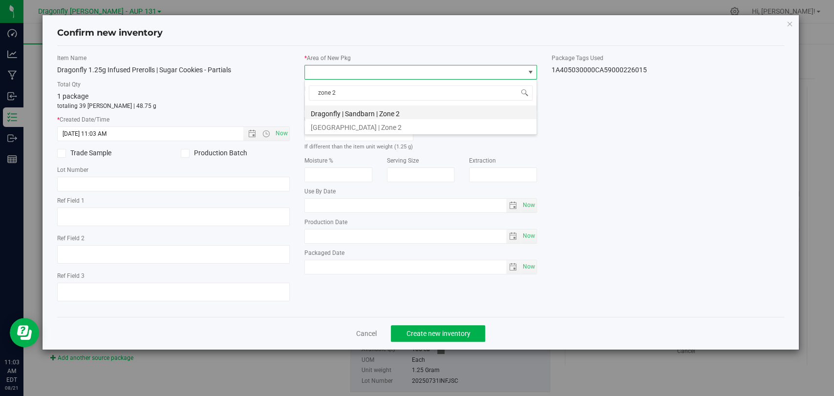
click at [378, 118] on li "Dragonfly | Sandbarn | Zone 2" at bounding box center [421, 113] width 232 height 14
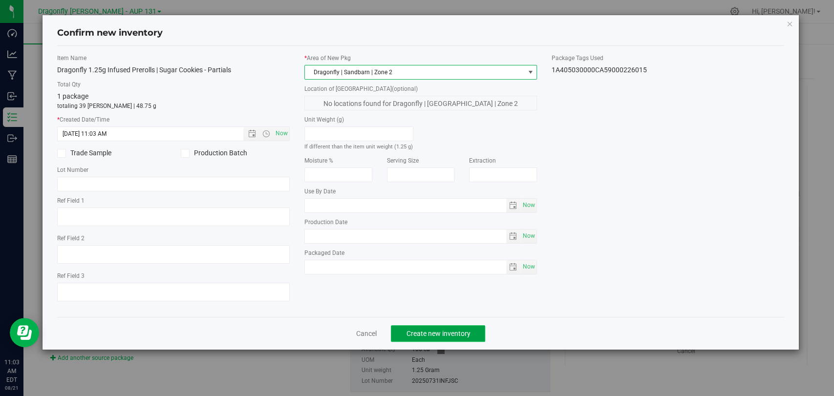
click at [469, 337] on button "Create new inventory" at bounding box center [438, 334] width 94 height 17
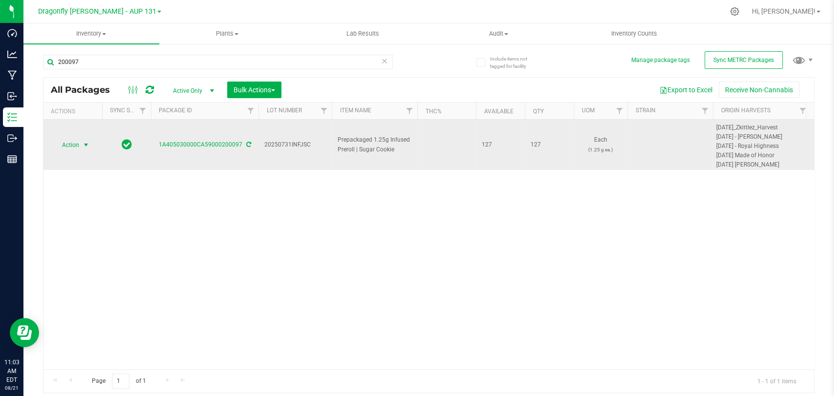
click at [85, 147] on span "select" at bounding box center [86, 145] width 8 height 8
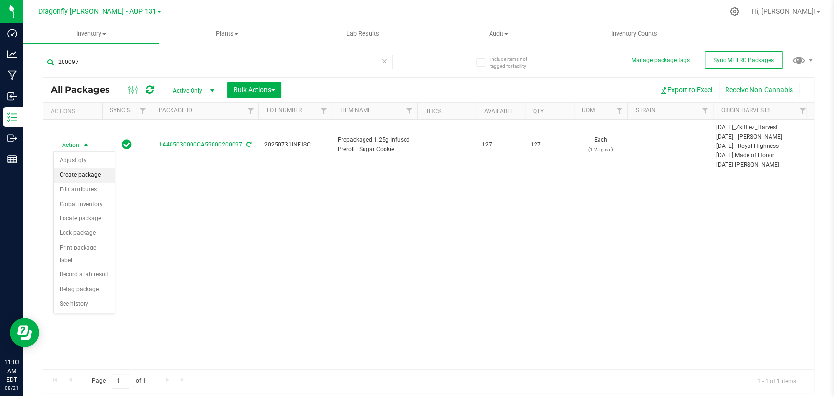
click at [86, 175] on li "Create package" at bounding box center [84, 175] width 61 height 15
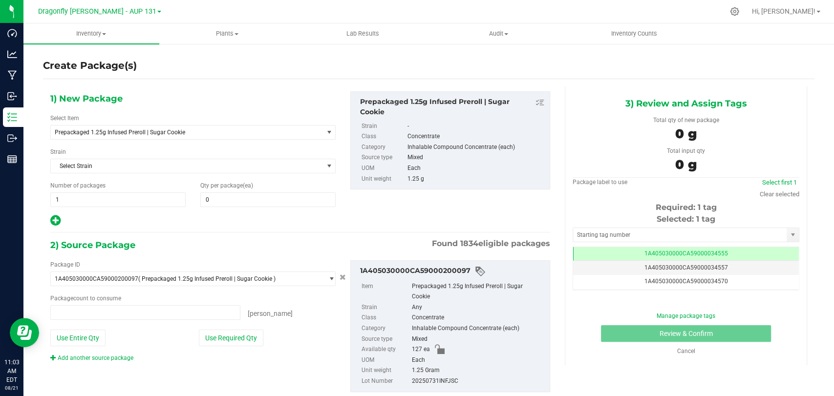
type input "0 ea"
click at [204, 134] on span "Prepackaged 1.25g Infused Preroll | Sugar Cookie" at bounding box center [182, 132] width 254 height 7
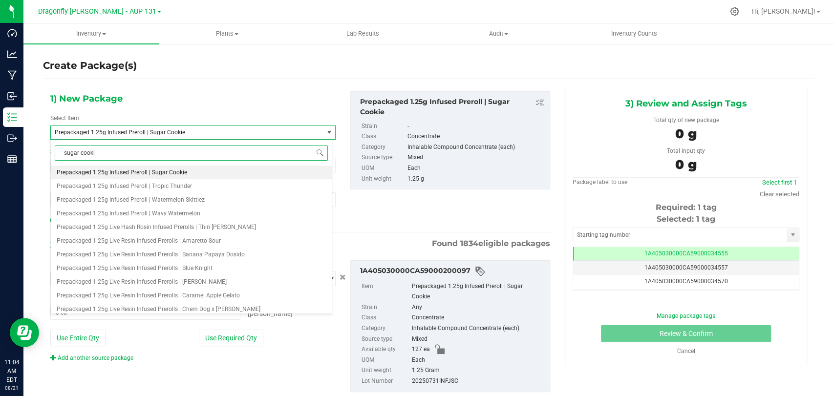
type input "sugar cookie"
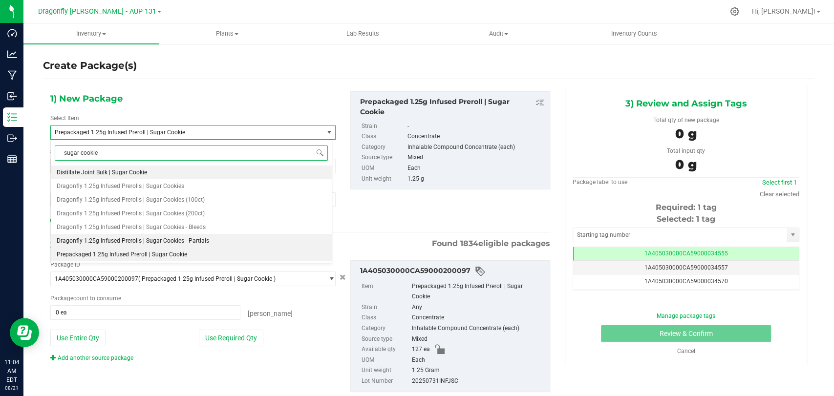
click at [207, 239] on li "Dragonfly 1.25g Infused Prerolls | Sugar Cookies - Partials" at bounding box center [191, 241] width 281 height 14
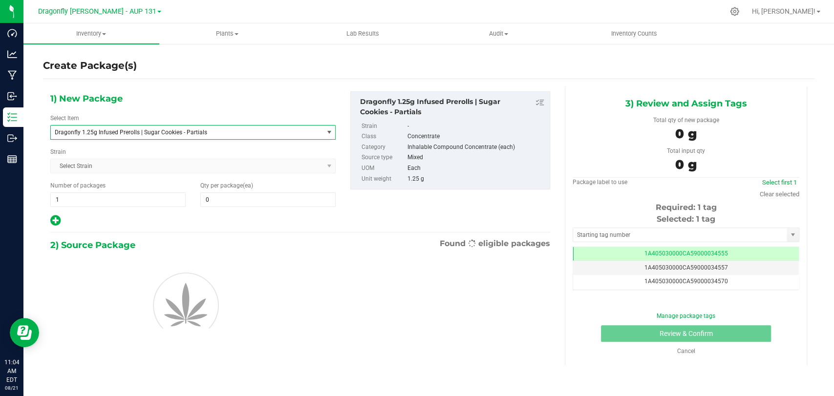
type input "0"
click at [249, 193] on span at bounding box center [267, 200] width 135 height 15
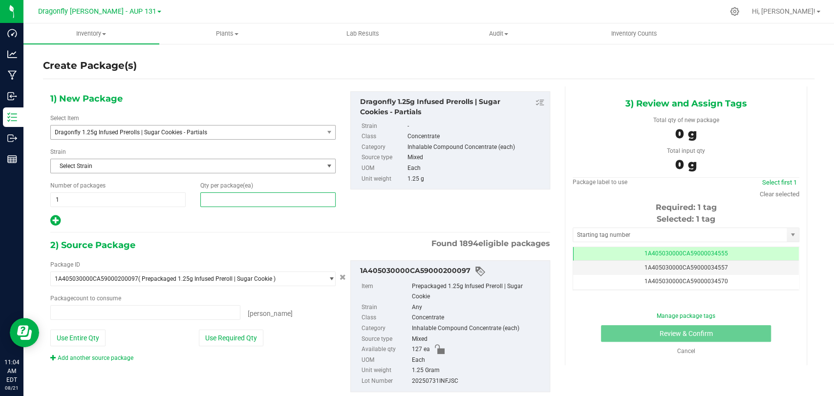
type input "0 ea"
type input "90"
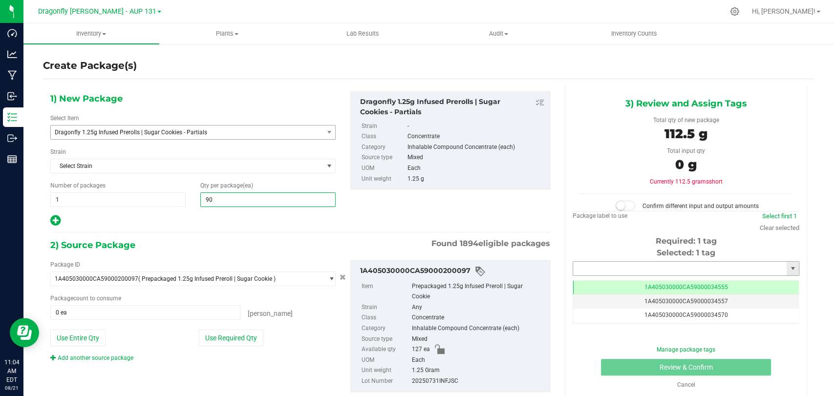
type input "90"
click at [634, 270] on input "text" at bounding box center [680, 269] width 214 height 14
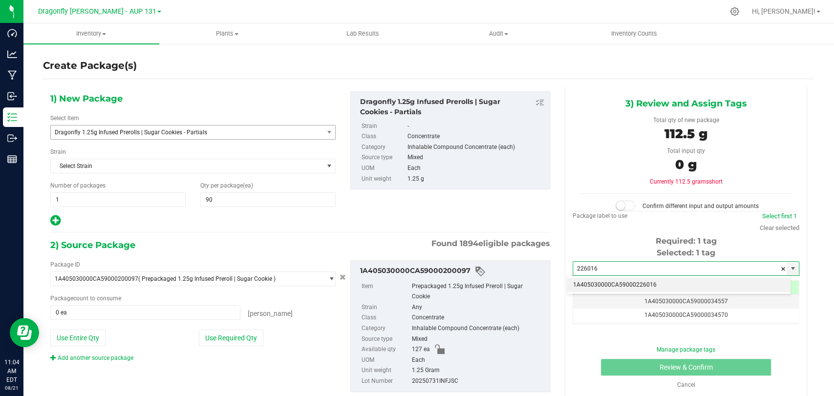
click at [637, 283] on li "1A405030000CA59000226016" at bounding box center [679, 285] width 223 height 15
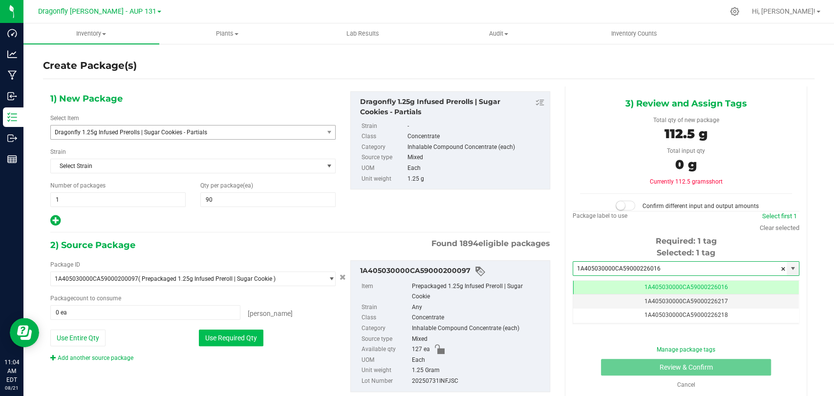
type input "1A405030000CA59000226016"
click at [248, 333] on div "Package ID 1A405030000CA59000200097 ( Prepackaged 1.25g Infused Preroll | Sugar…" at bounding box center [193, 312] width 300 height 102
click at [247, 336] on button "Use Required Qty" at bounding box center [231, 338] width 65 height 17
type input "90 ea"
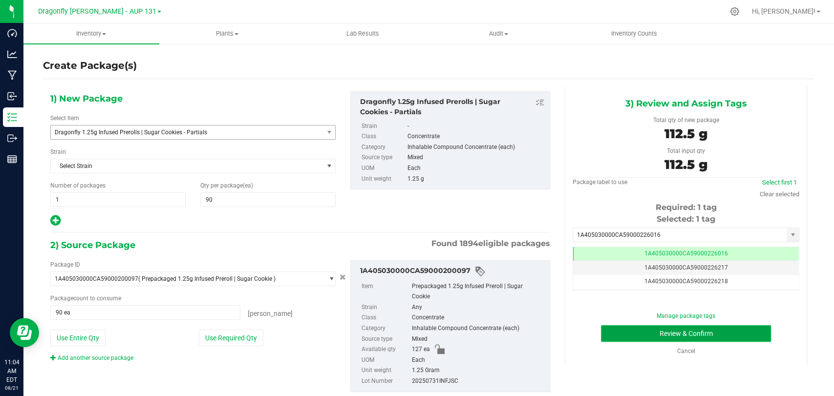
click at [663, 332] on button "Review & Confirm" at bounding box center [686, 334] width 170 height 17
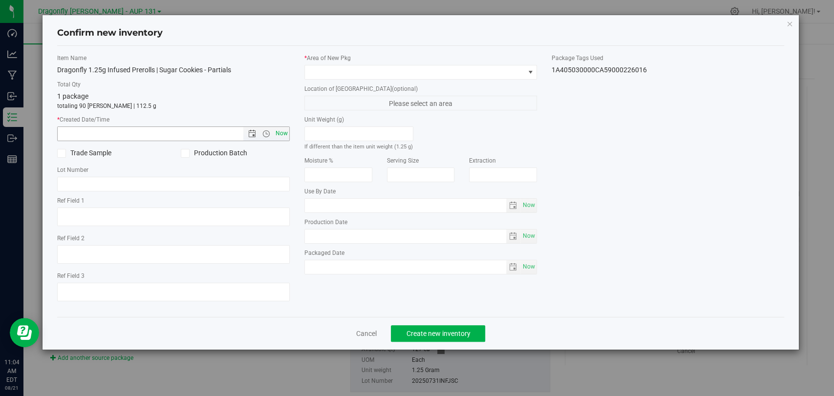
click at [282, 134] on span "Now" at bounding box center [282, 134] width 17 height 14
type input "8/21/2025 11:04 AM"
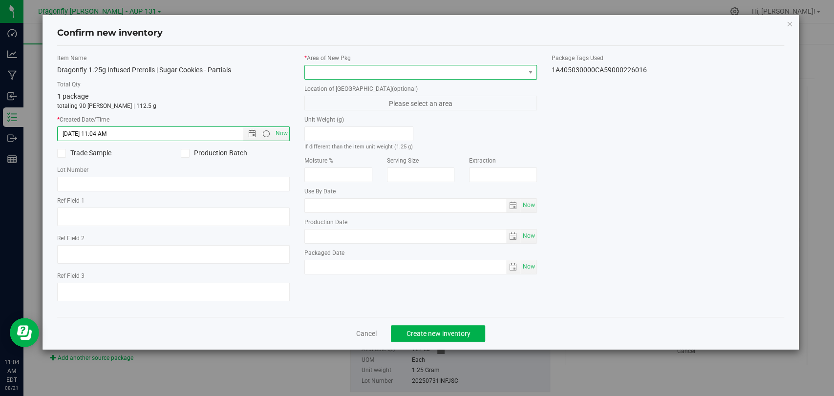
click at [328, 67] on span at bounding box center [414, 73] width 219 height 14
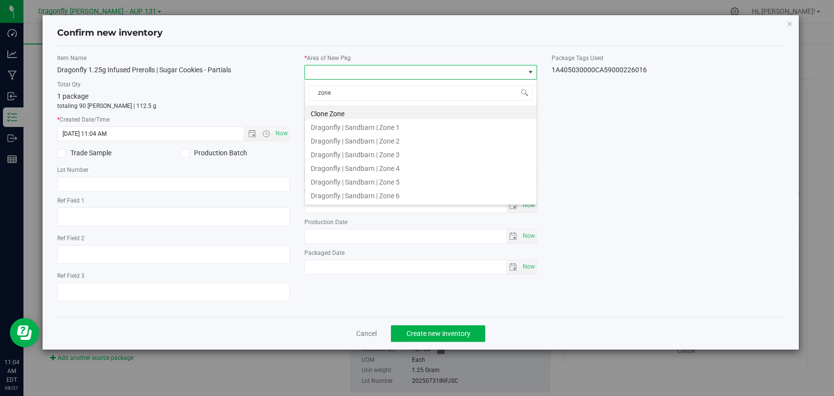
type input "zone 2"
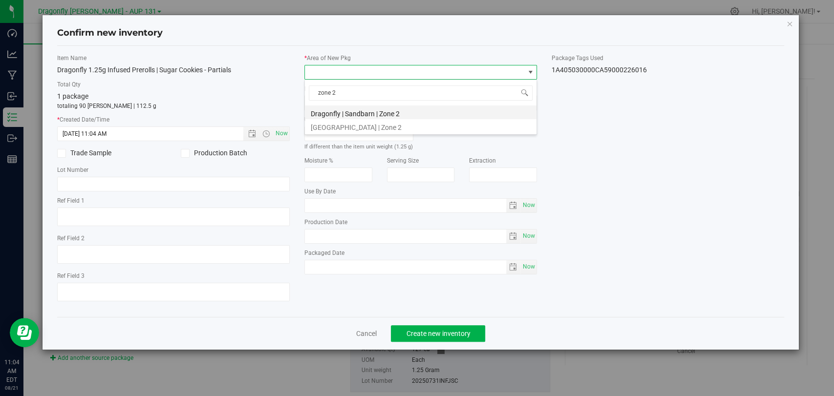
click at [422, 109] on li "Dragonfly | Sandbarn | Zone 2" at bounding box center [421, 113] width 232 height 14
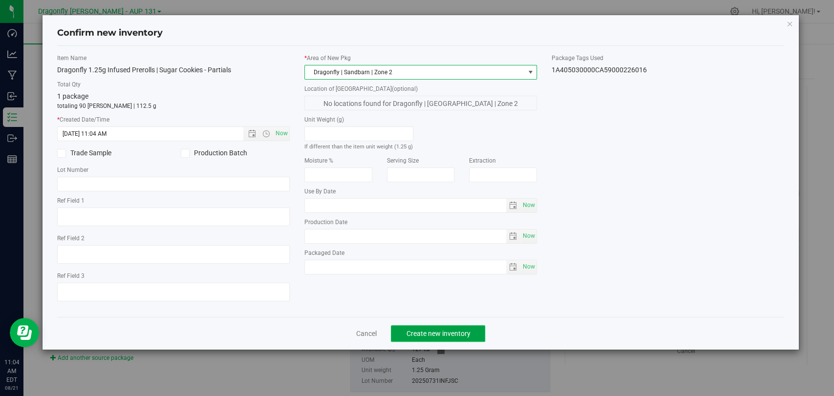
click at [427, 331] on span "Create new inventory" at bounding box center [438, 334] width 64 height 8
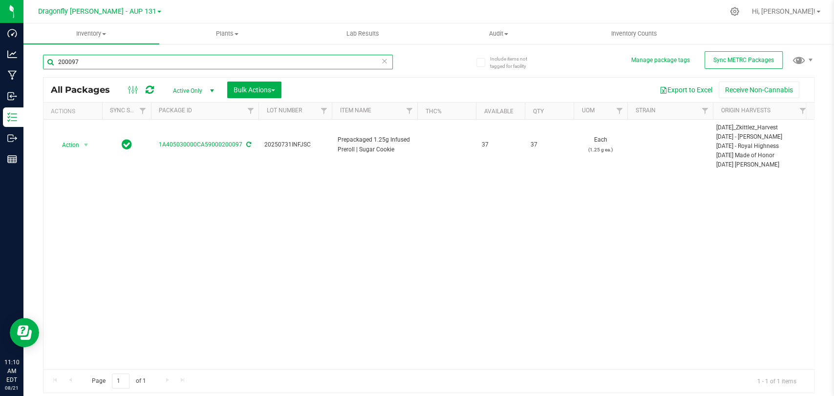
drag, startPoint x: 73, startPoint y: 58, endPoint x: 39, endPoint y: 55, distance: 34.8
click at [39, 55] on div "Include items not tagged for facility Manage package tags Sync METRC Packages 2…" at bounding box center [428, 192] width 811 height 298
drag, startPoint x: 96, startPoint y: 61, endPoint x: 35, endPoint y: 56, distance: 61.3
click at [35, 56] on div "Include items not tagged for facility Manage package tags Sync METRC Packages 2…" at bounding box center [428, 192] width 811 height 298
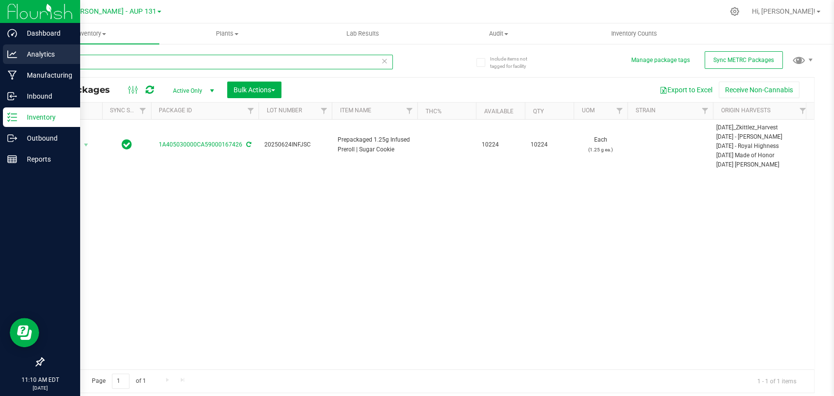
drag, startPoint x: 116, startPoint y: 66, endPoint x: 0, endPoint y: 55, distance: 116.3
click at [0, 55] on div "Dashboard Analytics Manufacturing Inbound Inventory Outbound Reports 11:10 AM E…" at bounding box center [417, 198] width 834 height 396
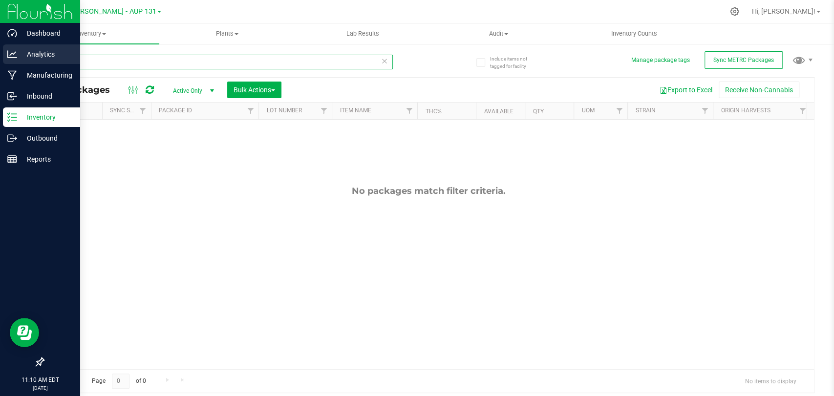
drag, startPoint x: 65, startPoint y: 60, endPoint x: 7, endPoint y: 60, distance: 58.2
click at [12, 60] on div "Dashboard Analytics Manufacturing Inbound Inventory Outbound Reports 11:10 AM E…" at bounding box center [417, 198] width 834 height 396
drag, startPoint x: 66, startPoint y: 65, endPoint x: 0, endPoint y: 59, distance: 66.2
click at [2, 60] on div "Dashboard Analytics Manufacturing Inbound Inventory Outbound Reports 11:10 AM E…" at bounding box center [417, 198] width 834 height 396
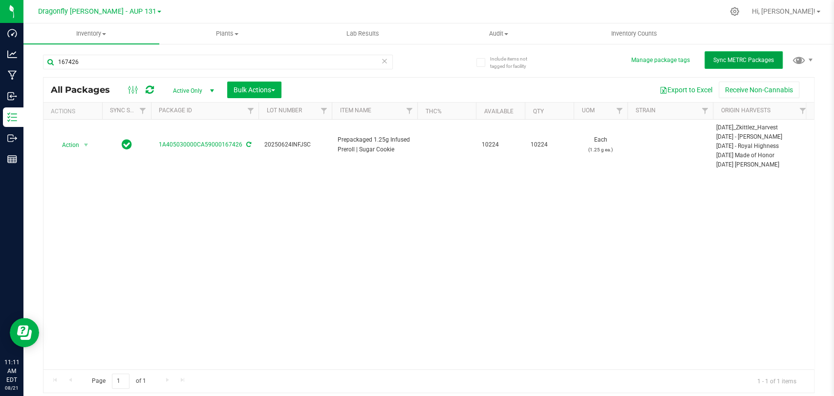
click at [727, 55] on button "Sync METRC Packages" at bounding box center [744, 60] width 78 height 18
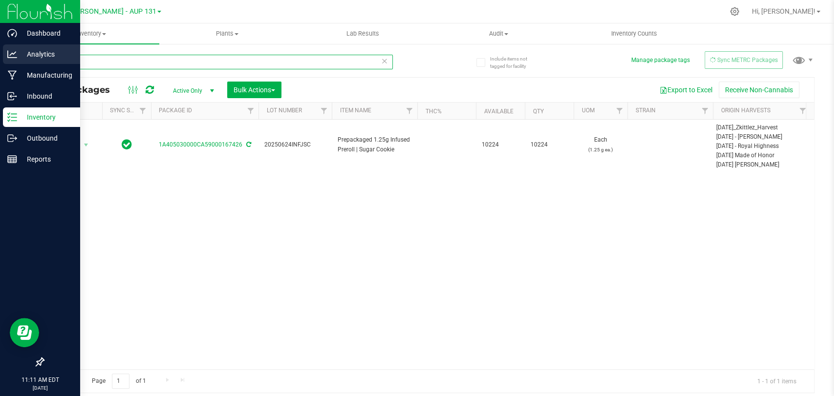
drag, startPoint x: 125, startPoint y: 58, endPoint x: 0, endPoint y: 48, distance: 125.6
click at [0, 48] on div "Dashboard Analytics Manufacturing Inbound Inventory Outbound Reports 11:11 AM E…" at bounding box center [417, 198] width 834 height 396
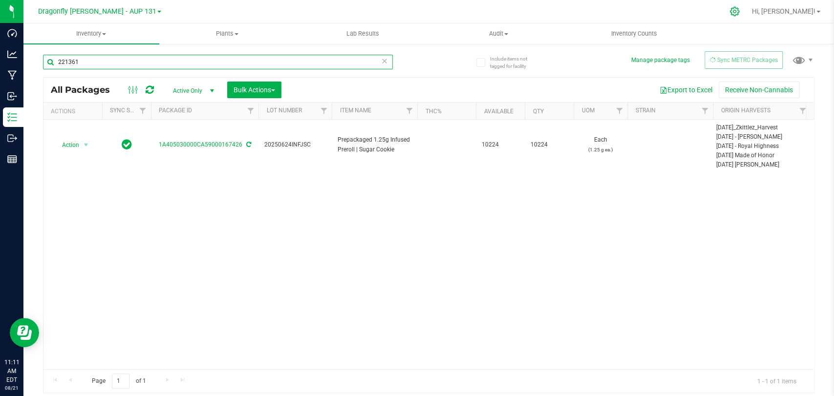
type input "221361"
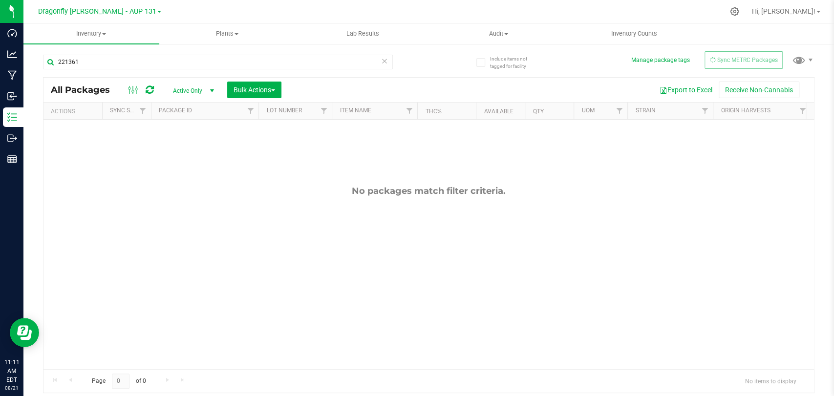
drag, startPoint x: 202, startPoint y: 87, endPoint x: 207, endPoint y: 94, distance: 8.4
click at [202, 87] on span "Active Only" at bounding box center [192, 91] width 54 height 14
click at [194, 140] on li "Locked" at bounding box center [191, 136] width 53 height 15
click at [206, 87] on span "select" at bounding box center [212, 91] width 12 height 14
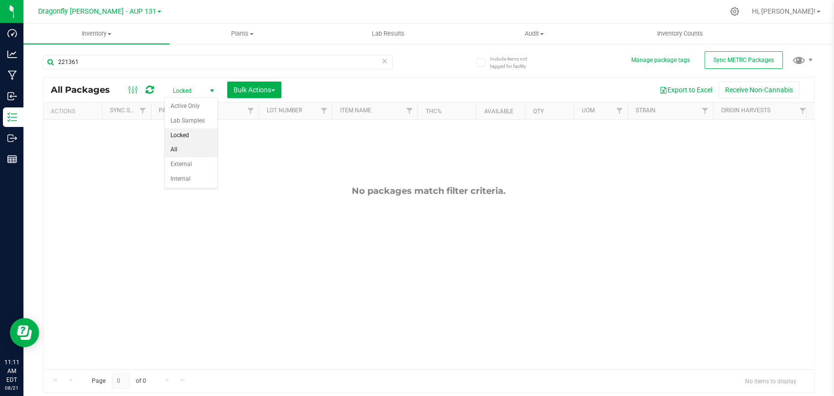
click at [201, 145] on li "All" at bounding box center [191, 150] width 53 height 15
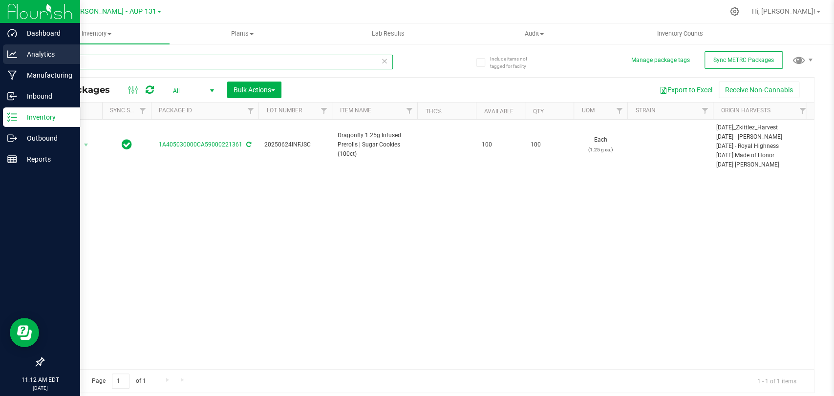
drag, startPoint x: 106, startPoint y: 62, endPoint x: 0, endPoint y: 50, distance: 106.2
click at [26, 52] on div "Include items not tagged for facility Manage package tags Sync METRC Packages 2…" at bounding box center [428, 192] width 811 height 298
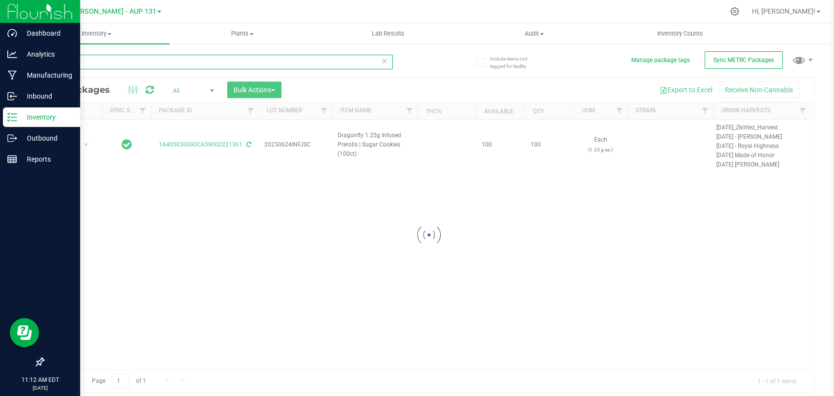
type input "167426"
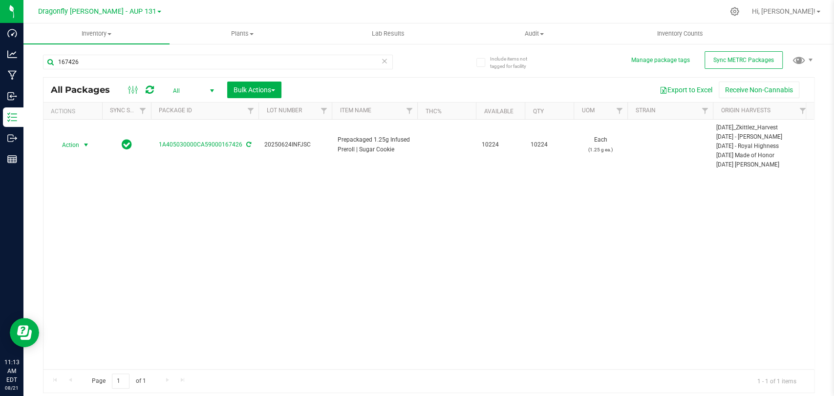
click at [78, 147] on span "Action" at bounding box center [66, 145] width 26 height 14
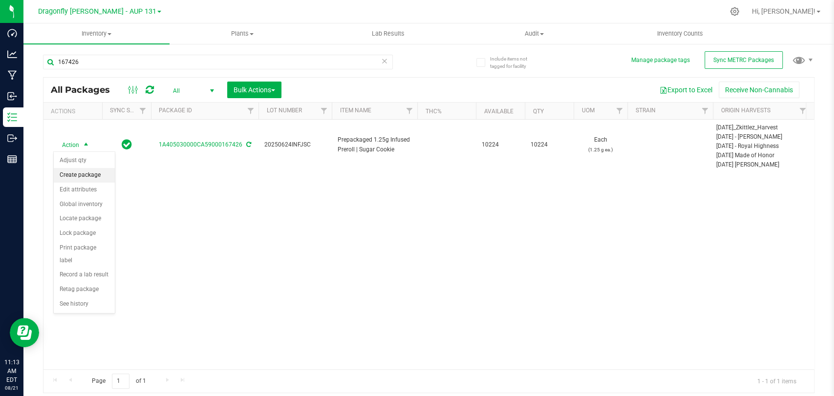
click at [79, 176] on li "Create package" at bounding box center [84, 175] width 61 height 15
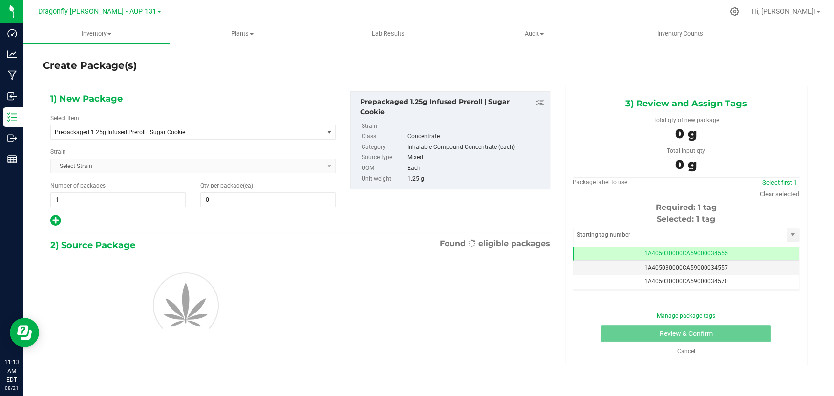
type input "0"
click at [173, 126] on span "Prepackaged 1.25g Infused Preroll | Sugar Cookie" at bounding box center [187, 133] width 272 height 14
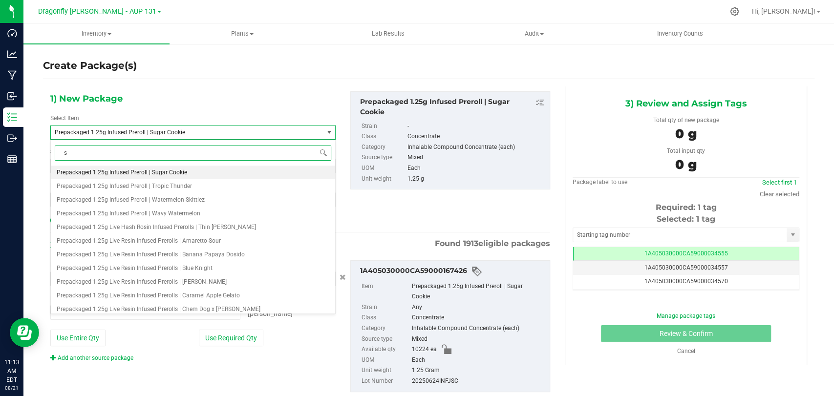
type input "su"
type input "0 ea"
type input "sugar cookie"
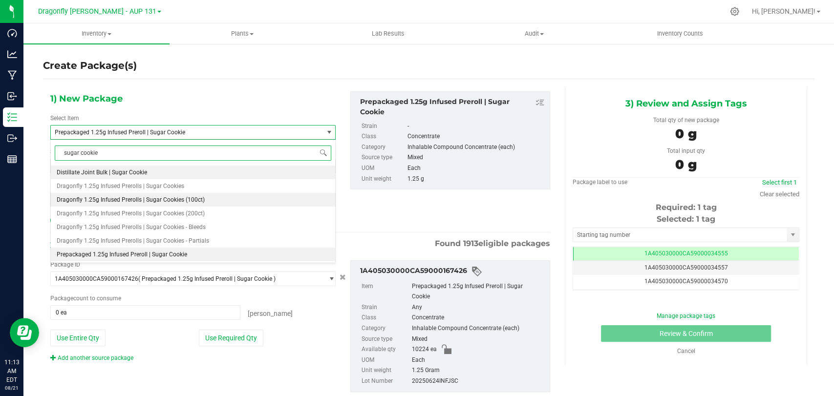
click at [209, 201] on li "Dragonfly 1.25g Infused Prerolls | Sugar Cookies (100ct)" at bounding box center [193, 200] width 284 height 14
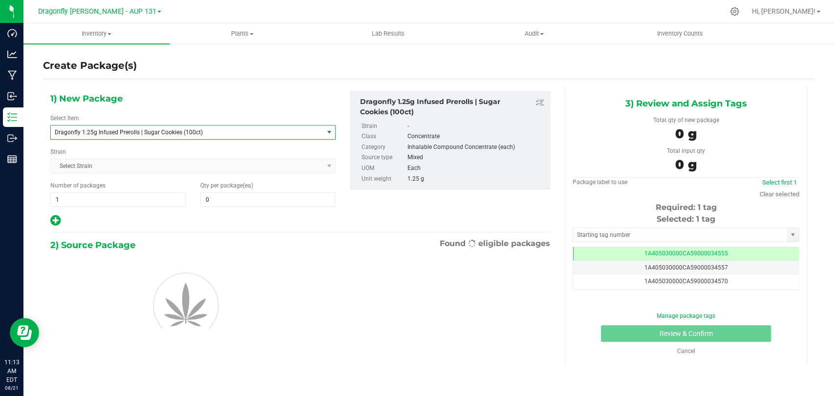
type input "0"
click at [226, 195] on span at bounding box center [267, 200] width 135 height 15
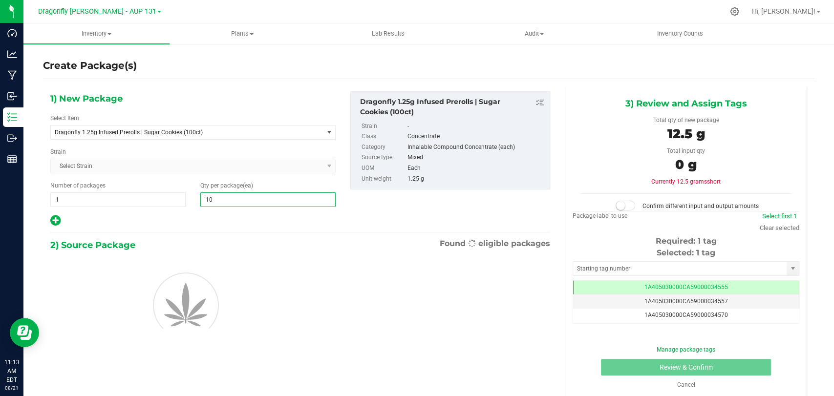
type input "100"
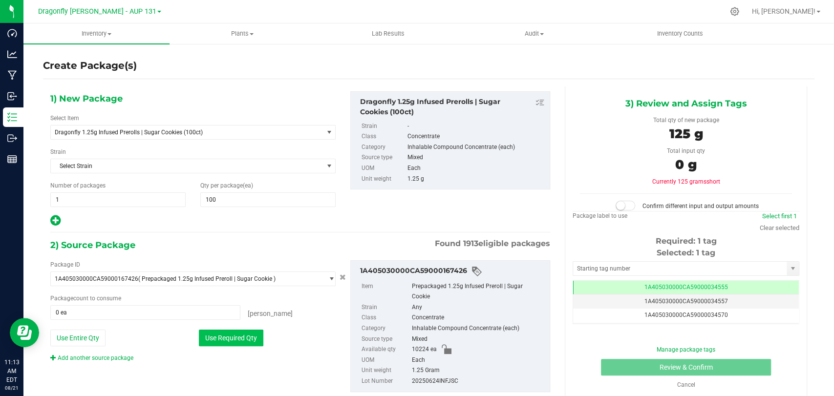
click at [224, 337] on button "Use Required Qty" at bounding box center [231, 338] width 65 height 17
type input "100 ea"
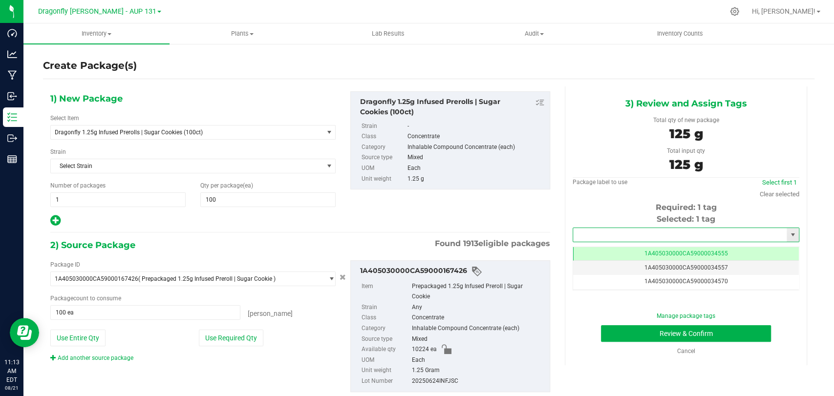
click at [679, 236] on input "text" at bounding box center [680, 235] width 214 height 14
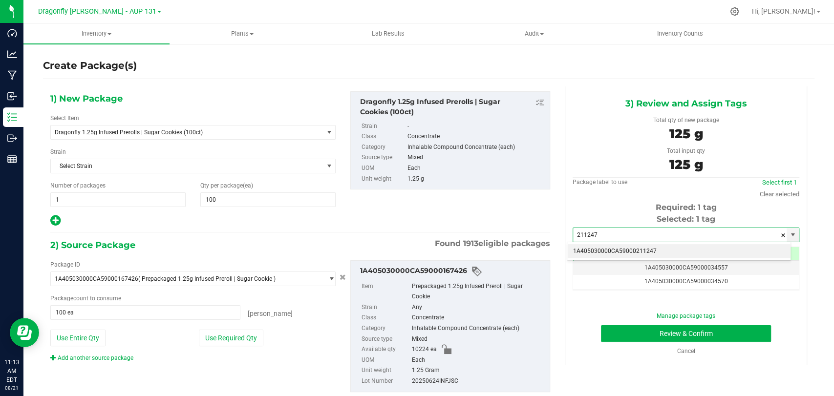
click at [673, 254] on li "1A405030000CA59000211247" at bounding box center [679, 251] width 223 height 15
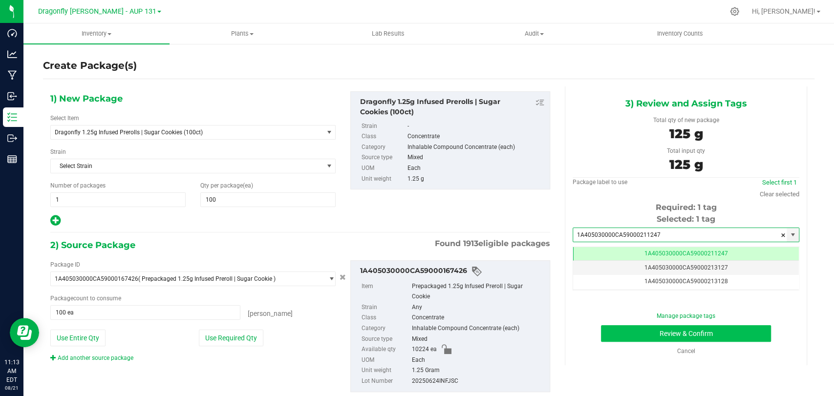
type input "1A405030000CA59000211247"
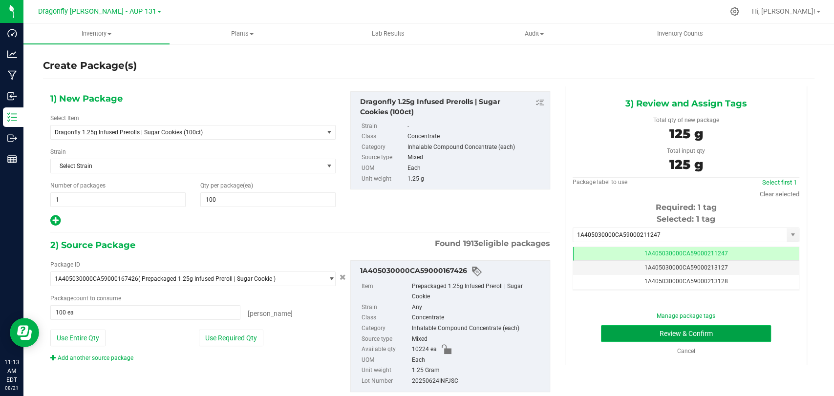
click at [641, 329] on button "Review & Confirm" at bounding box center [686, 334] width 170 height 17
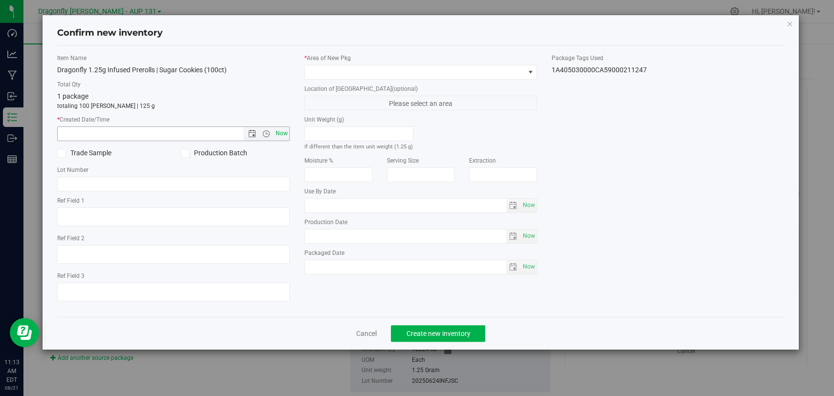
click at [278, 133] on span "Now" at bounding box center [282, 134] width 17 height 14
type input "8/21/2025 11:13 AM"
click at [340, 76] on span at bounding box center [414, 73] width 219 height 14
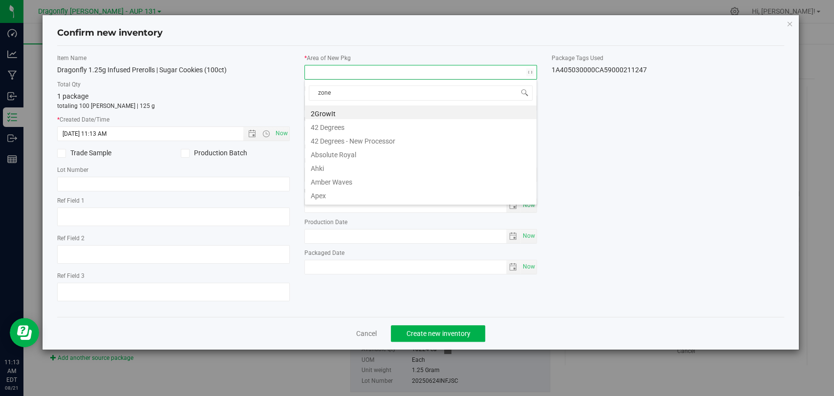
type input "zone 1"
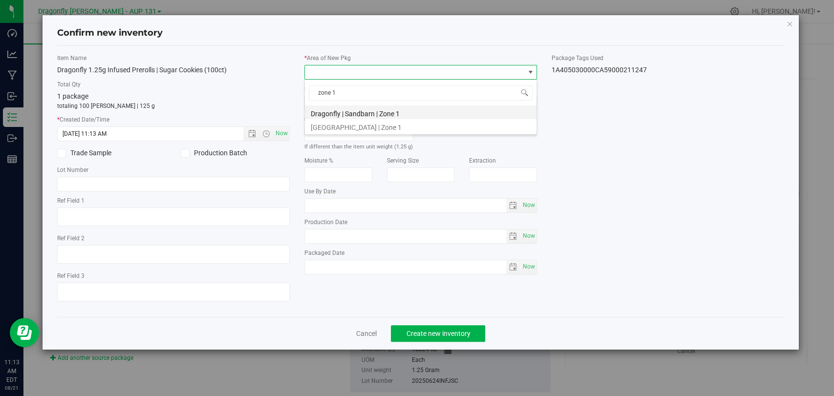
click at [395, 110] on li "Dragonfly | Sandbarn | Zone 1" at bounding box center [421, 113] width 232 height 14
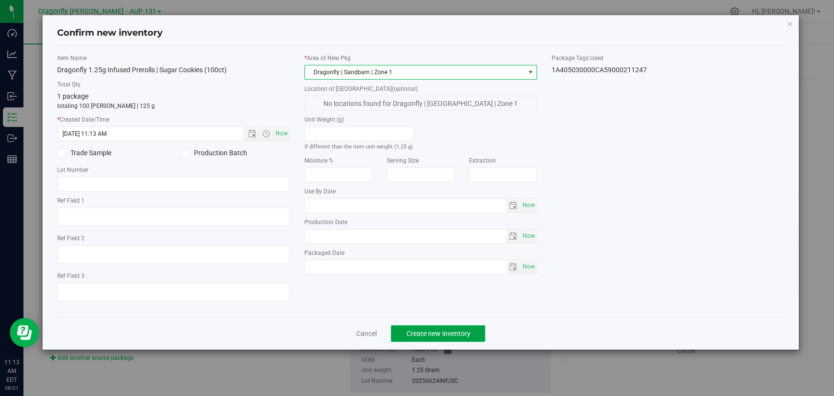
click at [423, 327] on button "Create new inventory" at bounding box center [438, 334] width 94 height 17
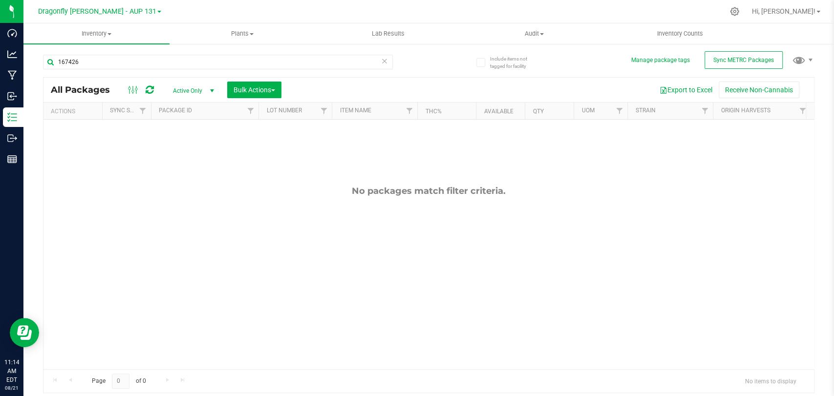
click at [185, 92] on span "Active Only" at bounding box center [192, 91] width 54 height 14
click at [188, 142] on li "Locked" at bounding box center [191, 136] width 53 height 15
click at [721, 63] on span "Sync METRC Packages" at bounding box center [744, 60] width 61 height 7
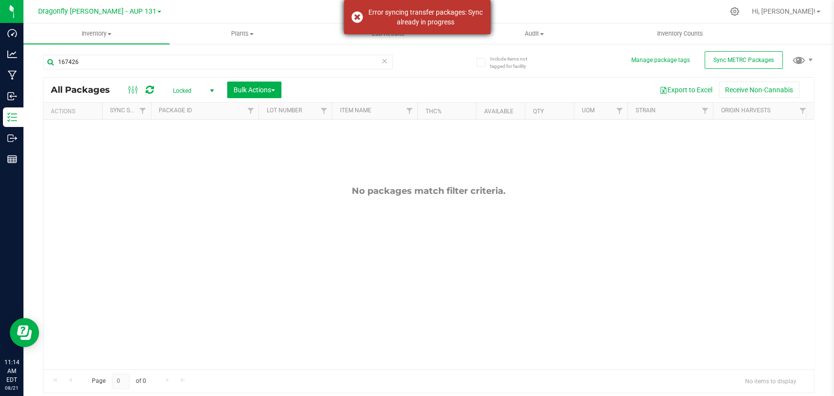
click at [359, 12] on div "Error syncing transfer packages: Sync already in progress" at bounding box center [417, 17] width 147 height 34
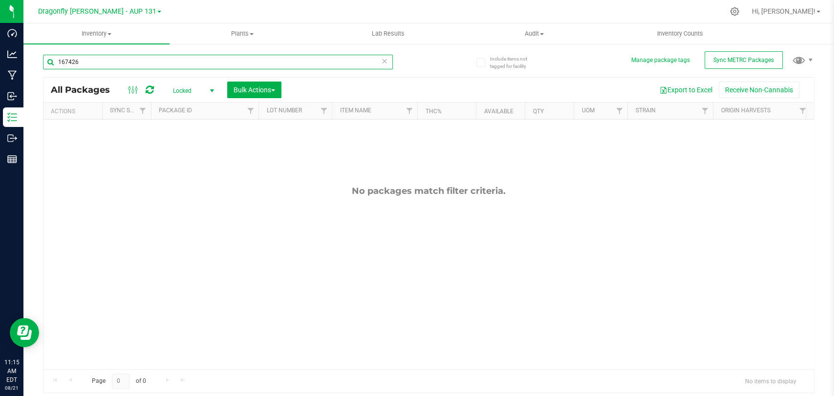
click at [54, 61] on input "167426" at bounding box center [218, 62] width 350 height 15
click at [211, 91] on span "select" at bounding box center [212, 91] width 8 height 8
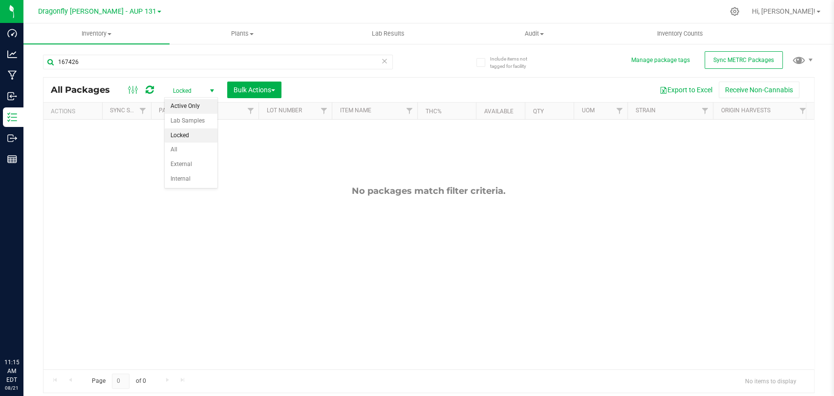
click at [188, 111] on li "Active Only" at bounding box center [191, 106] width 53 height 15
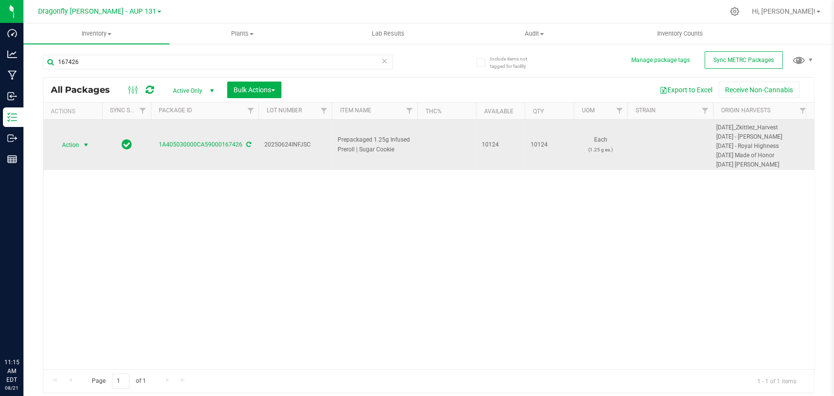
click at [69, 149] on span "Action" at bounding box center [66, 145] width 26 height 14
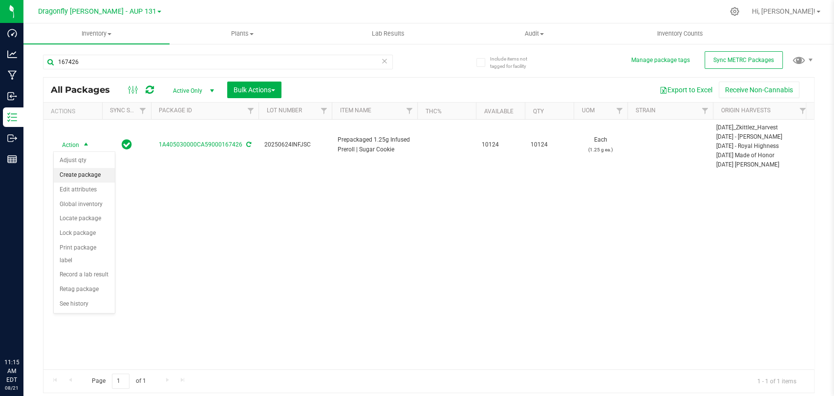
click at [77, 179] on li "Create package" at bounding box center [84, 175] width 61 height 15
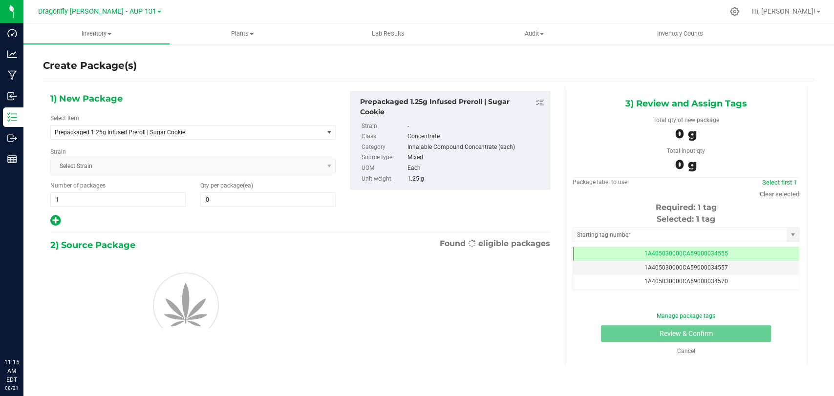
type input "0"
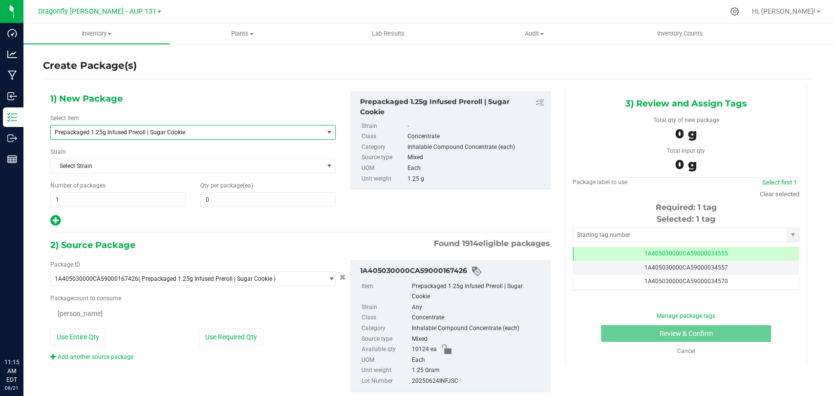
click at [192, 126] on span "Prepackaged 1.25g Infused Preroll | Sugar Cookie" at bounding box center [187, 133] width 272 height 14
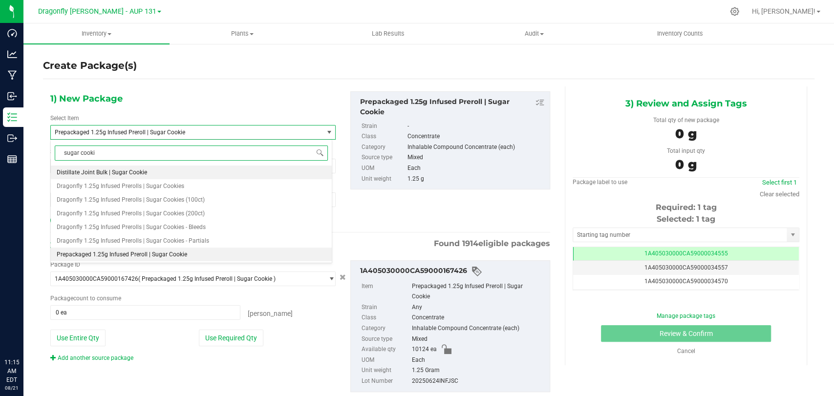
type input "sugar cookie"
click at [196, 243] on span "Dragonfly 1.25g Infused Prerolls | Sugar Cookies - Partials" at bounding box center [133, 241] width 153 height 7
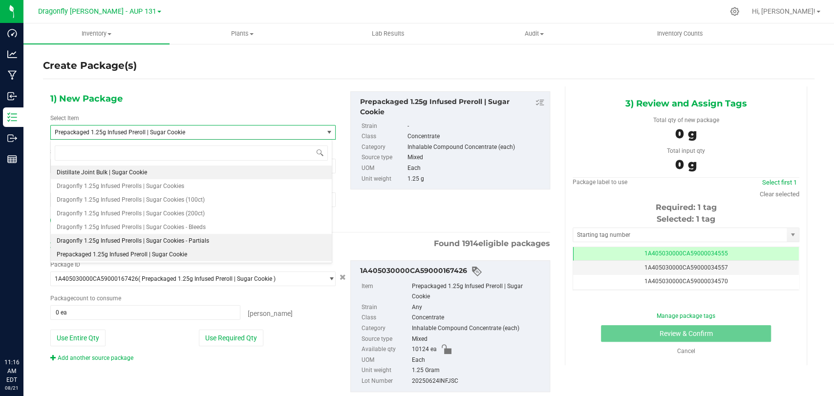
type input "0"
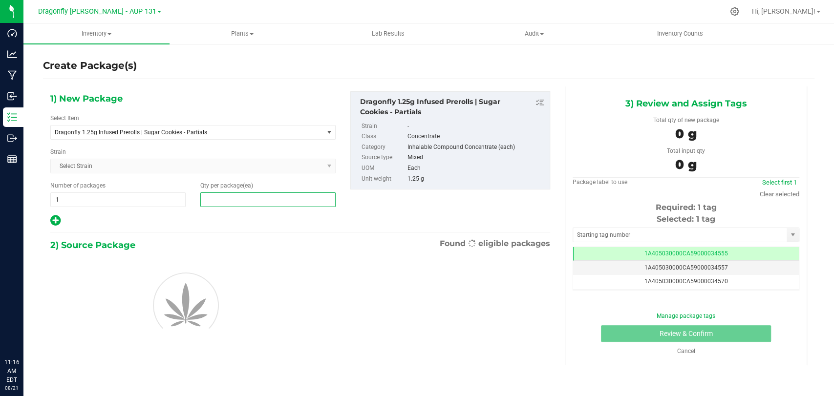
click at [237, 194] on span at bounding box center [267, 200] width 135 height 15
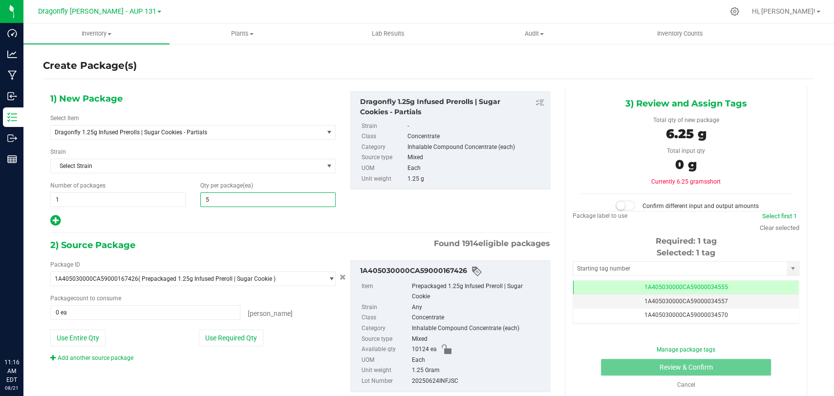
type input "52"
click at [234, 331] on button "Use Required Qty" at bounding box center [231, 338] width 65 height 17
type input "52 ea"
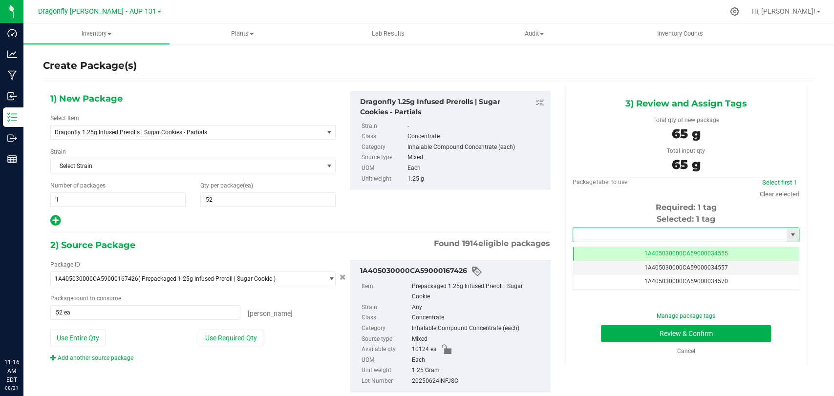
click at [611, 235] on input "text" at bounding box center [680, 235] width 214 height 14
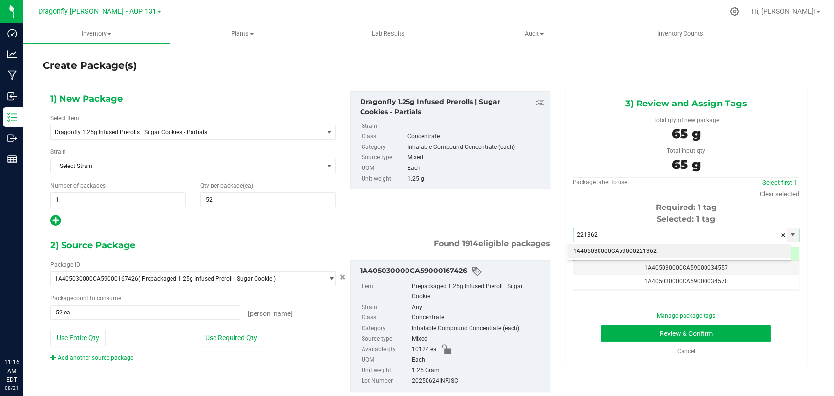
click at [612, 250] on li "1A405030000CA59000221362" at bounding box center [679, 251] width 223 height 15
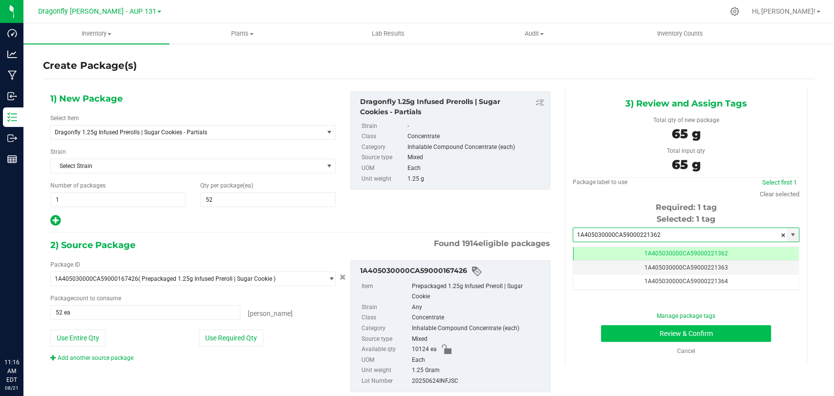
type input "1A405030000CA59000221362"
click at [621, 339] on button "Review & Confirm" at bounding box center [686, 334] width 170 height 17
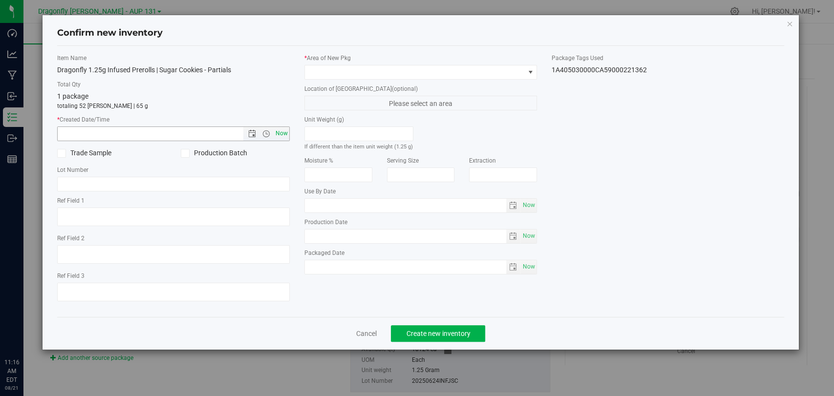
click at [280, 135] on span "Now" at bounding box center [282, 134] width 17 height 14
type input "[DATE] 11:16 AM"
click at [372, 66] on span at bounding box center [414, 73] width 219 height 14
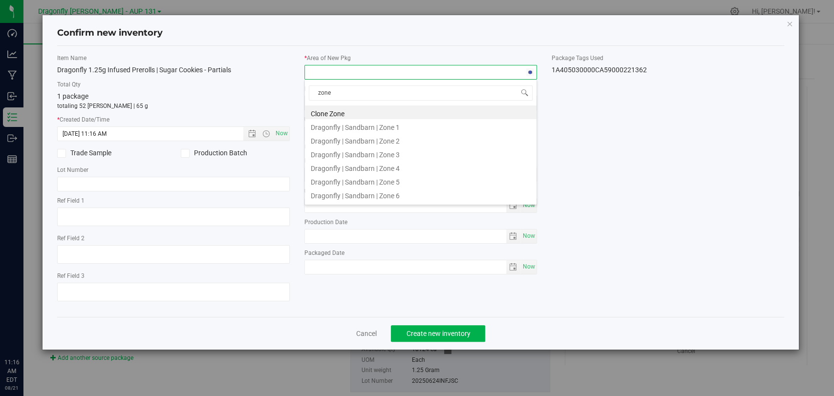
type input "zone 2"
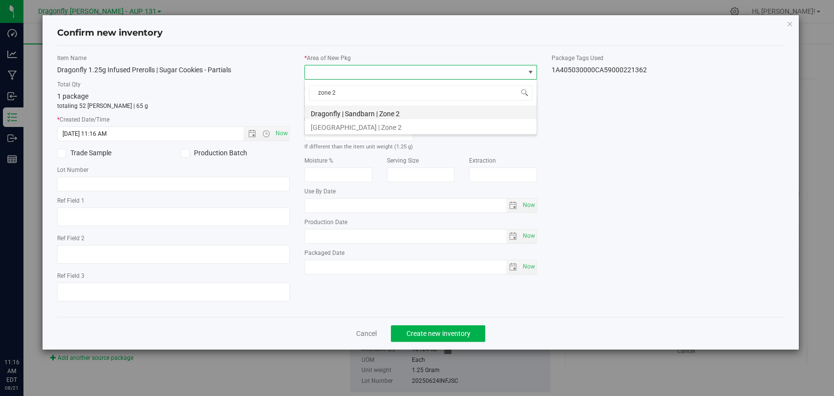
click at [380, 117] on li "Dragonfly | Sandbarn | Zone 2" at bounding box center [421, 113] width 232 height 14
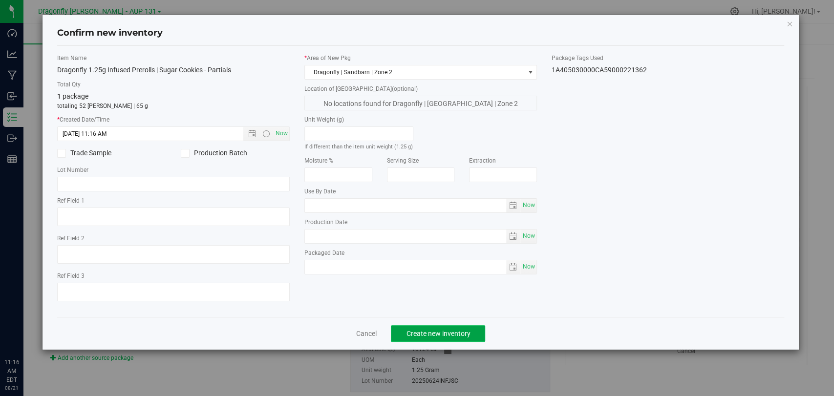
click at [441, 341] on button "Create new inventory" at bounding box center [438, 334] width 94 height 17
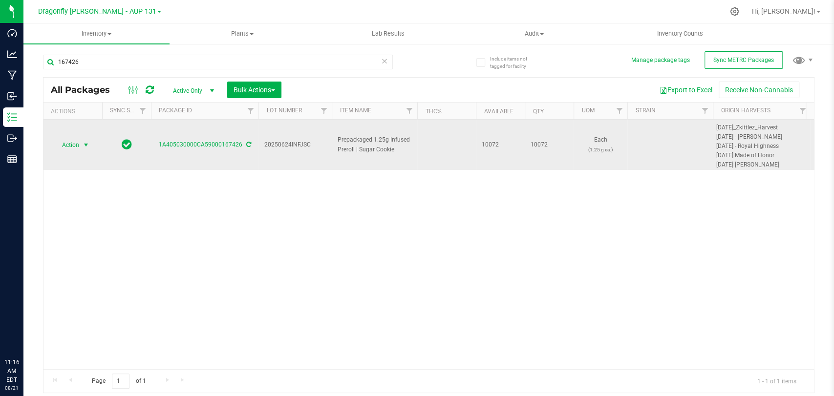
click at [87, 143] on span "select" at bounding box center [86, 145] width 8 height 8
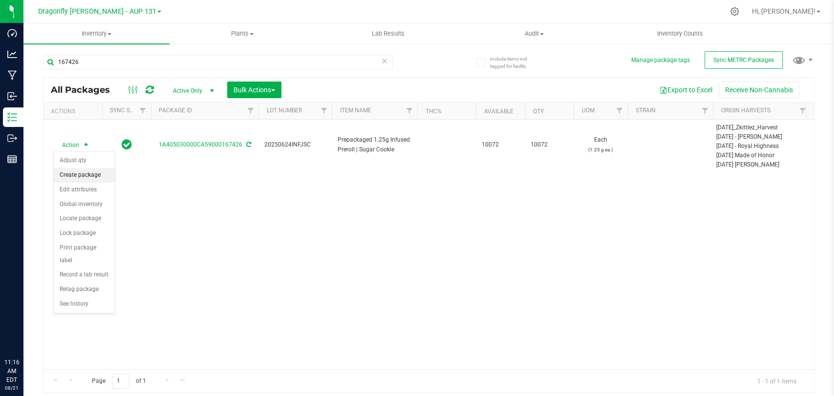
click at [81, 180] on li "Create package" at bounding box center [84, 175] width 61 height 15
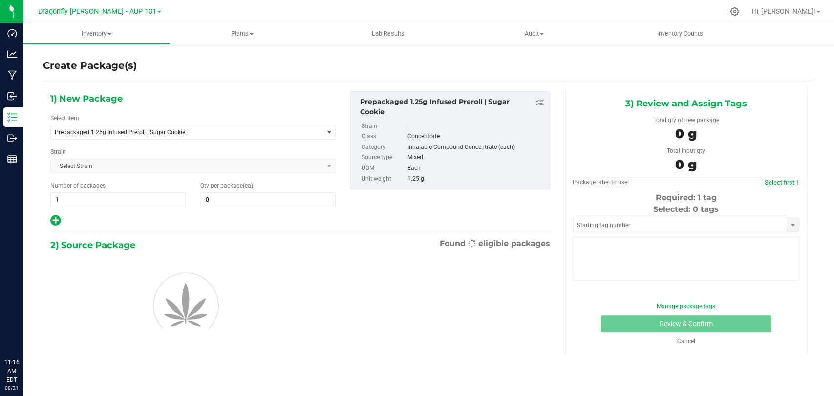
type input "0"
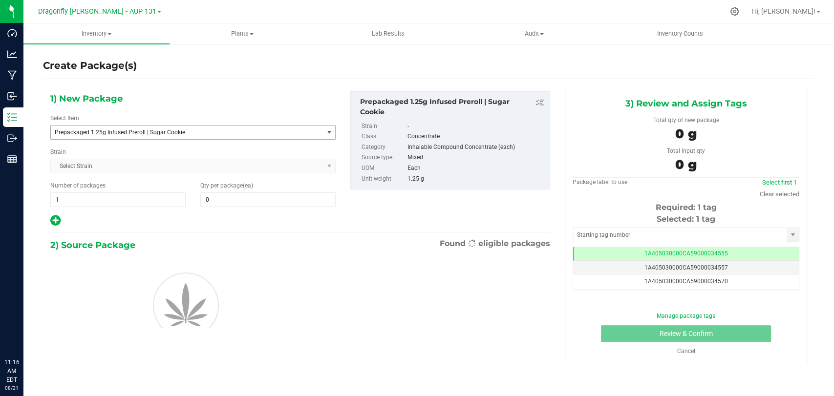
click at [174, 125] on span "Prepackaged 1.25g Infused Preroll | Sugar Cookie" at bounding box center [192, 132] width 285 height 15
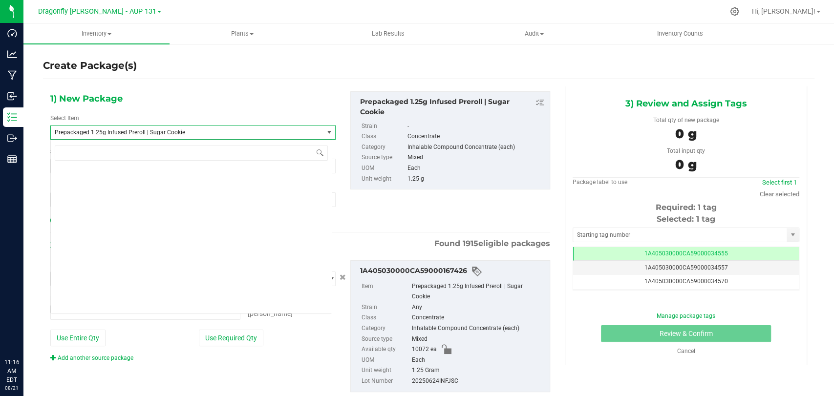
type input "0 ea"
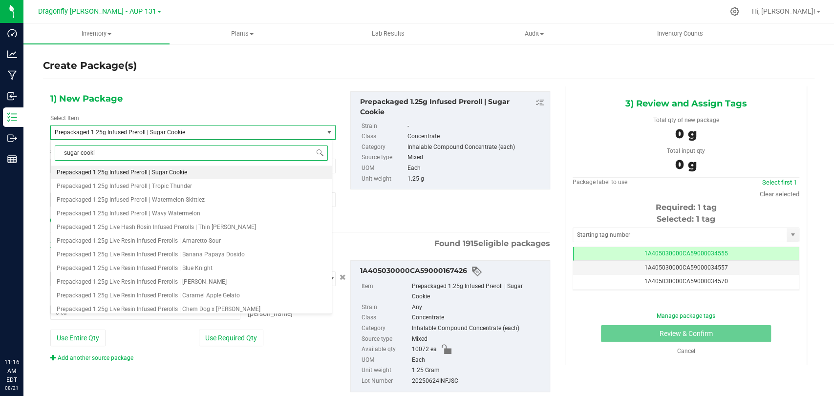
type input "sugar cookie"
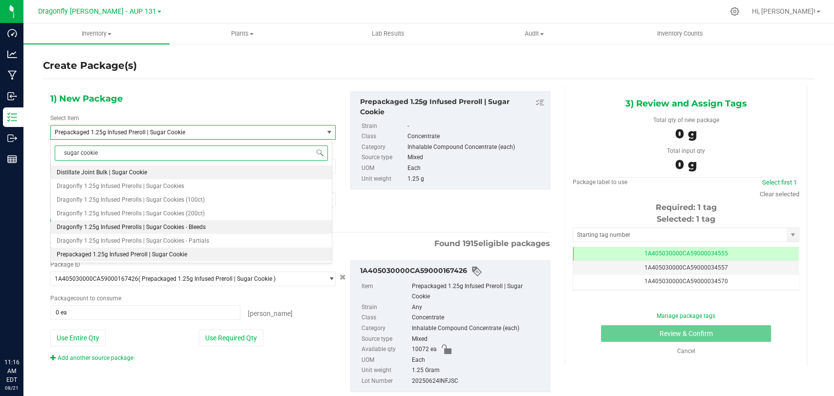
click at [208, 231] on li "Dragonfly 1.25g Infused Prerolls | Sugar Cookies - Bleeds" at bounding box center [191, 227] width 281 height 14
type input "0"
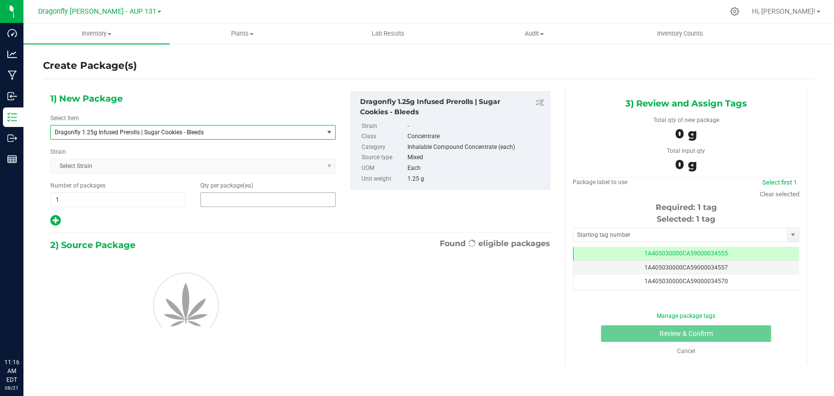
click at [237, 198] on span at bounding box center [267, 200] width 135 height 15
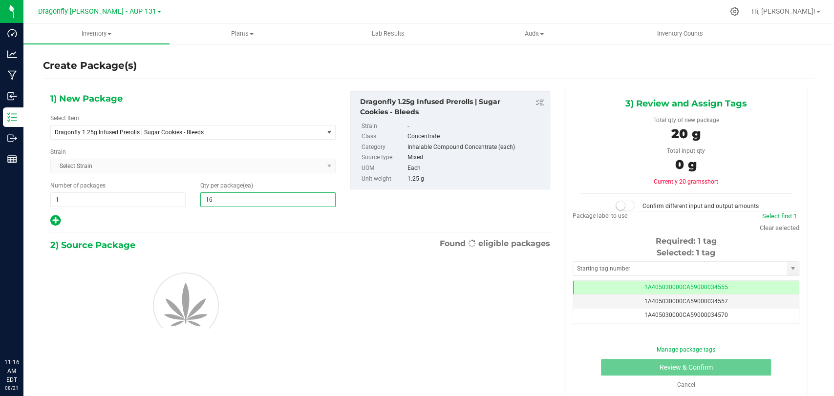
type input "160"
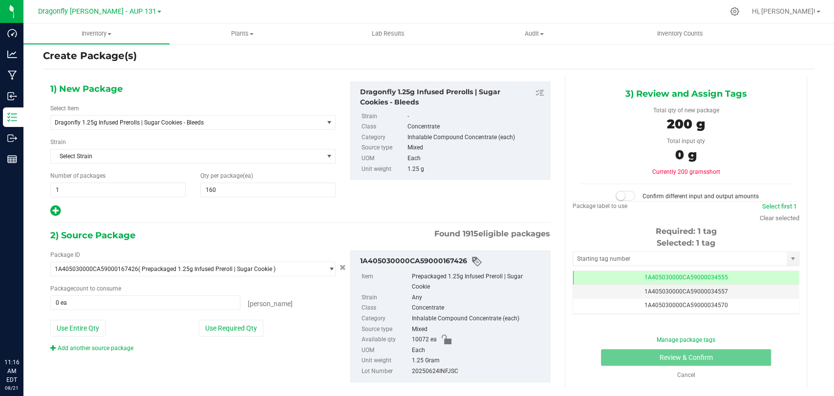
click at [228, 316] on div "Package ID 1A405030000CA59000167426 ( Prepackaged 1.25g Infused Preroll | Sugar…" at bounding box center [193, 302] width 300 height 102
click at [246, 329] on button "Use Required Qty" at bounding box center [231, 328] width 65 height 17
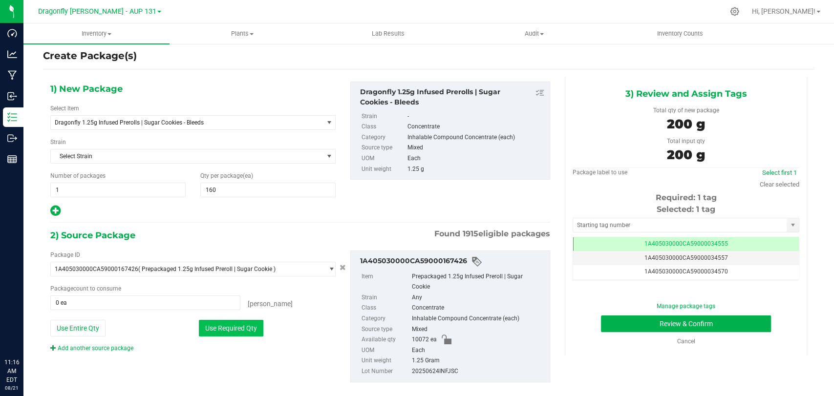
type input "160 ea"
click at [692, 224] on input "text" at bounding box center [680, 225] width 214 height 14
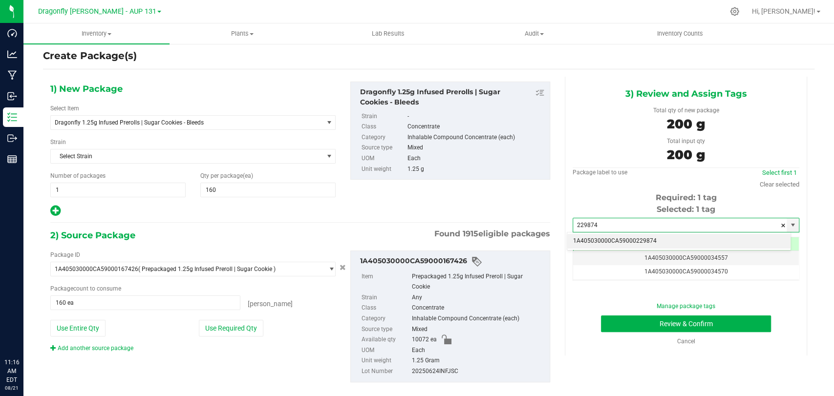
click at [664, 246] on li "1A405030000CA59000229874" at bounding box center [679, 241] width 223 height 15
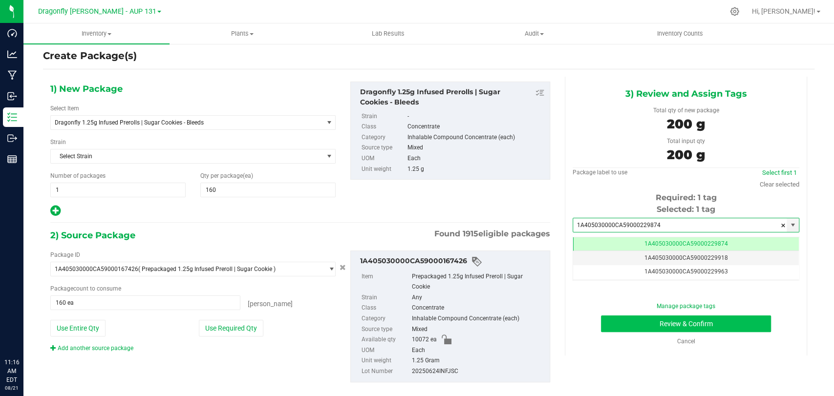
type input "1A405030000CA59000229874"
click at [640, 326] on button "Review & Confirm" at bounding box center [686, 324] width 170 height 17
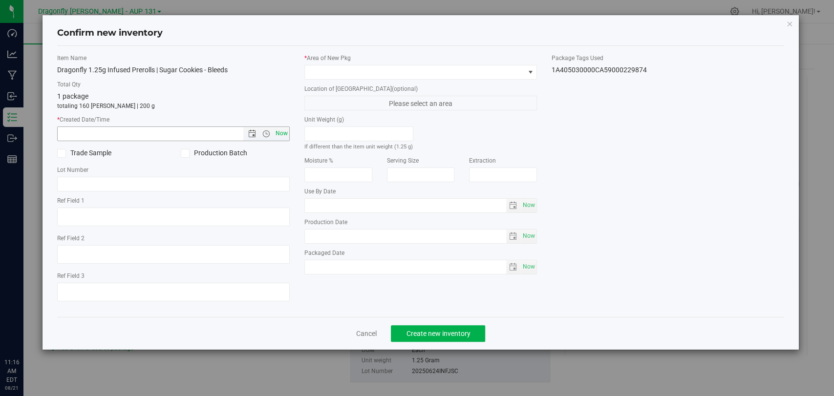
drag, startPoint x: 280, startPoint y: 131, endPoint x: 287, endPoint y: 130, distance: 6.9
click at [280, 131] on span "Now" at bounding box center [282, 134] width 17 height 14
type input "[DATE] 11:17 AM"
click at [341, 75] on span at bounding box center [414, 73] width 219 height 14
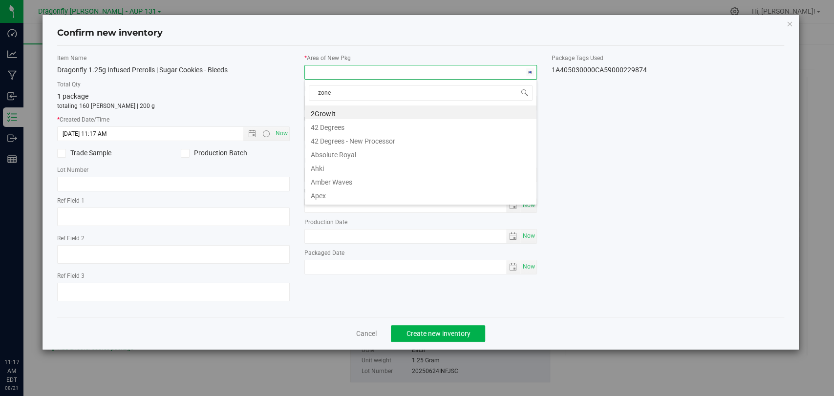
type input "zone 2"
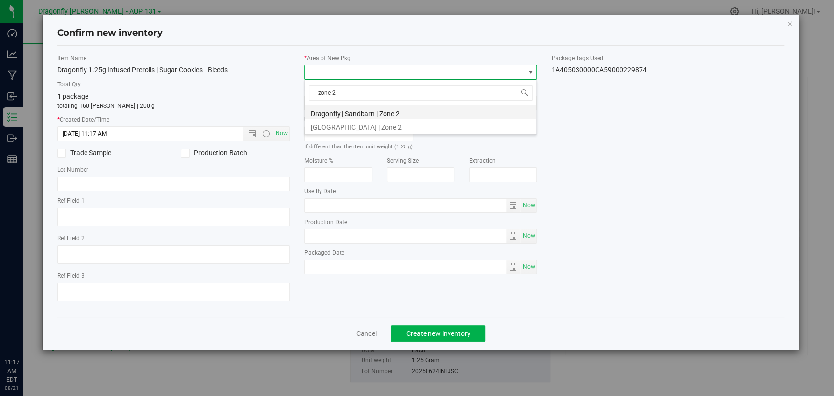
click at [373, 114] on li "Dragonfly | Sandbarn | Zone 2" at bounding box center [421, 113] width 232 height 14
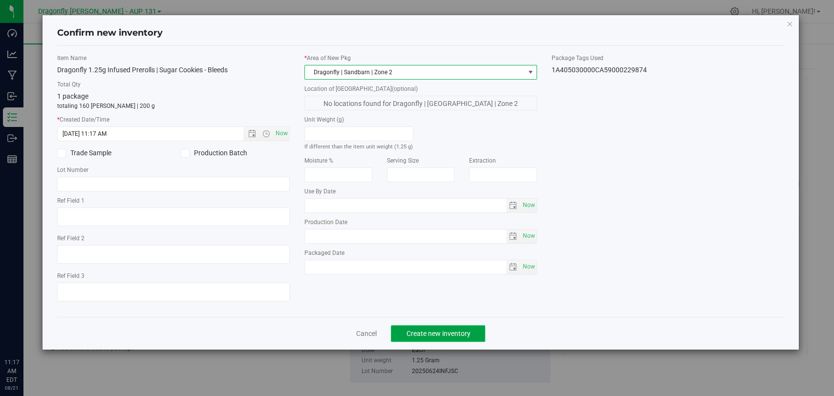
click at [459, 339] on button "Create new inventory" at bounding box center [438, 334] width 94 height 17
